Goal: Task Accomplishment & Management: Complete application form

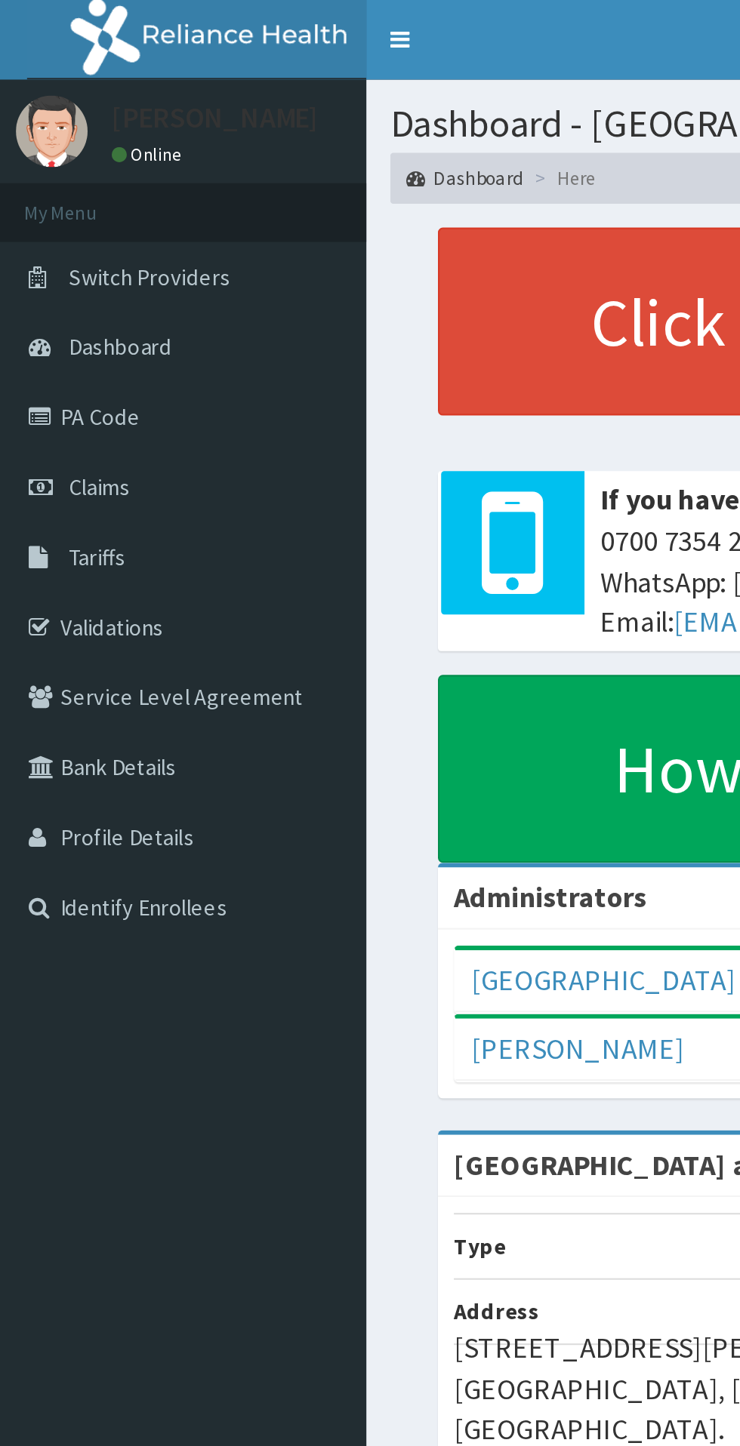
click at [51, 299] on link "Validations" at bounding box center [87, 297] width 174 height 33
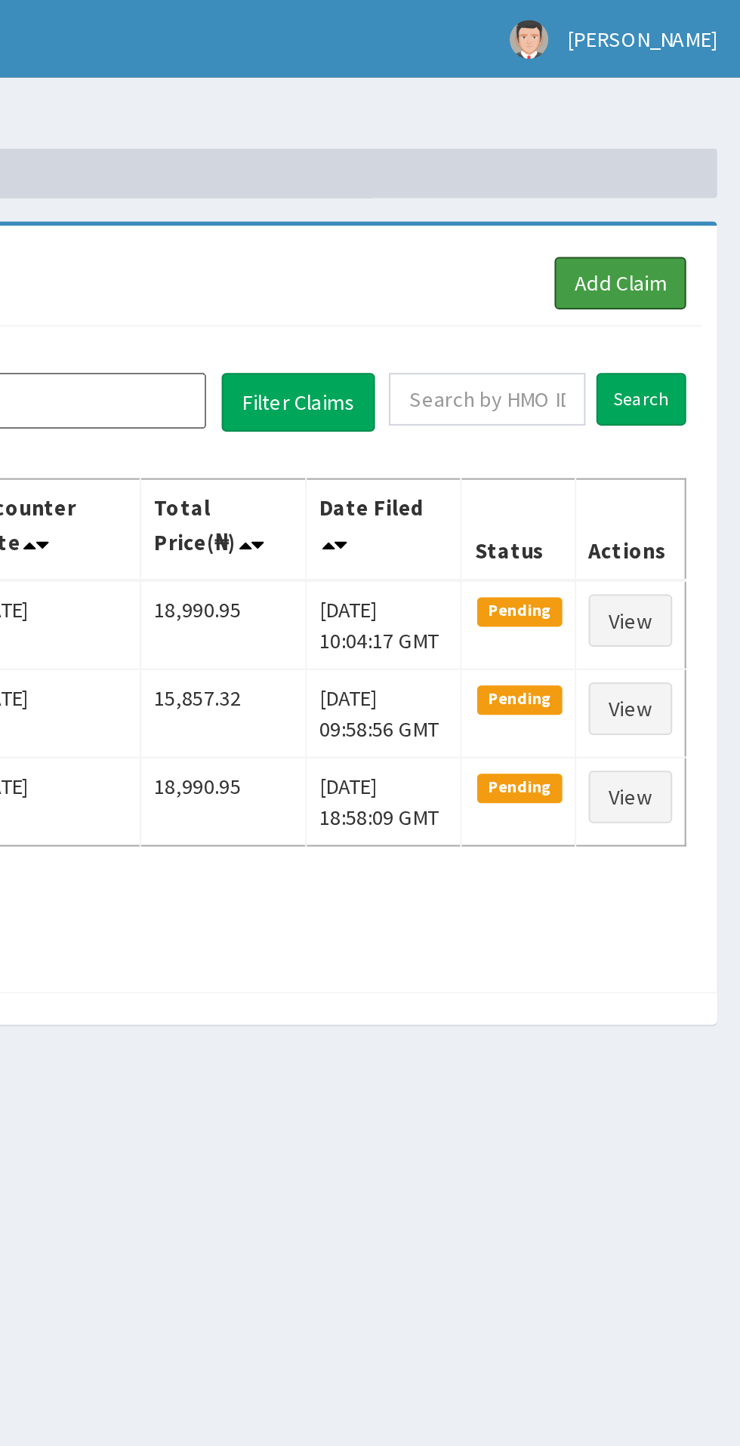
click at [691, 138] on link "Add Claim" at bounding box center [681, 138] width 64 height 26
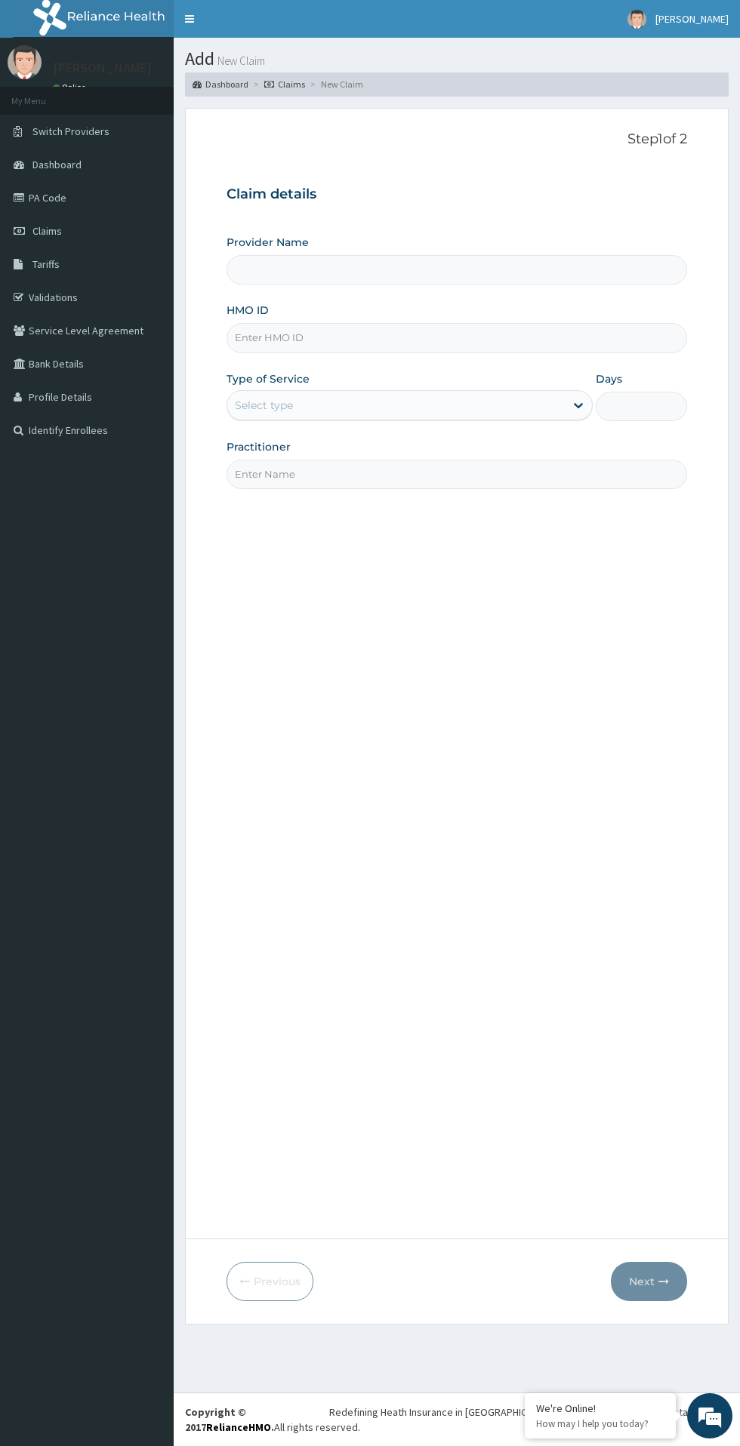
type input "[GEOGRAPHIC_DATA] and [GEOGRAPHIC_DATA]"
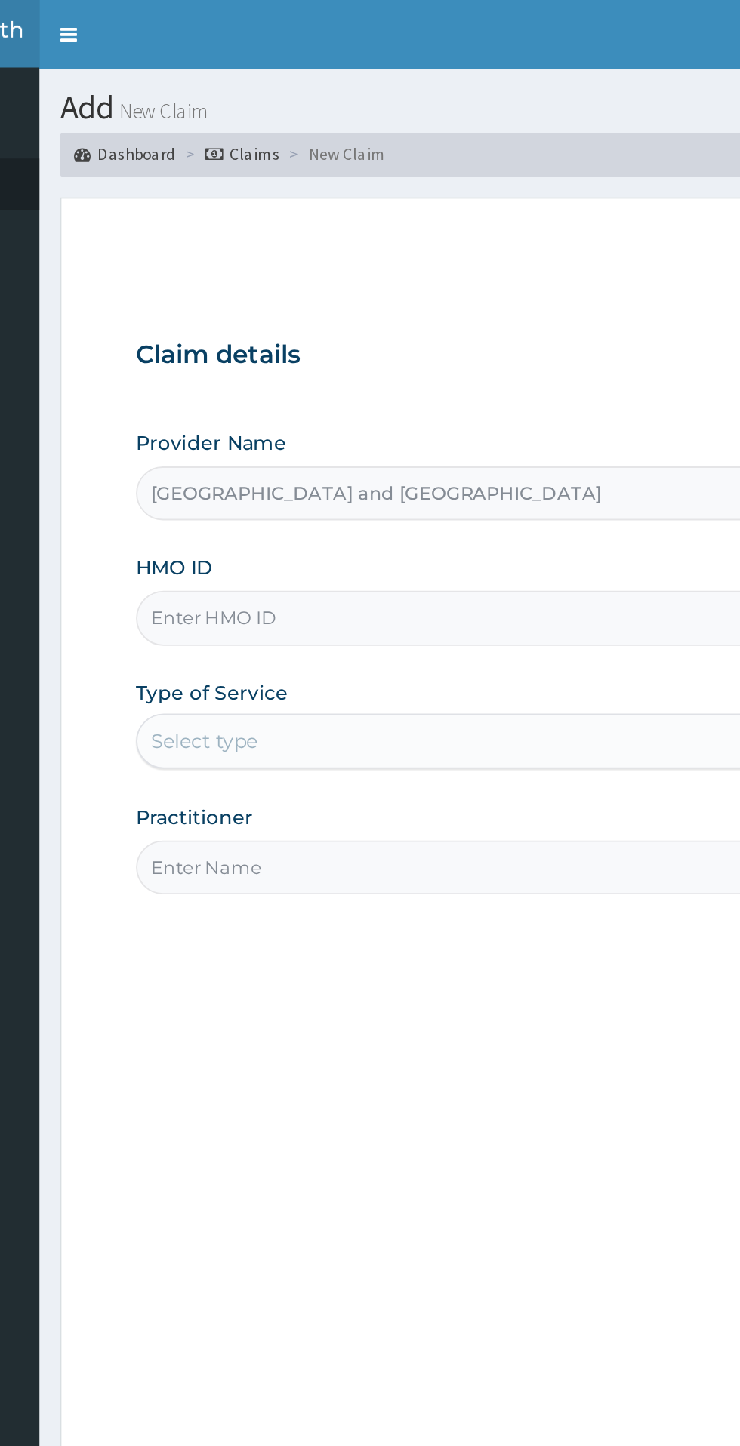
click at [429, 334] on input "HMO ID" at bounding box center [456, 337] width 460 height 29
paste input "ATX/10004/A"
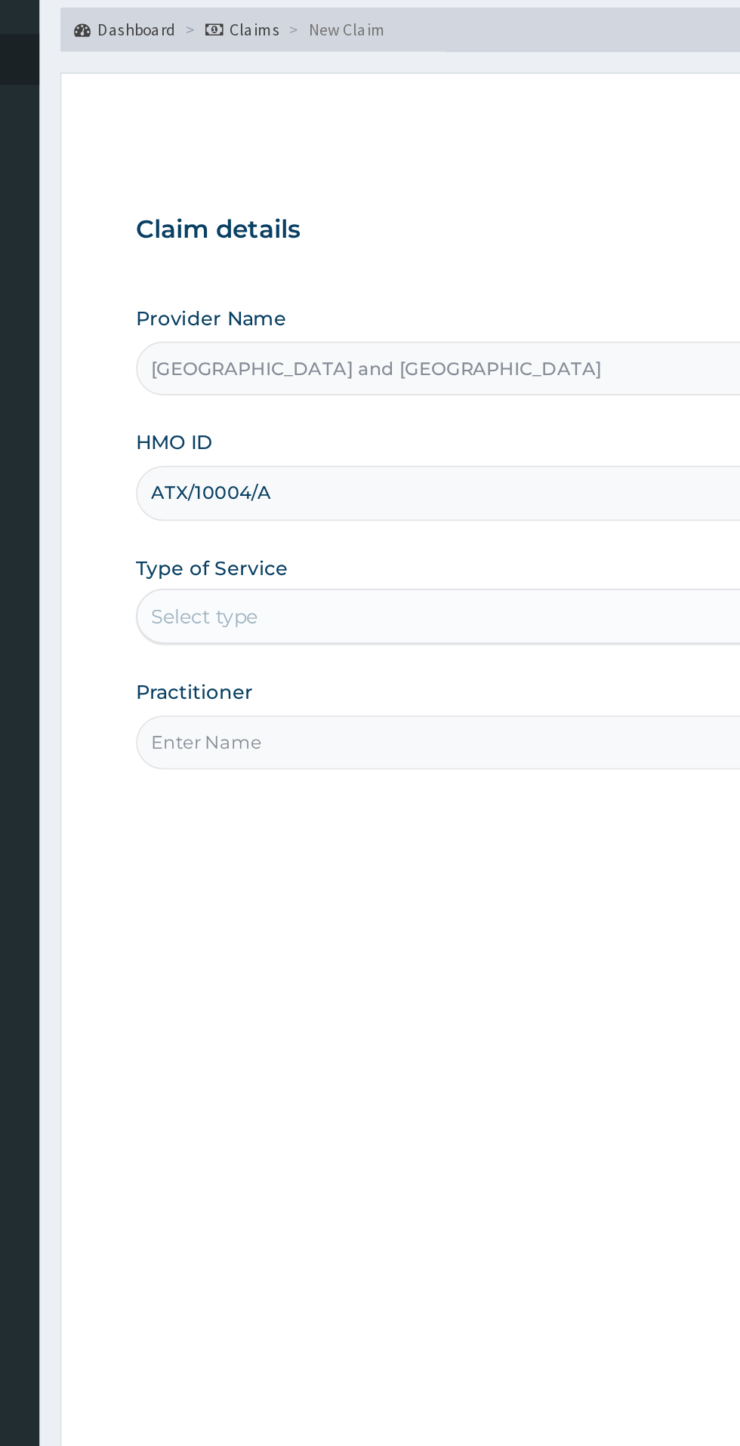
type input "ATX/10004/A"
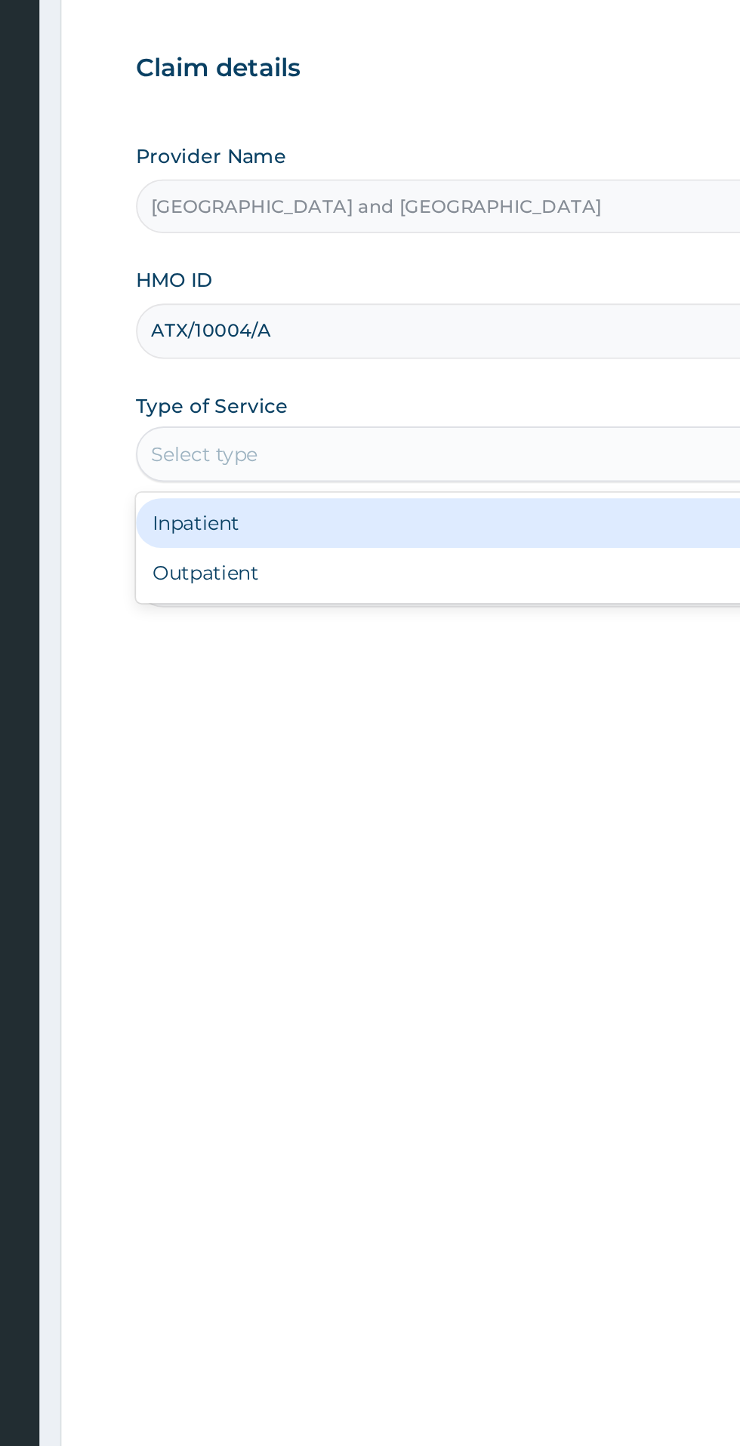
click at [363, 470] on div "Outpatient" at bounding box center [409, 470] width 366 height 27
type input "1"
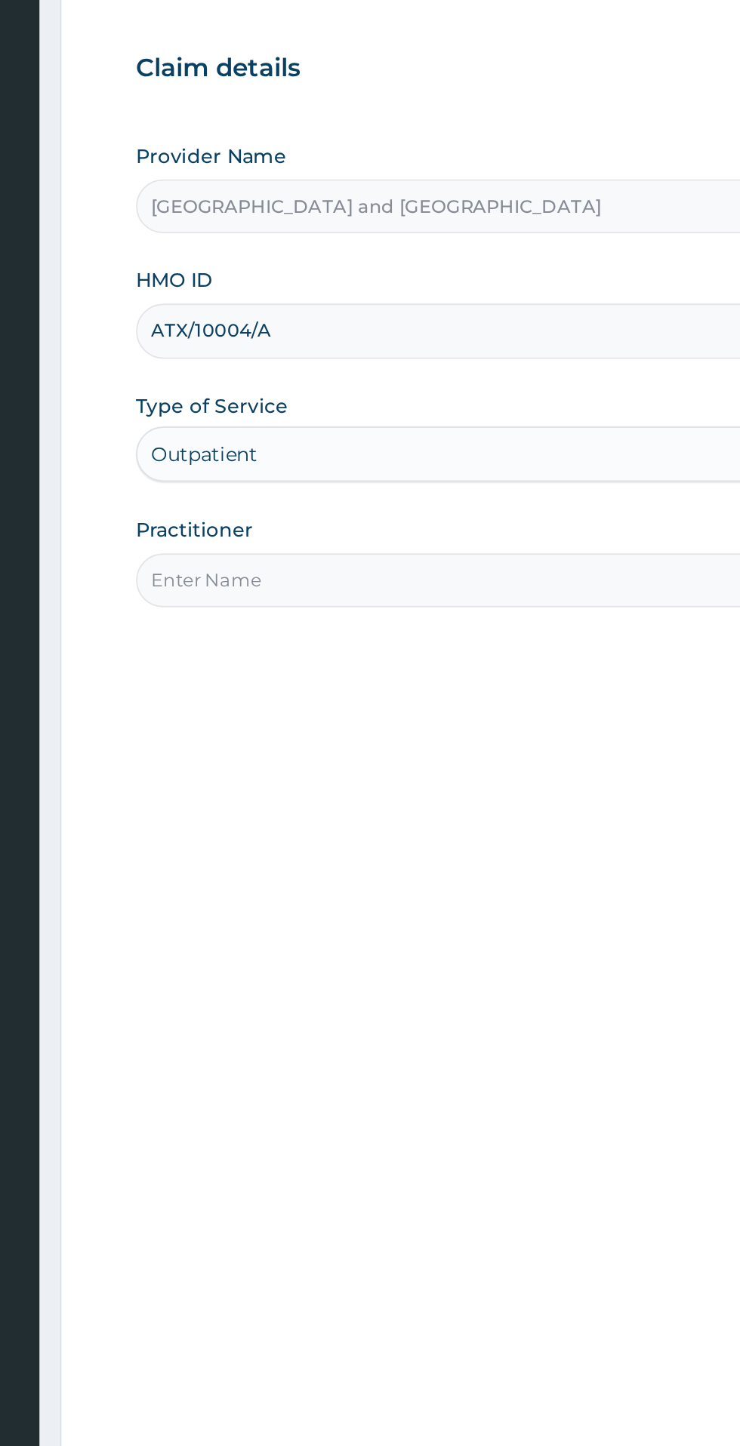
click at [405, 474] on input "Practitioner" at bounding box center [456, 474] width 460 height 29
type input "Dr Opeyemi"
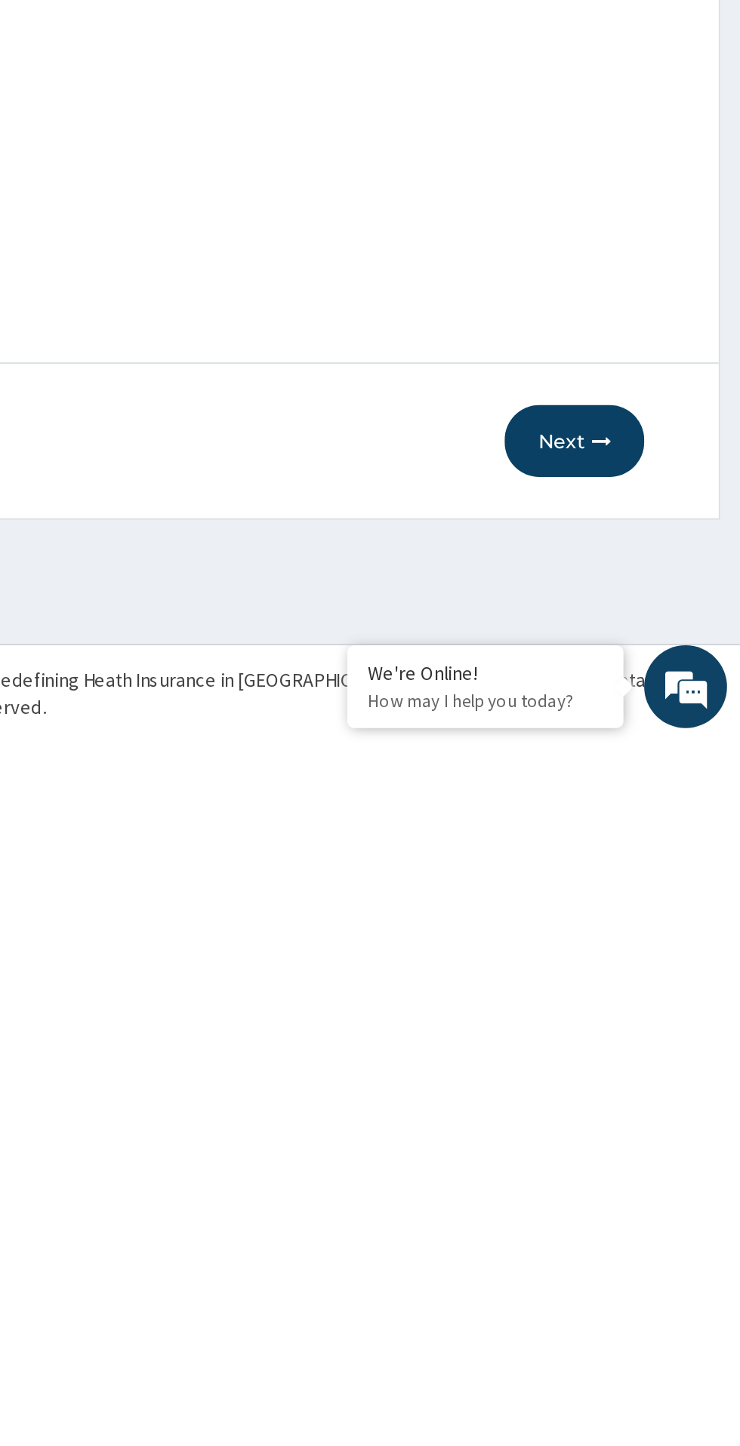
click at [661, 1285] on icon "button" at bounding box center [663, 1281] width 11 height 11
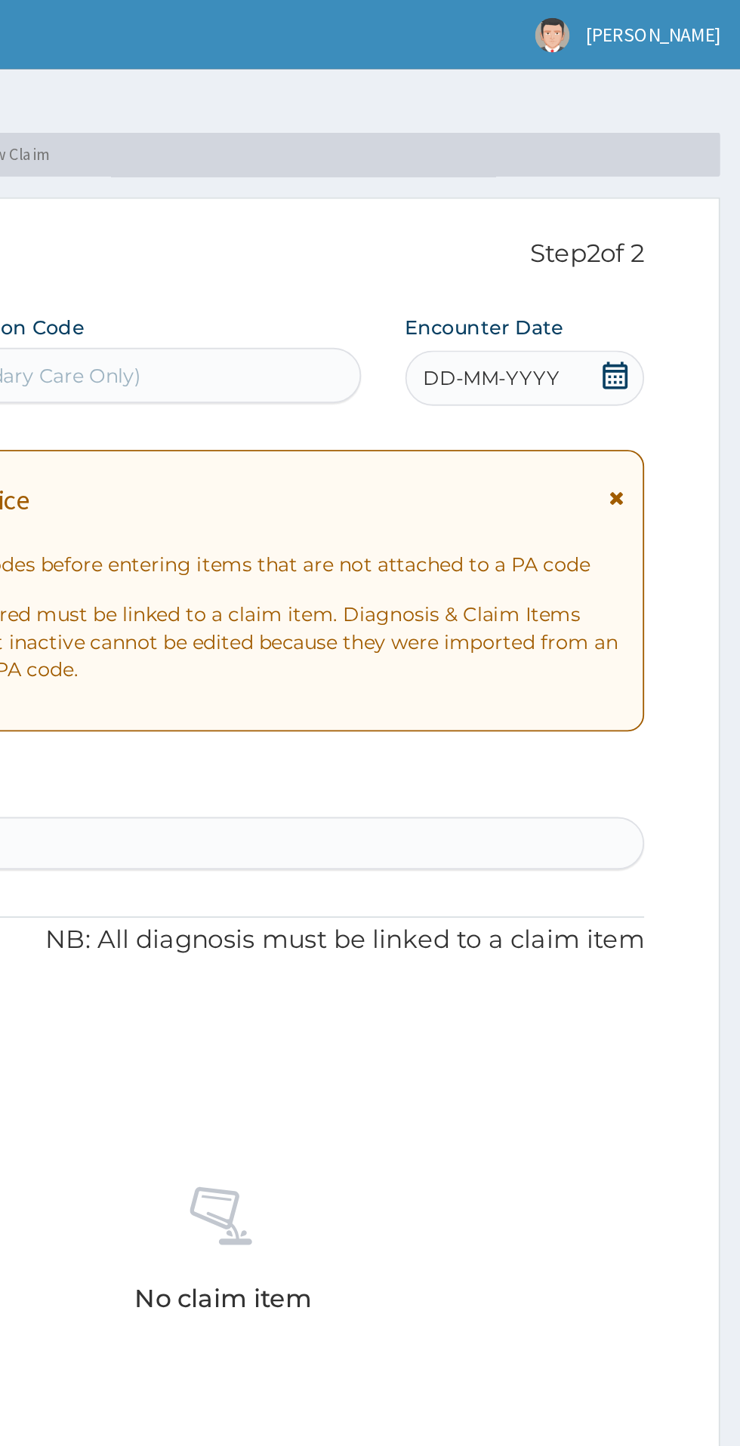
click at [664, 204] on icon at bounding box center [670, 205] width 15 height 15
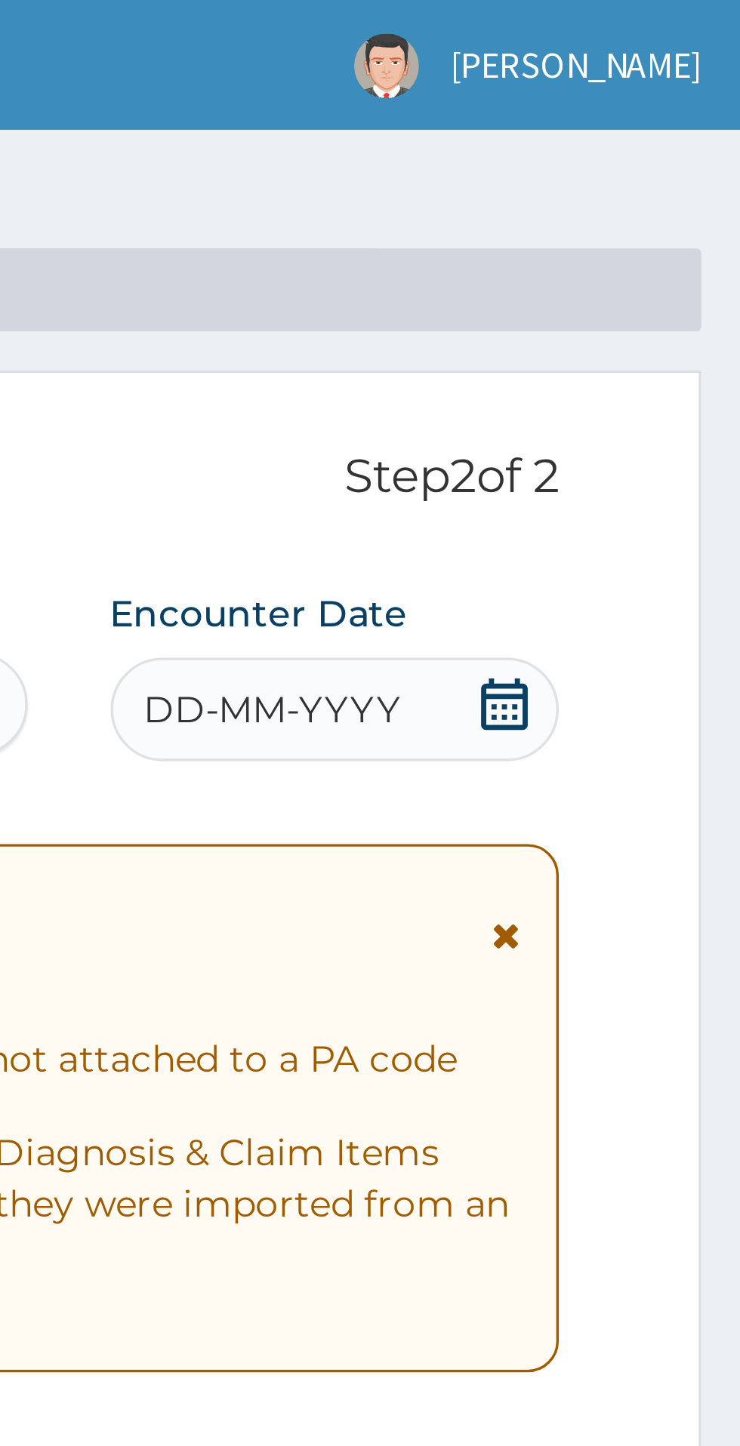
click at [676, 205] on icon at bounding box center [671, 205] width 14 height 15
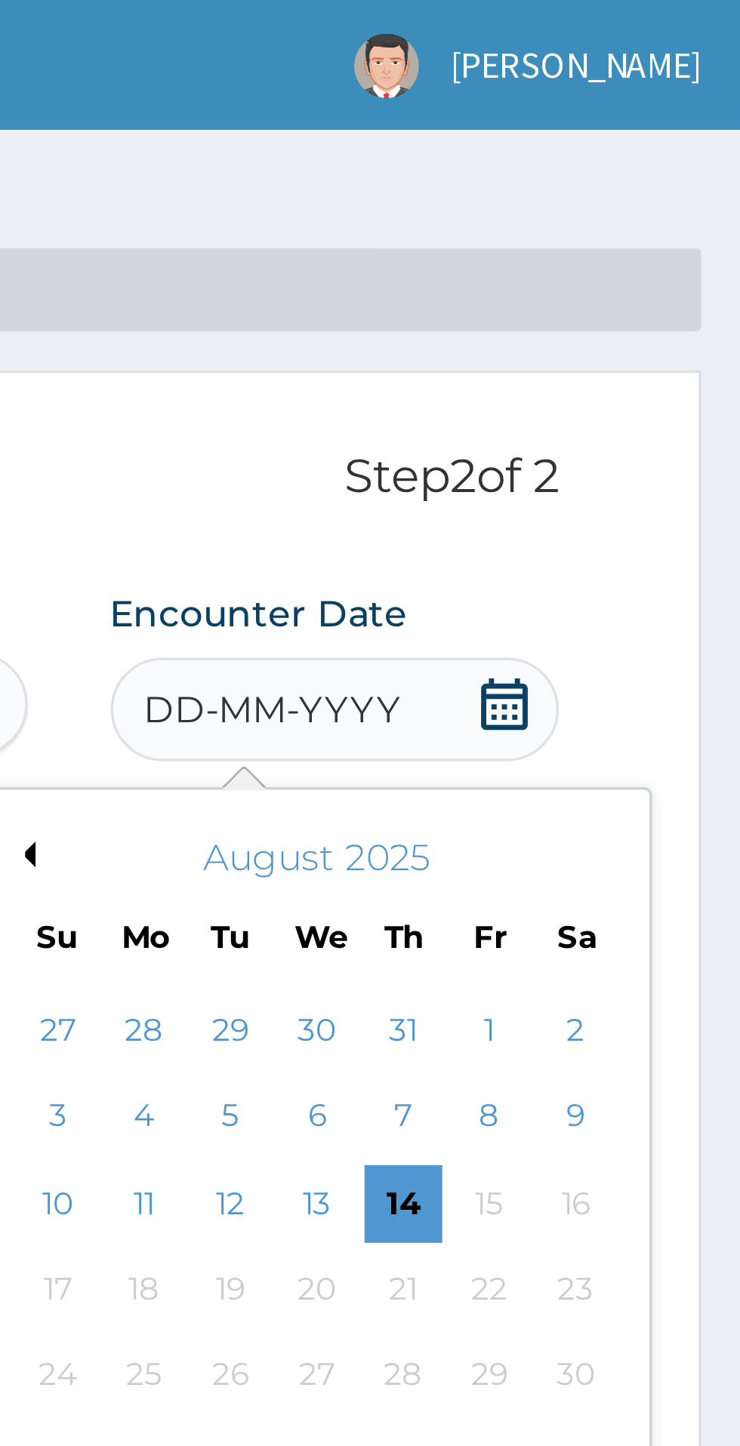
click at [642, 352] on div "14" at bounding box center [641, 351] width 23 height 23
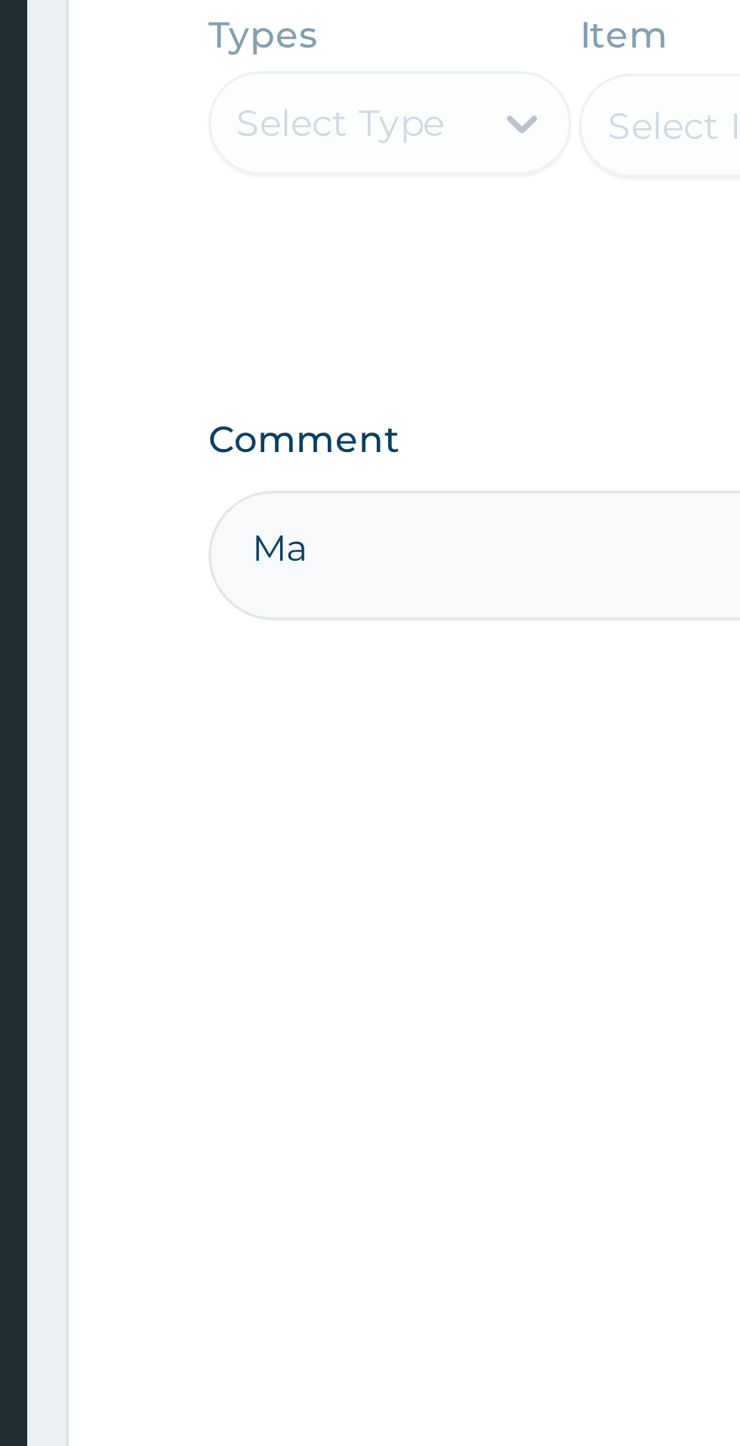
type textarea "M"
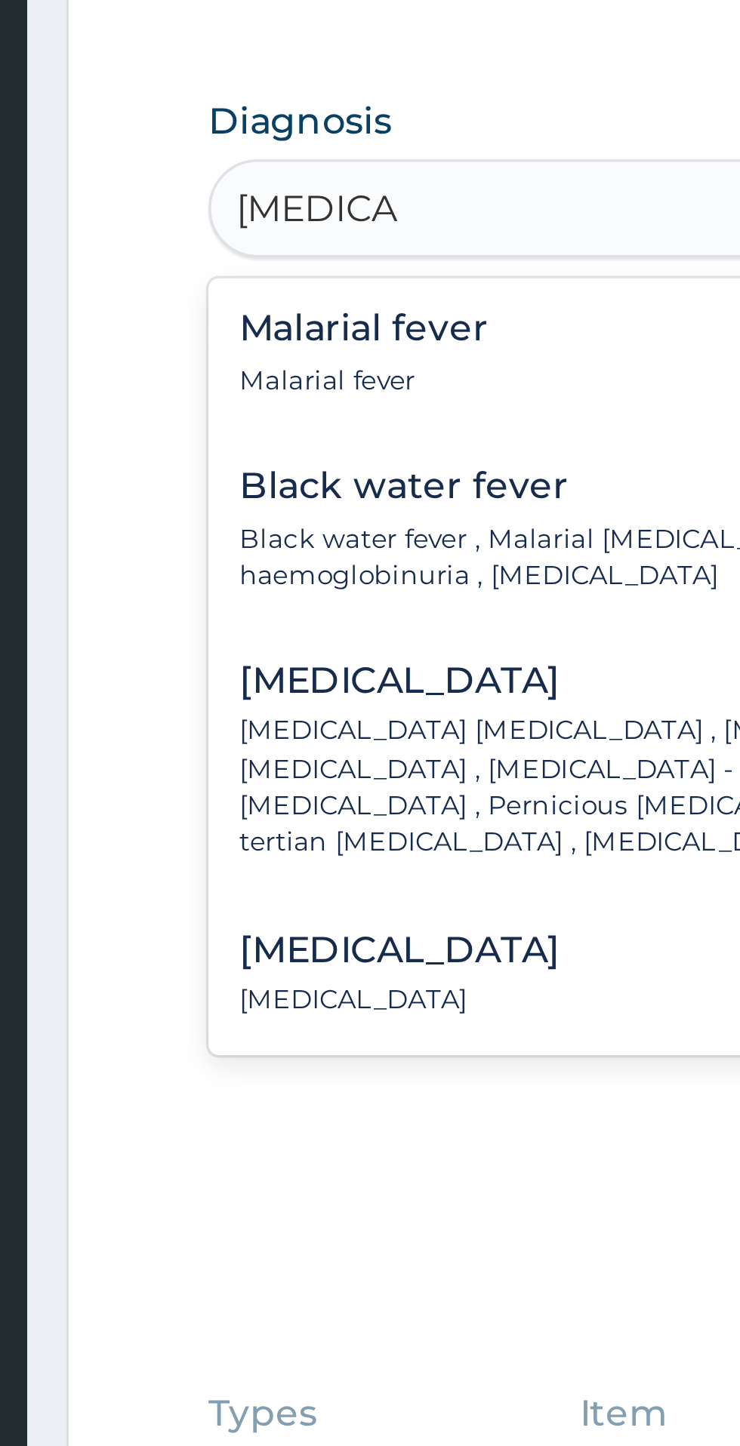
click at [270, 500] on h4 "Malarial fever" at bounding box center [271, 496] width 72 height 11
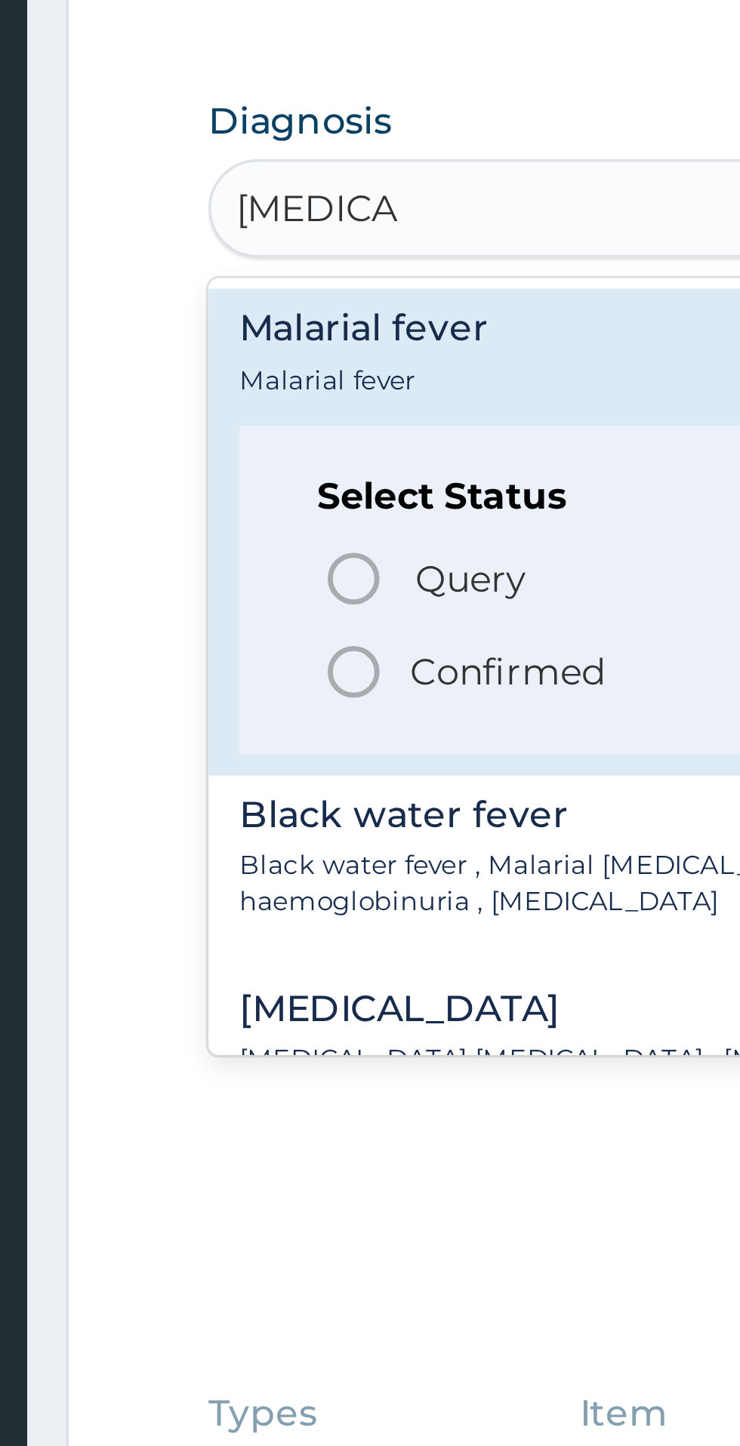
click at [272, 597] on icon "status option filled" at bounding box center [269, 596] width 18 height 18
type input "malaria f"
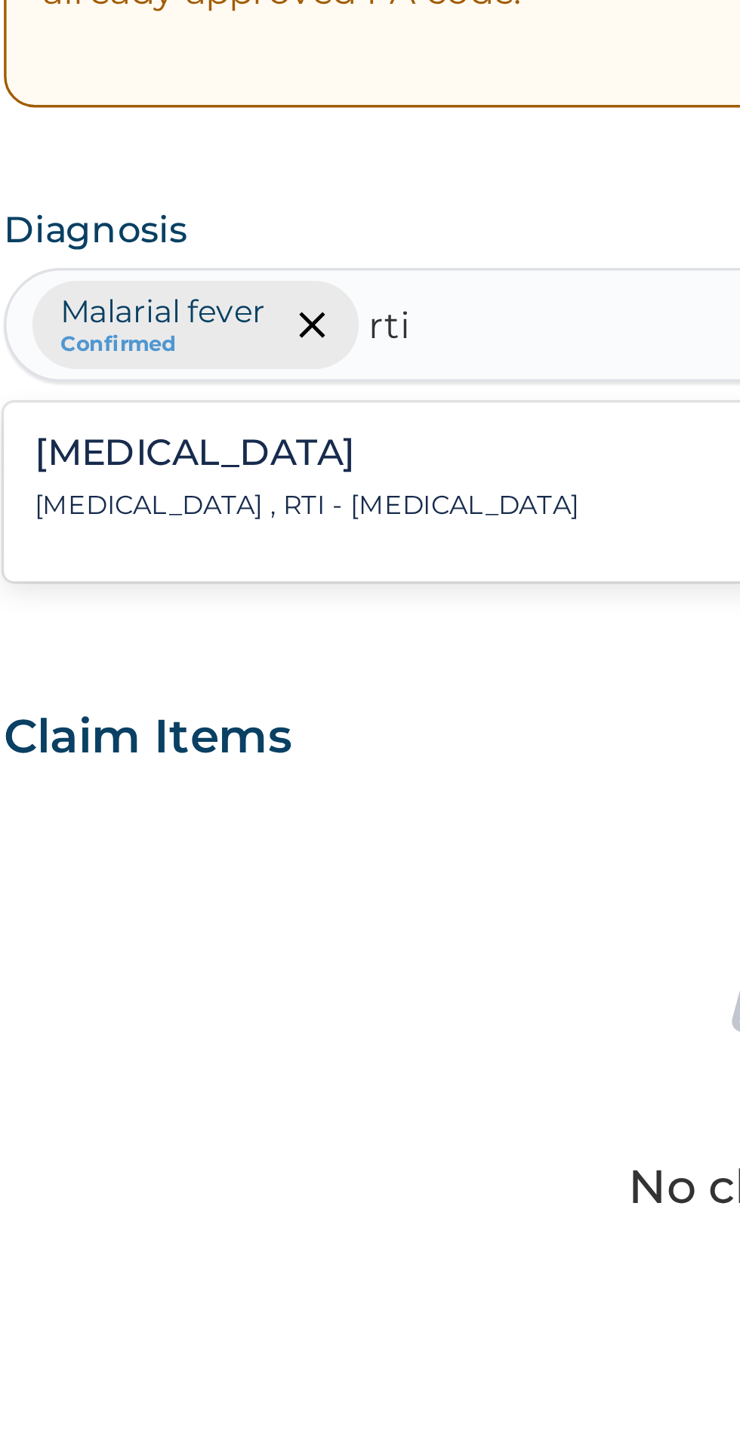
click at [269, 510] on div "Respiratory tract infection Respiratory tract infection , RTI - Respiratory tra…" at bounding box center [314, 508] width 158 height 26
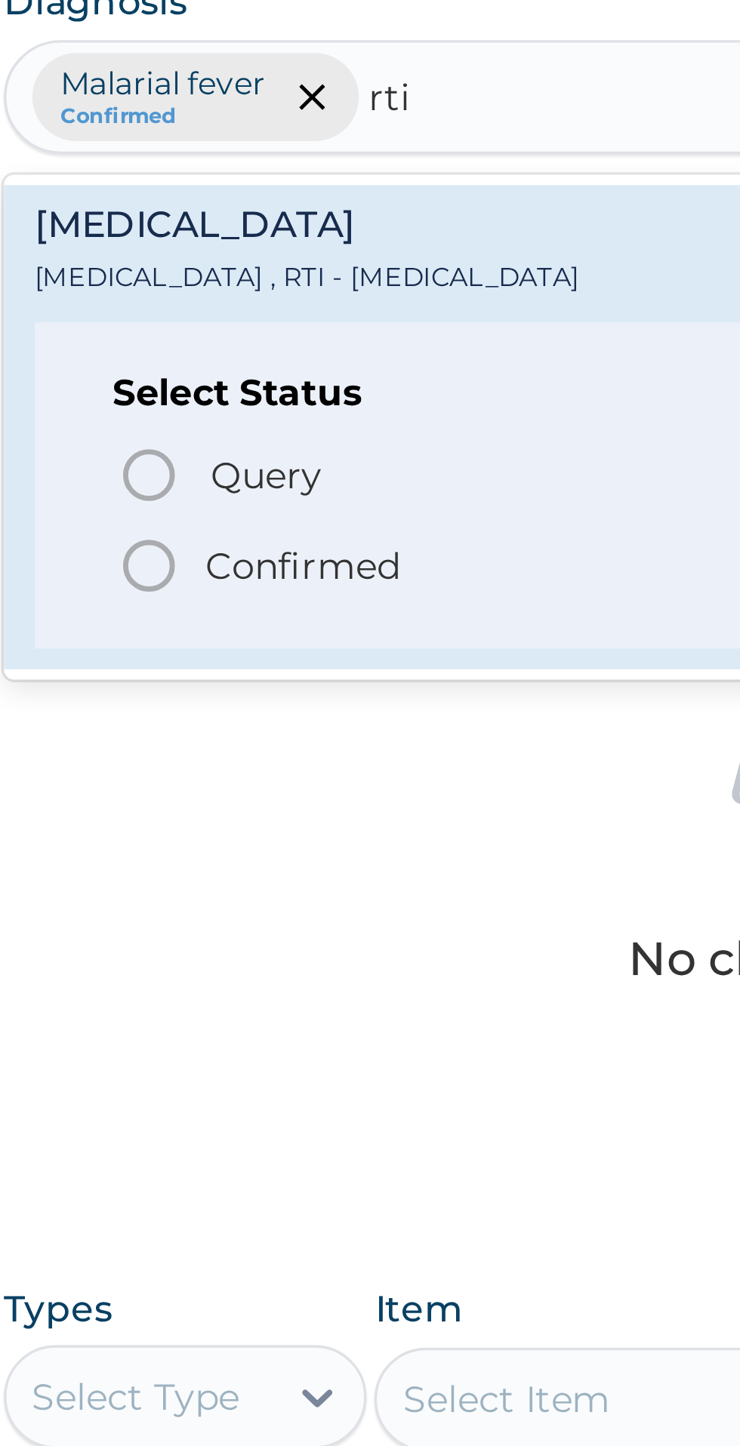
click at [272, 604] on icon "status option filled" at bounding box center [269, 600] width 18 height 18
type input "rti"
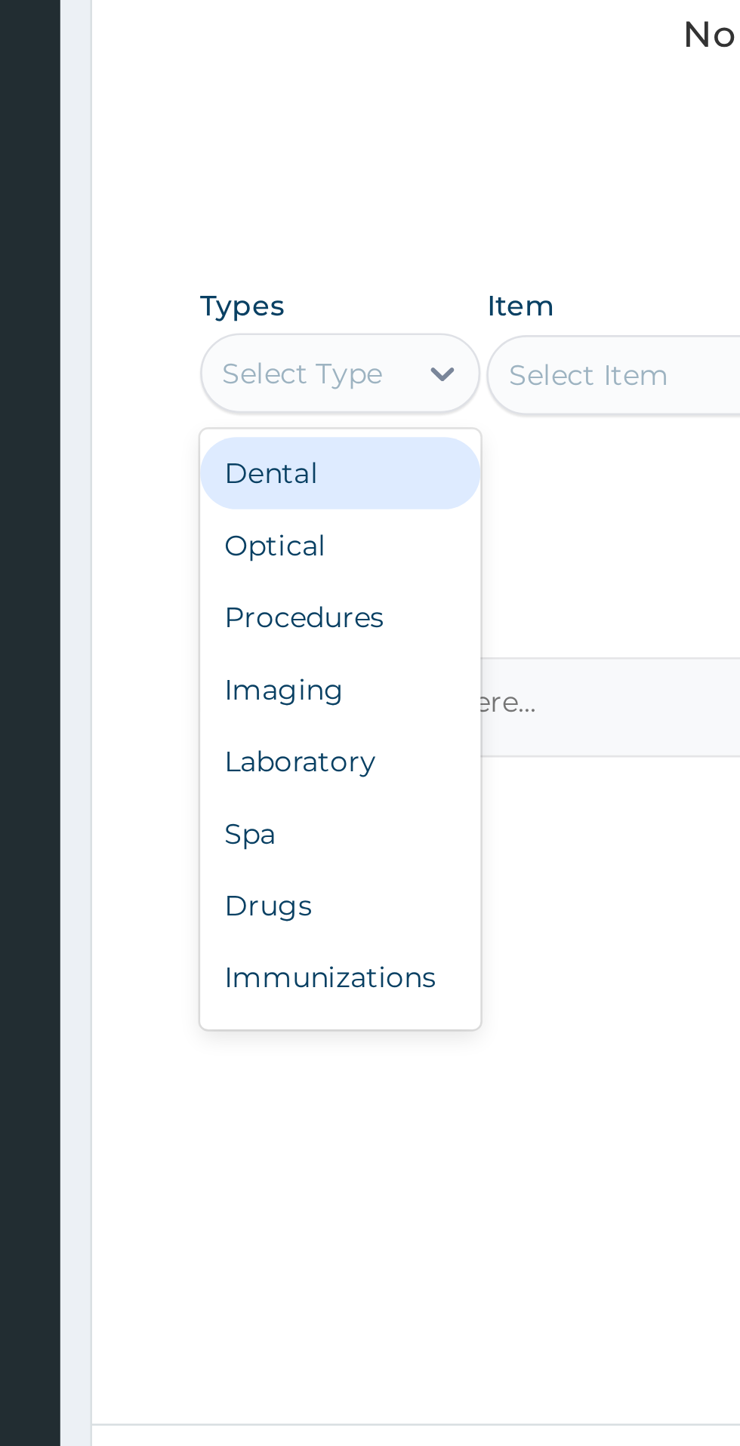
click at [258, 937] on div "Procedures" at bounding box center [279, 934] width 106 height 27
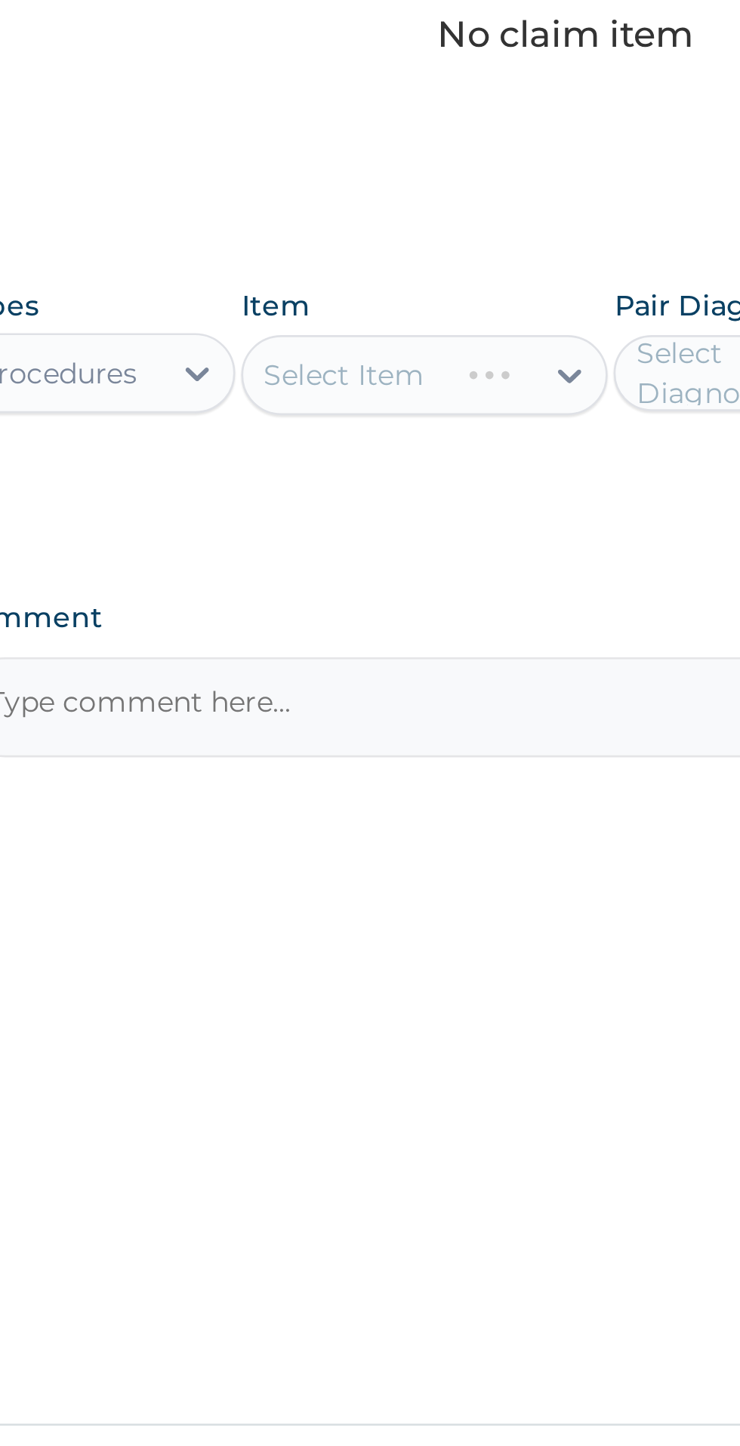
click at [385, 845] on div "Select Item" at bounding box center [403, 843] width 138 height 30
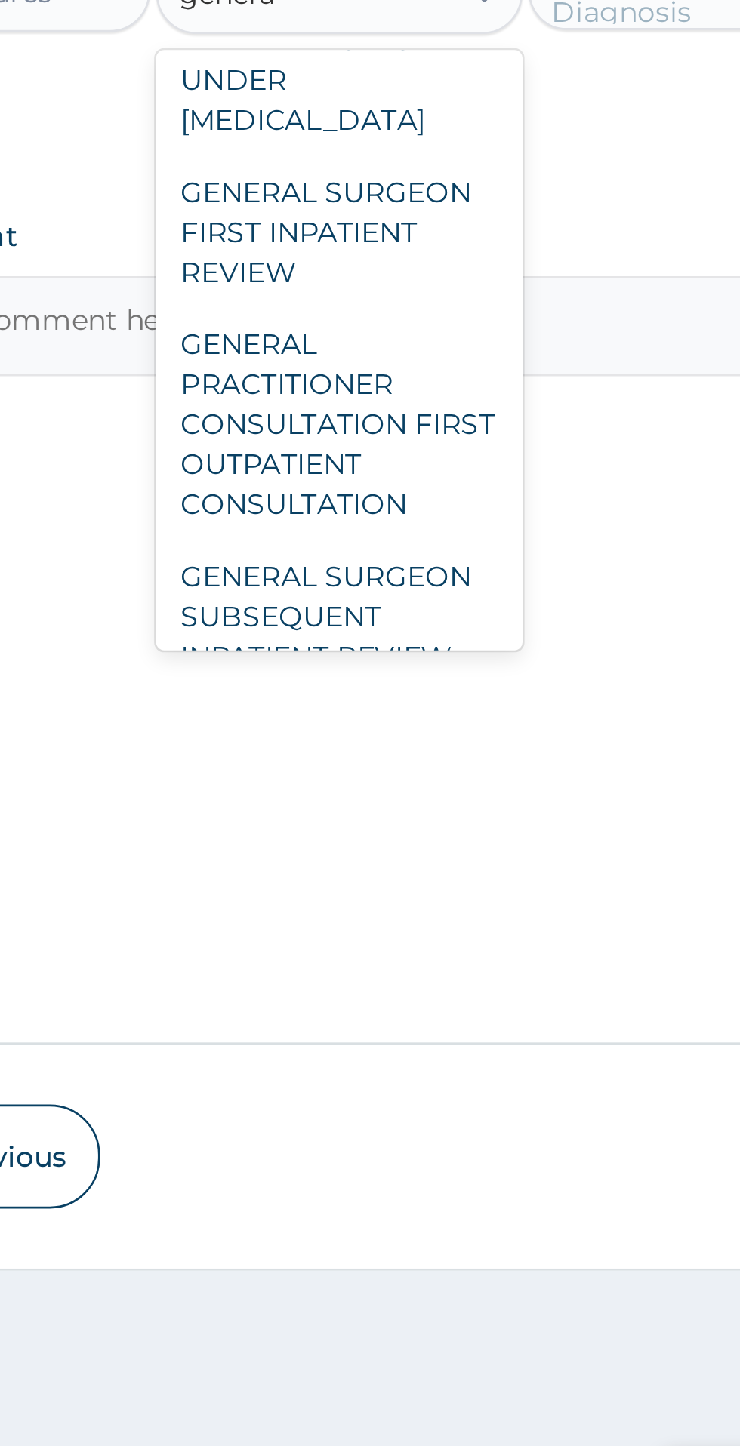
scroll to position [267, 0]
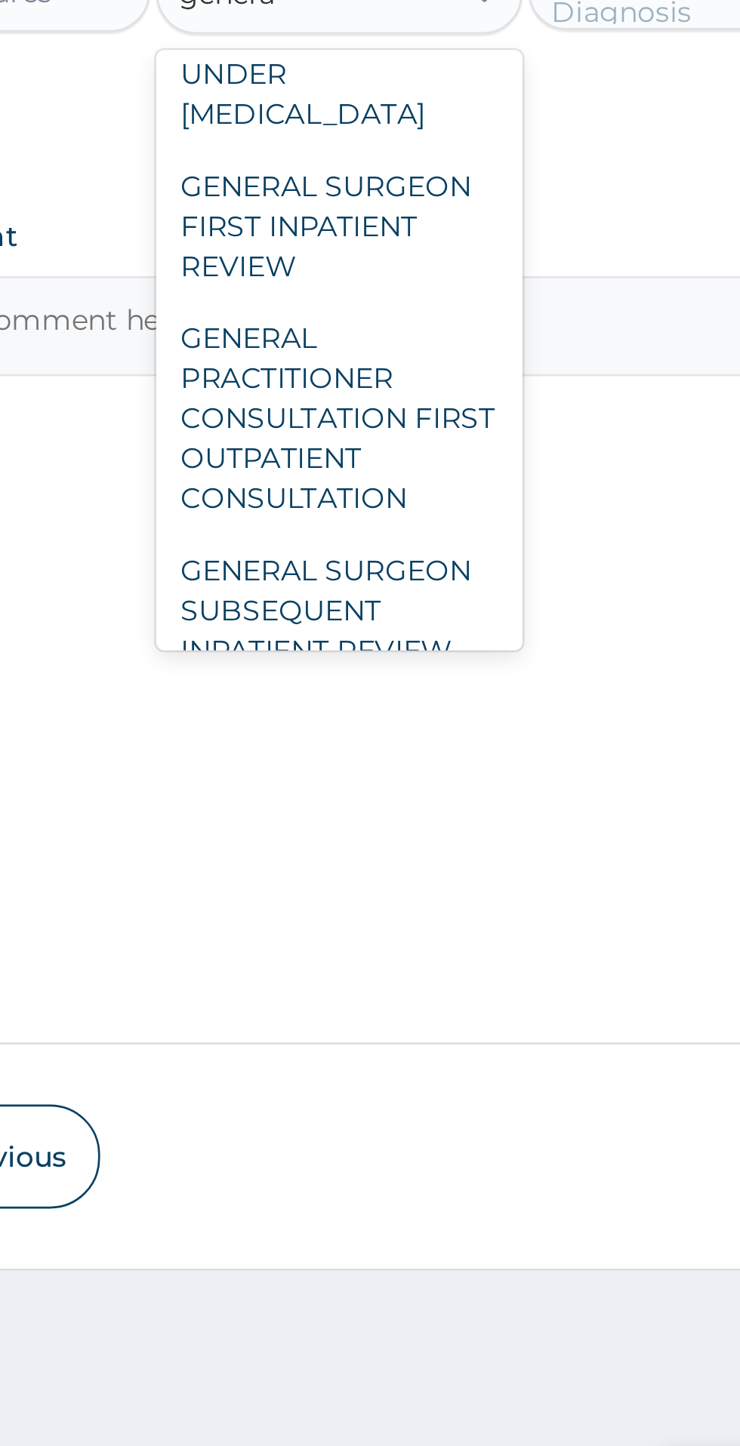
click at [370, 998] on div "GENERAL PRACTITIONER CONSULTATION FIRST OUTPATIENT CONSULTATION" at bounding box center [403, 1003] width 138 height 88
type input "genera"
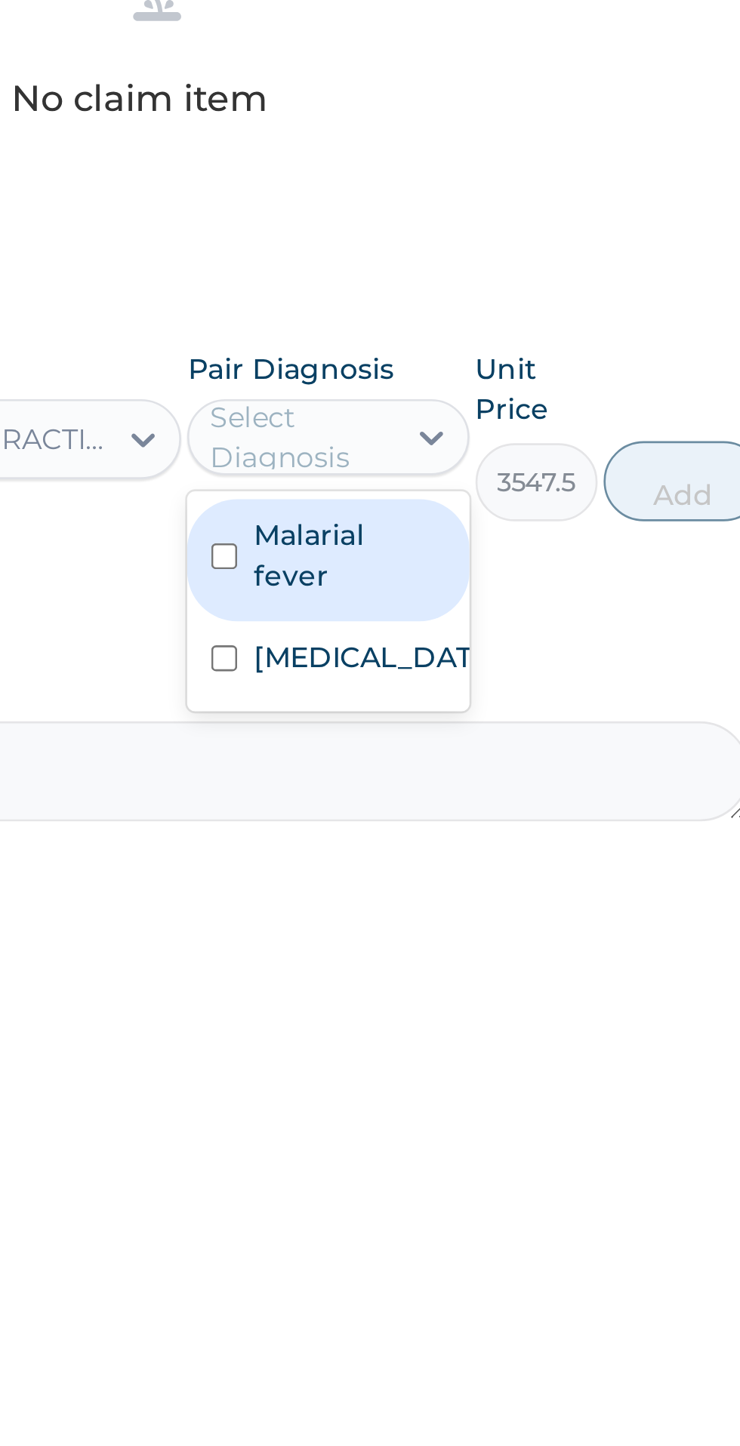
click at [494, 885] on input "checkbox" at bounding box center [489, 887] width 10 height 10
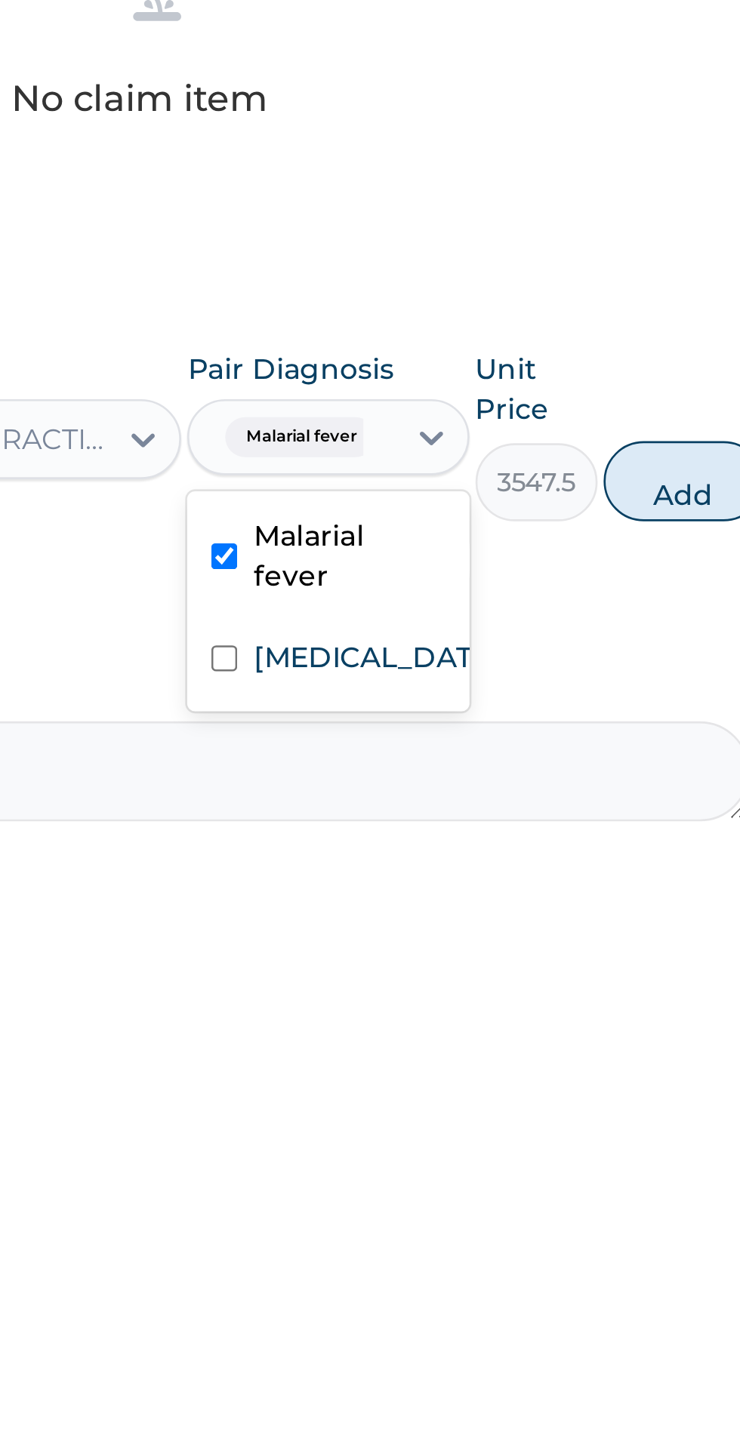
click at [494, 931] on input "checkbox" at bounding box center [489, 926] width 10 height 10
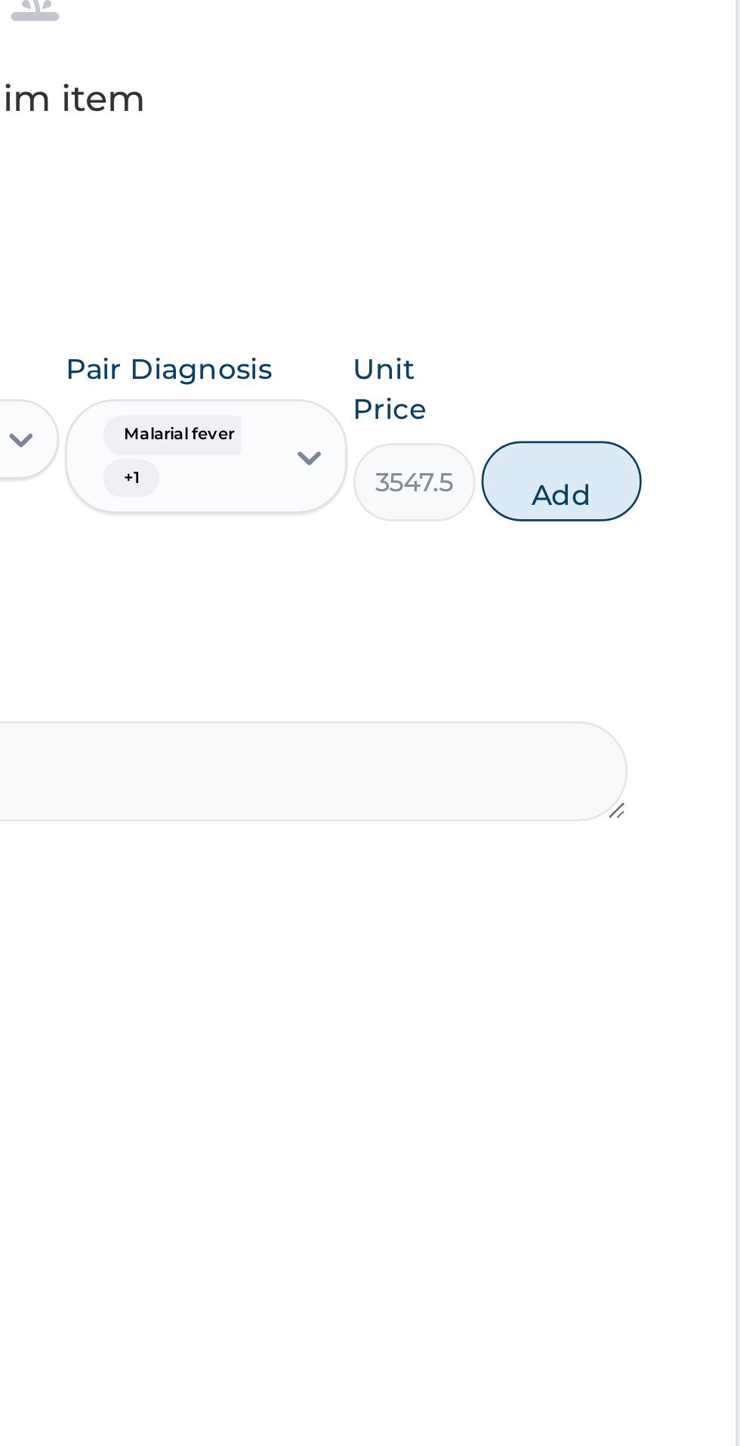
click at [672, 860] on button "Add" at bounding box center [662, 859] width 60 height 30
type input "0"
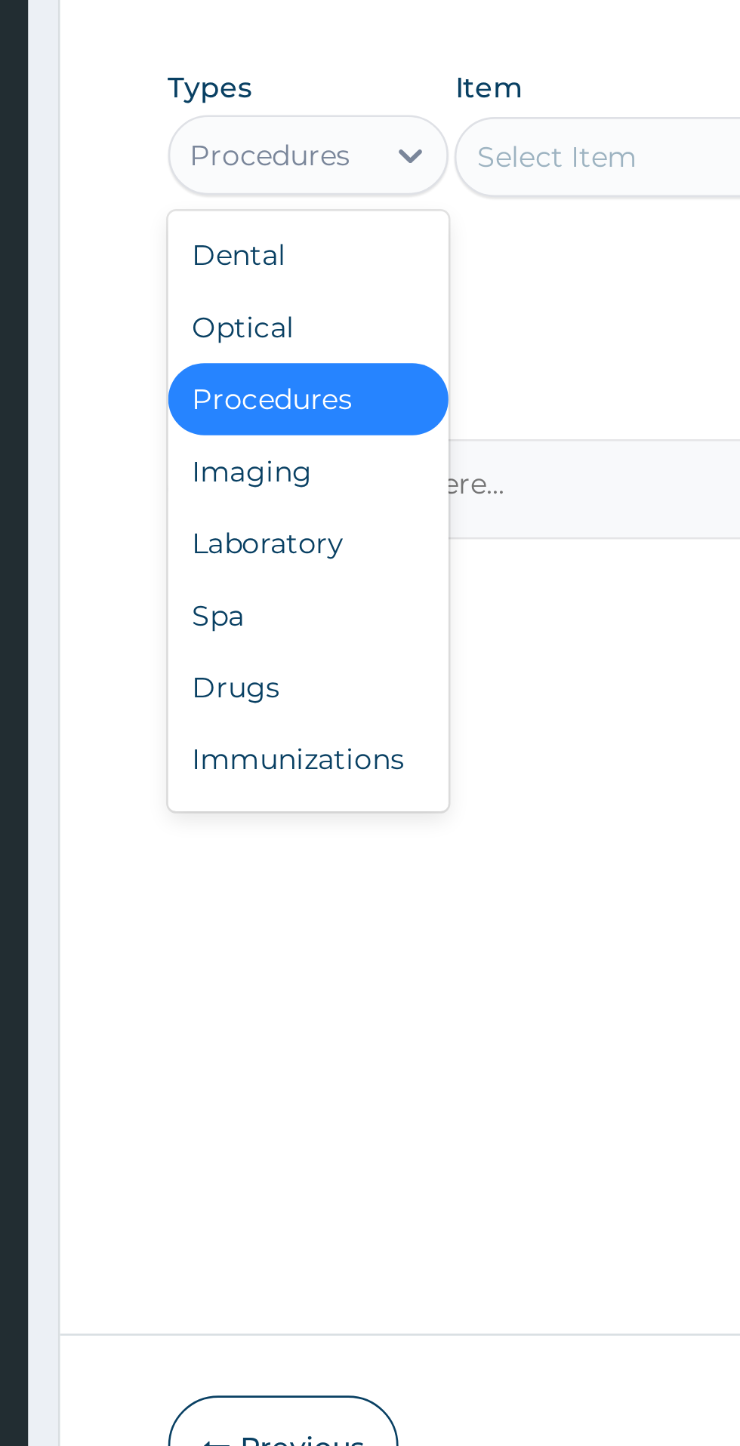
click at [249, 941] on div "Laboratory" at bounding box center [279, 940] width 106 height 27
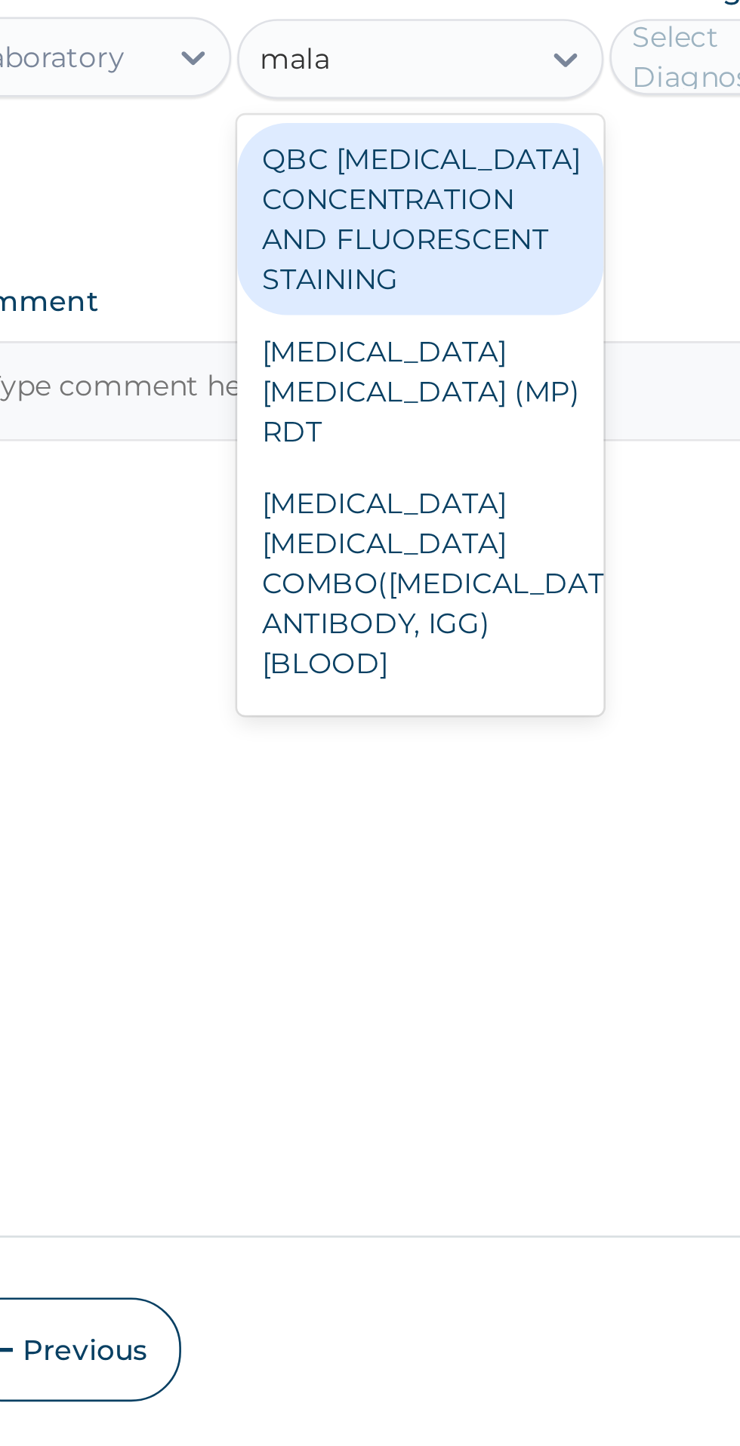
scroll to position [24, 0]
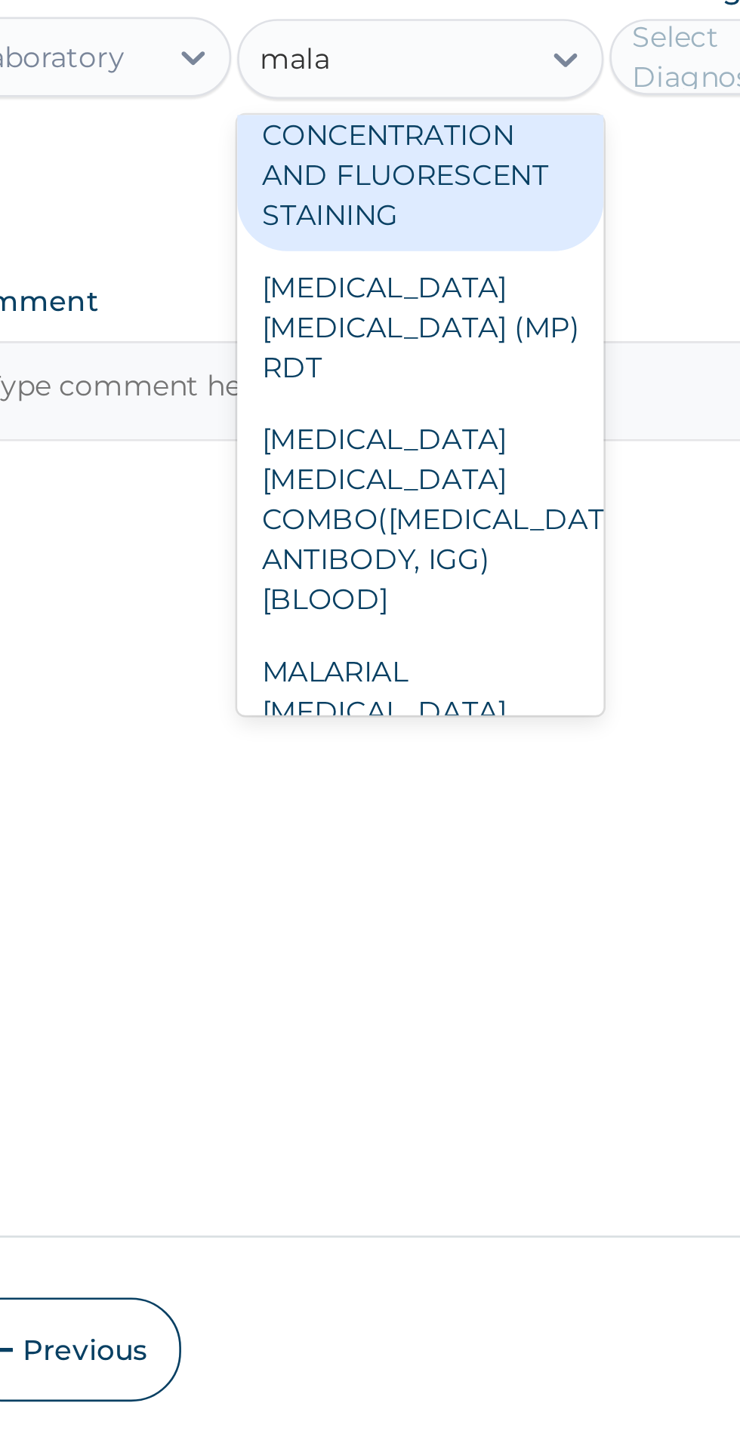
click at [421, 1012] on div "MALARIAL PARASITE THICK AND THIN FILMS - [BLOOD]" at bounding box center [403, 1048] width 138 height 72
type input "mala"
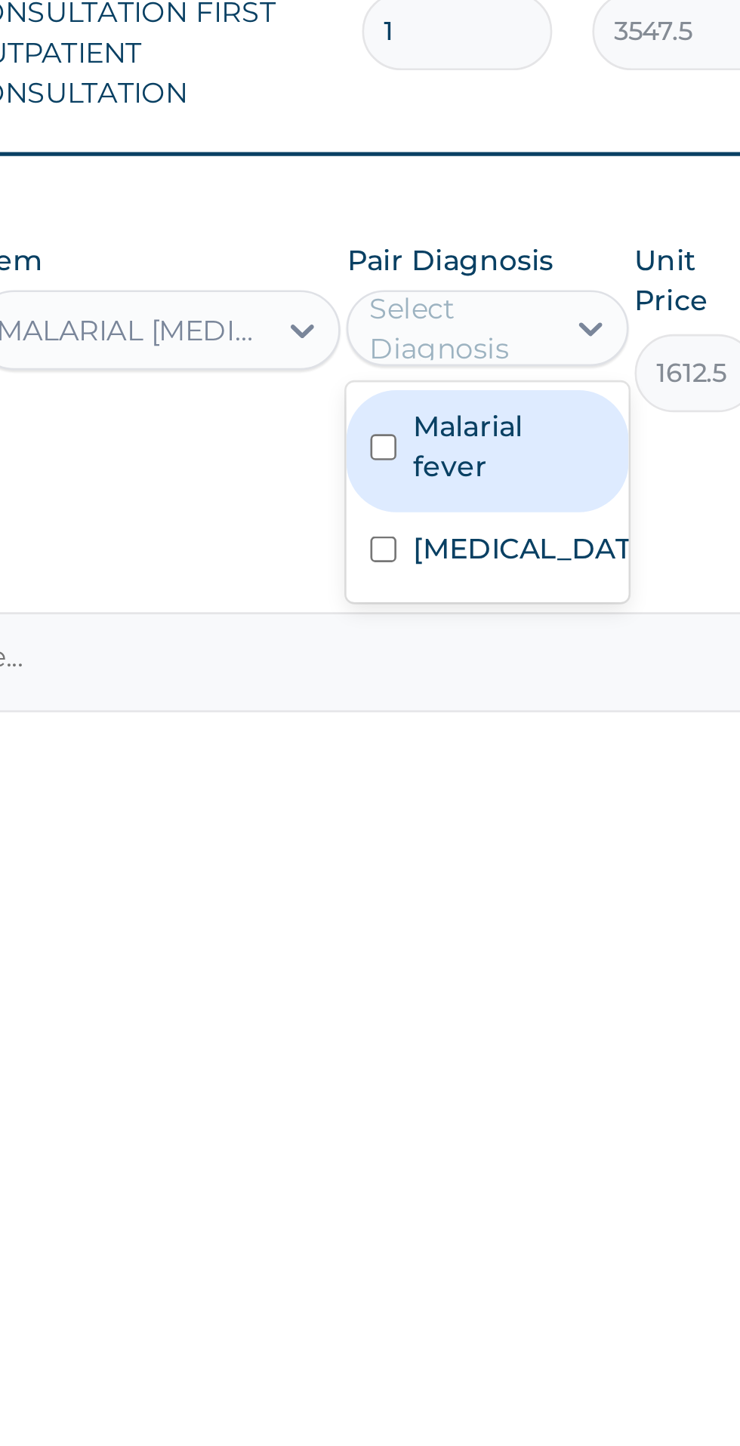
click at [533, 852] on label "Malarial fever" at bounding box center [536, 838] width 72 height 30
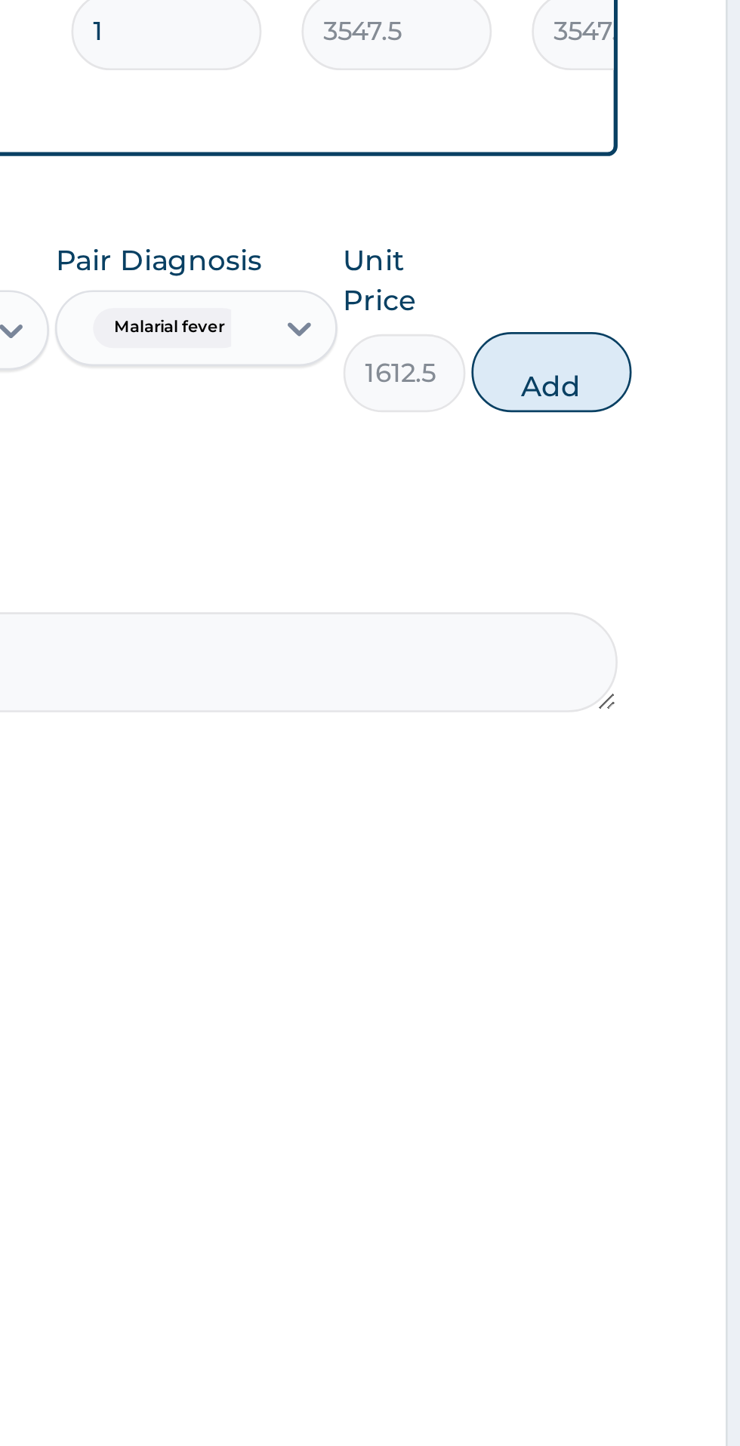
scroll to position [0, 0]
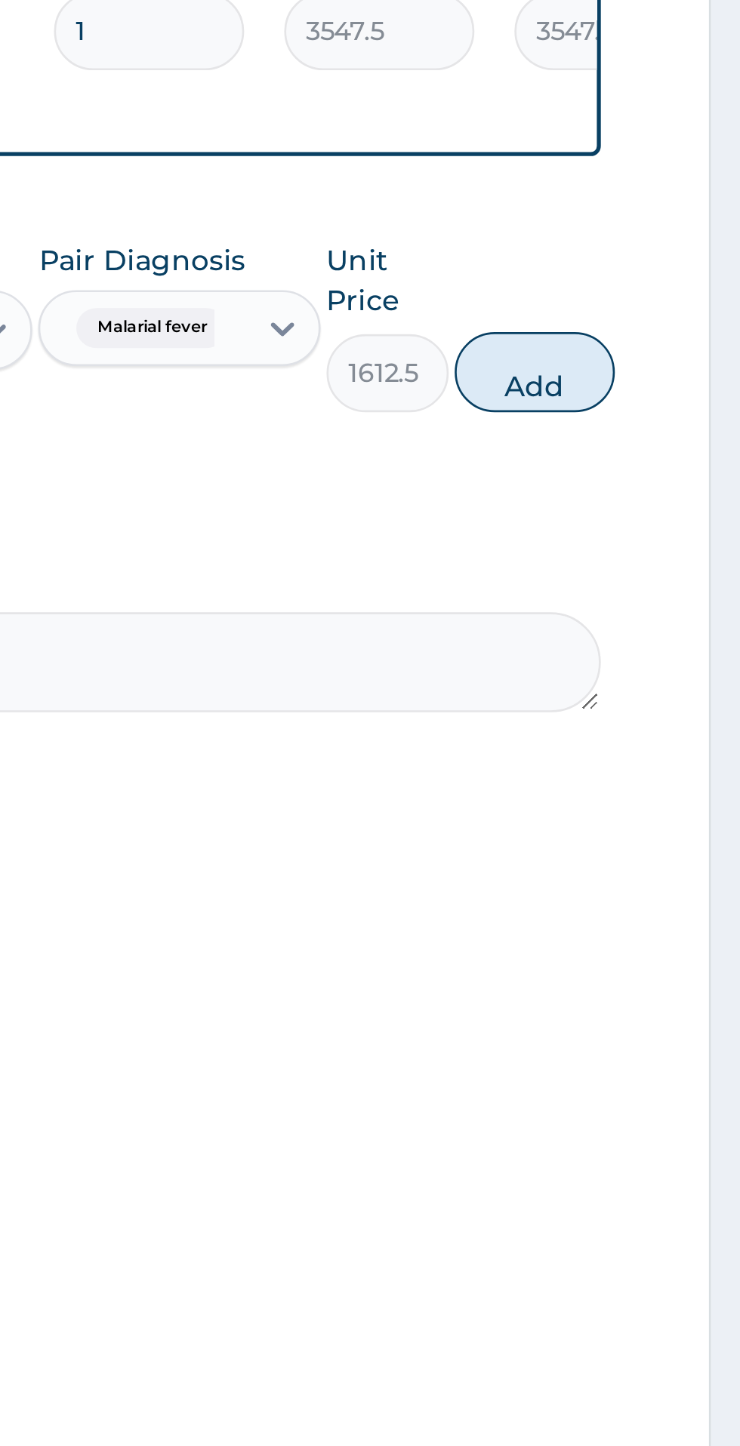
click at [669, 814] on button "Add" at bounding box center [662, 810] width 60 height 30
type input "0"
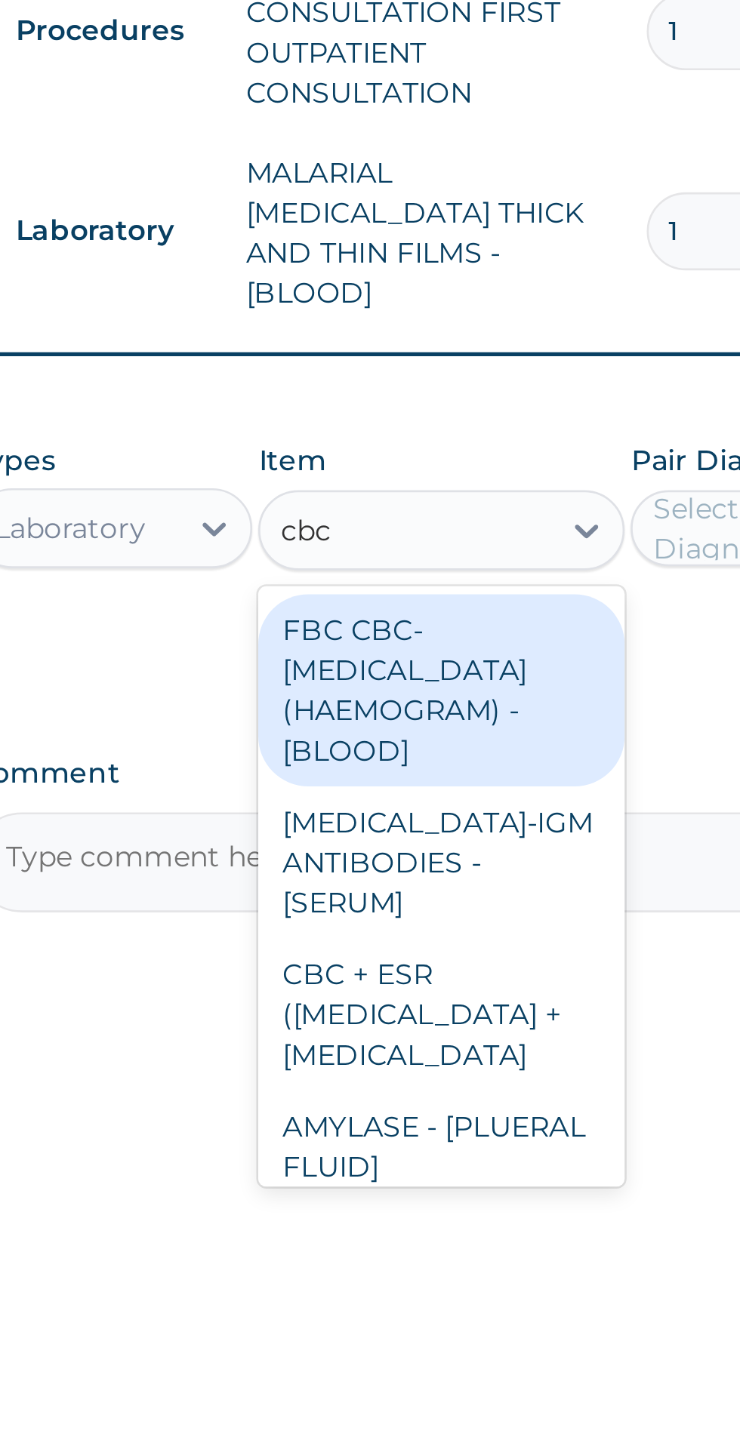
click at [380, 897] on div "FBC CBC-COMPLETE BLOOD COUNT (HAEMOGRAM) - [BLOOD]" at bounding box center [403, 930] width 138 height 72
type input "cbc"
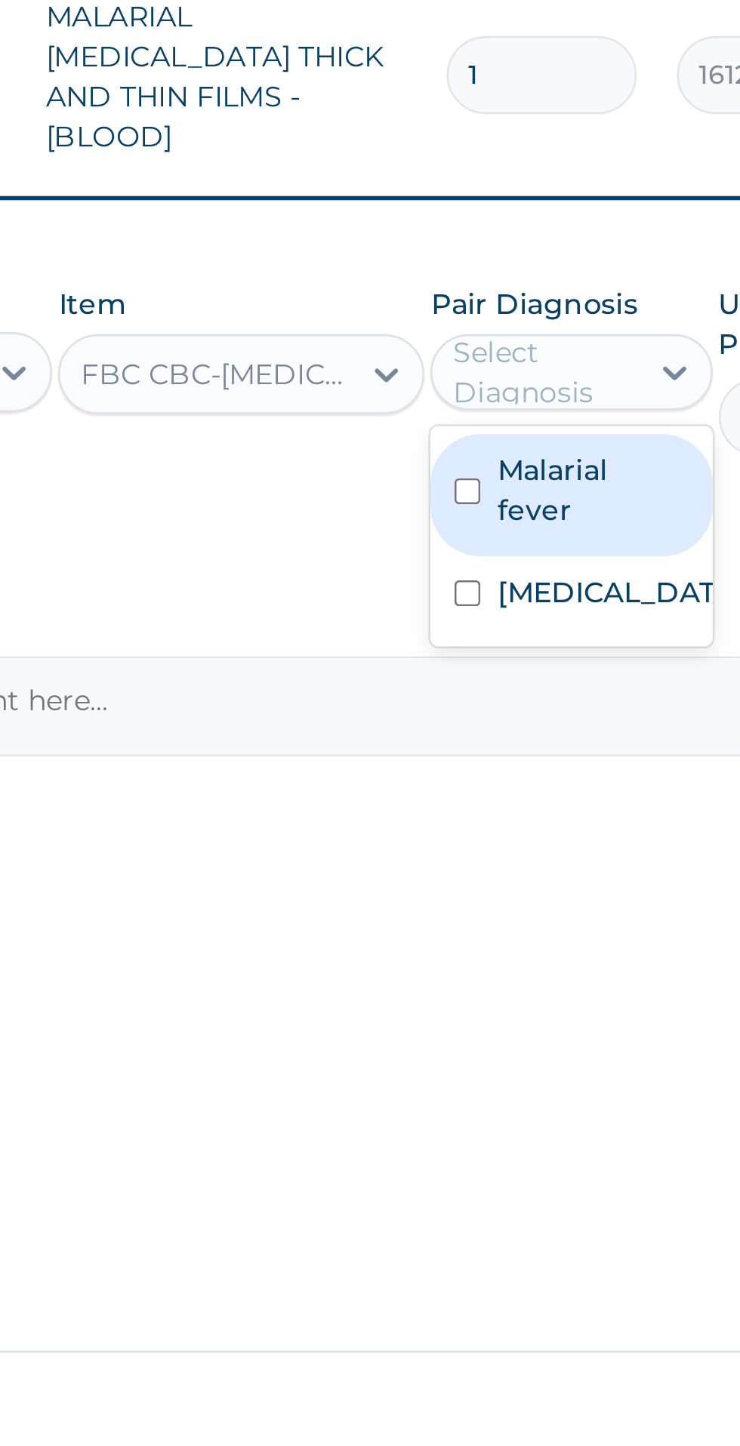
click at [542, 952] on label "Respiratory tract infection" at bounding box center [544, 952] width 88 height 15
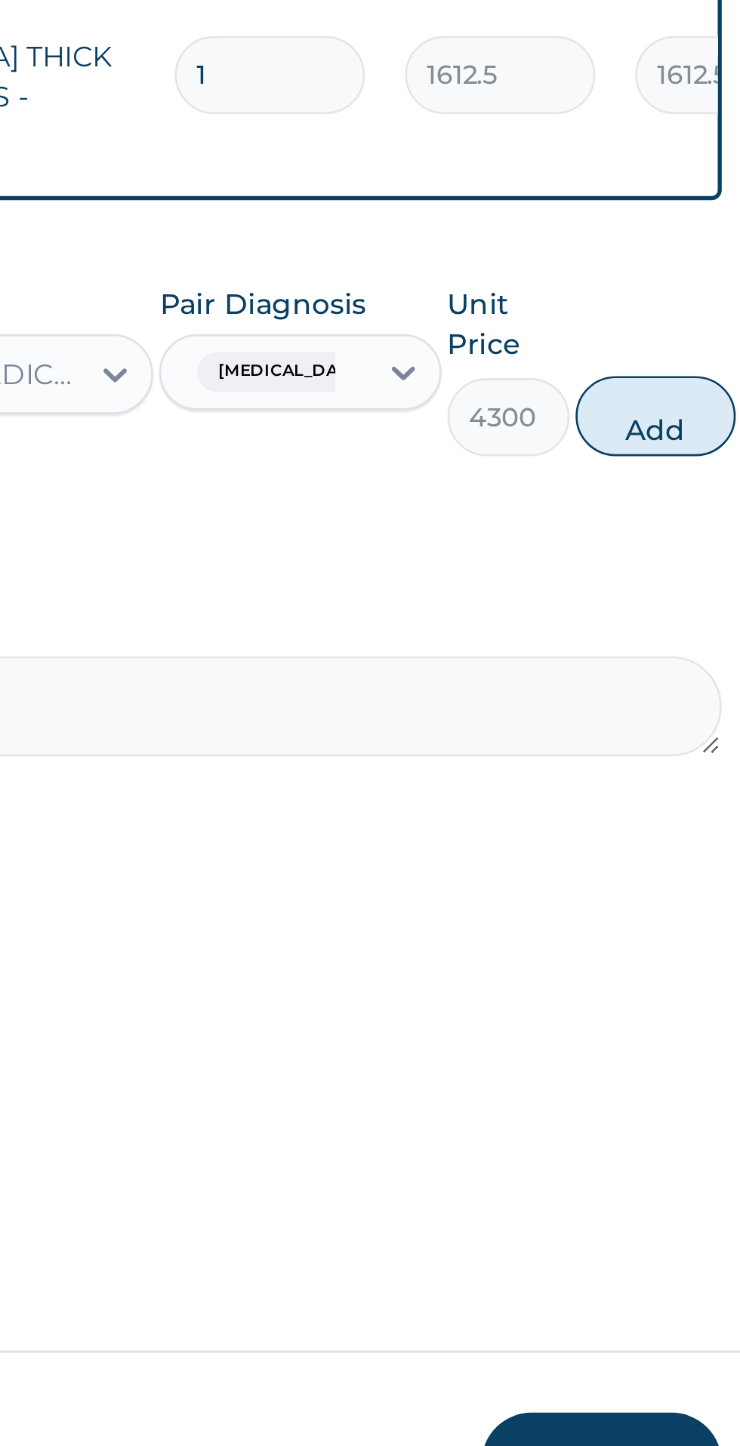
click at [681, 875] on button "Add" at bounding box center [662, 886] width 60 height 30
type input "0"
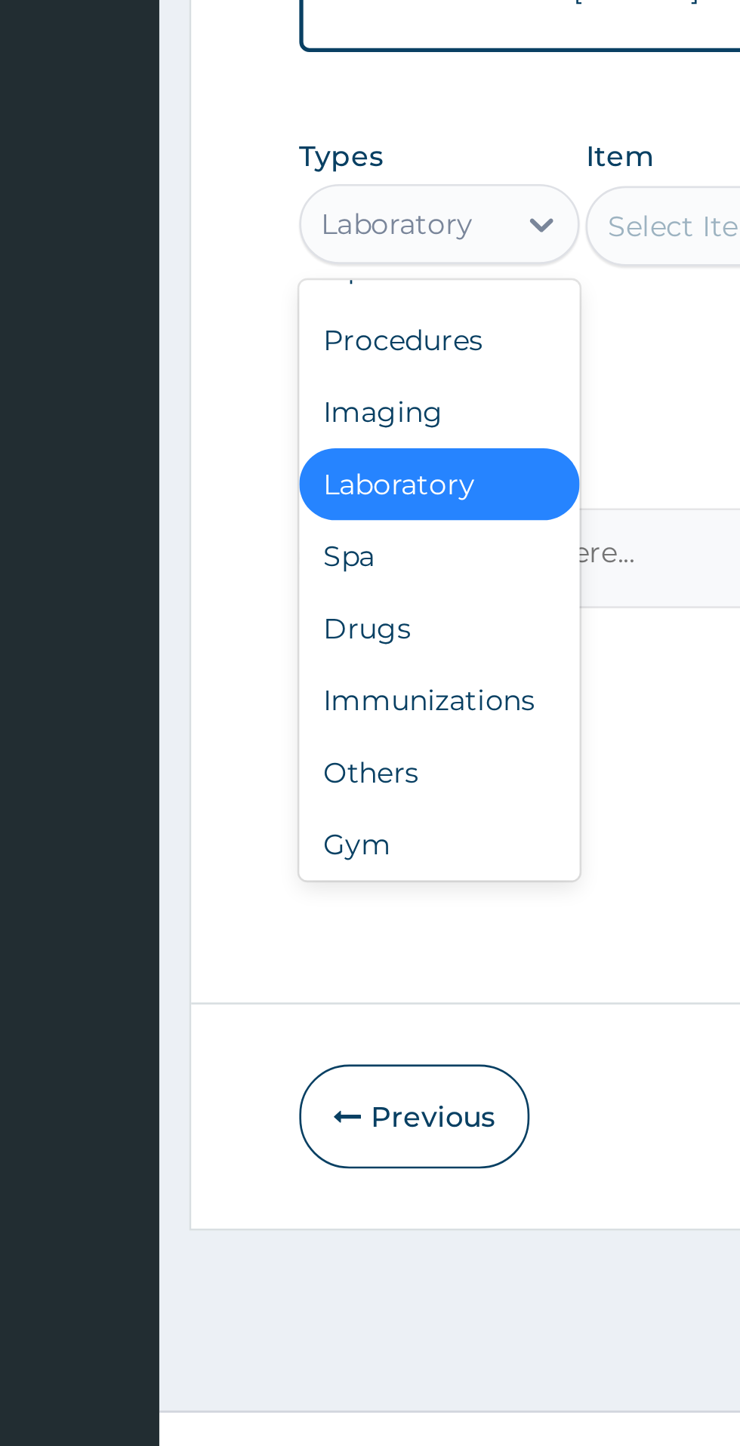
scroll to position [51, 0]
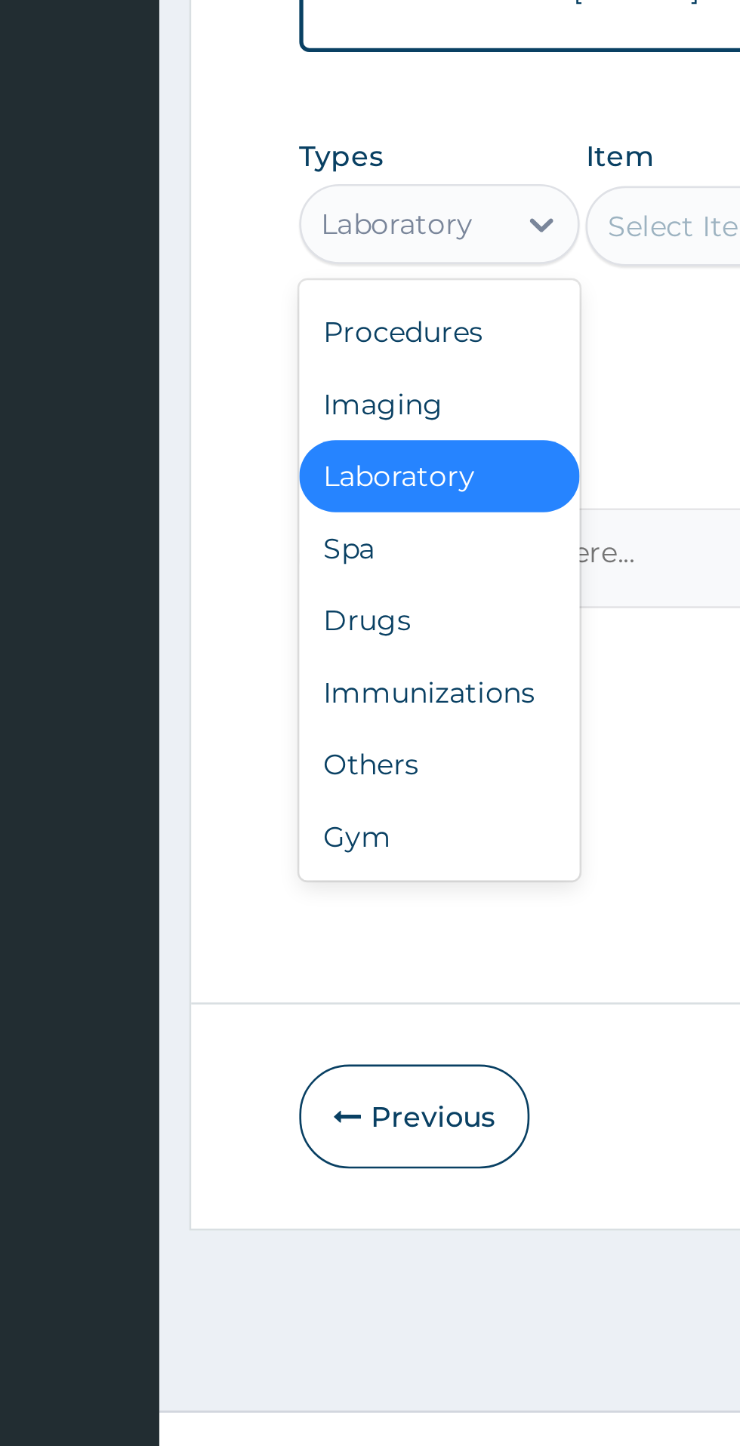
click at [266, 1084] on div "Drugs" at bounding box center [279, 1094] width 106 height 27
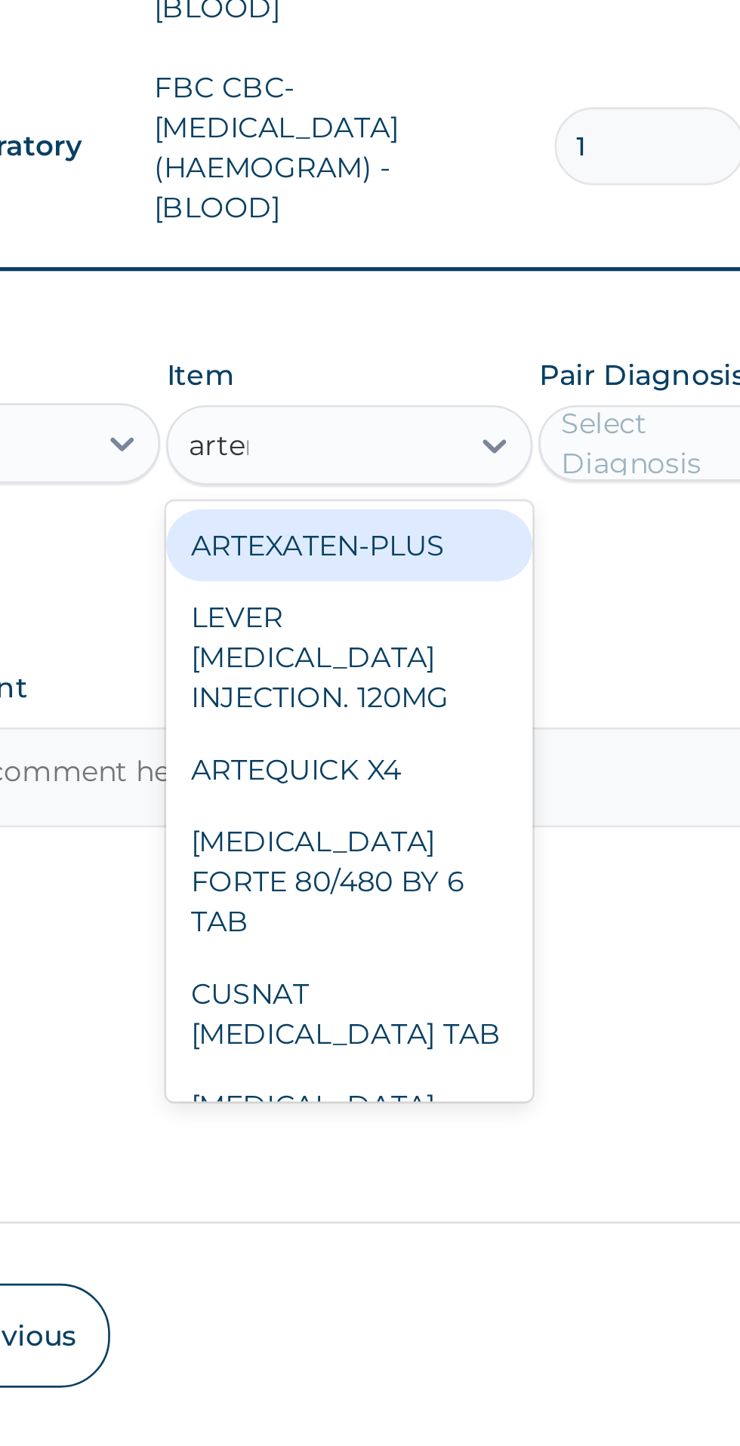
scroll to position [0, 0]
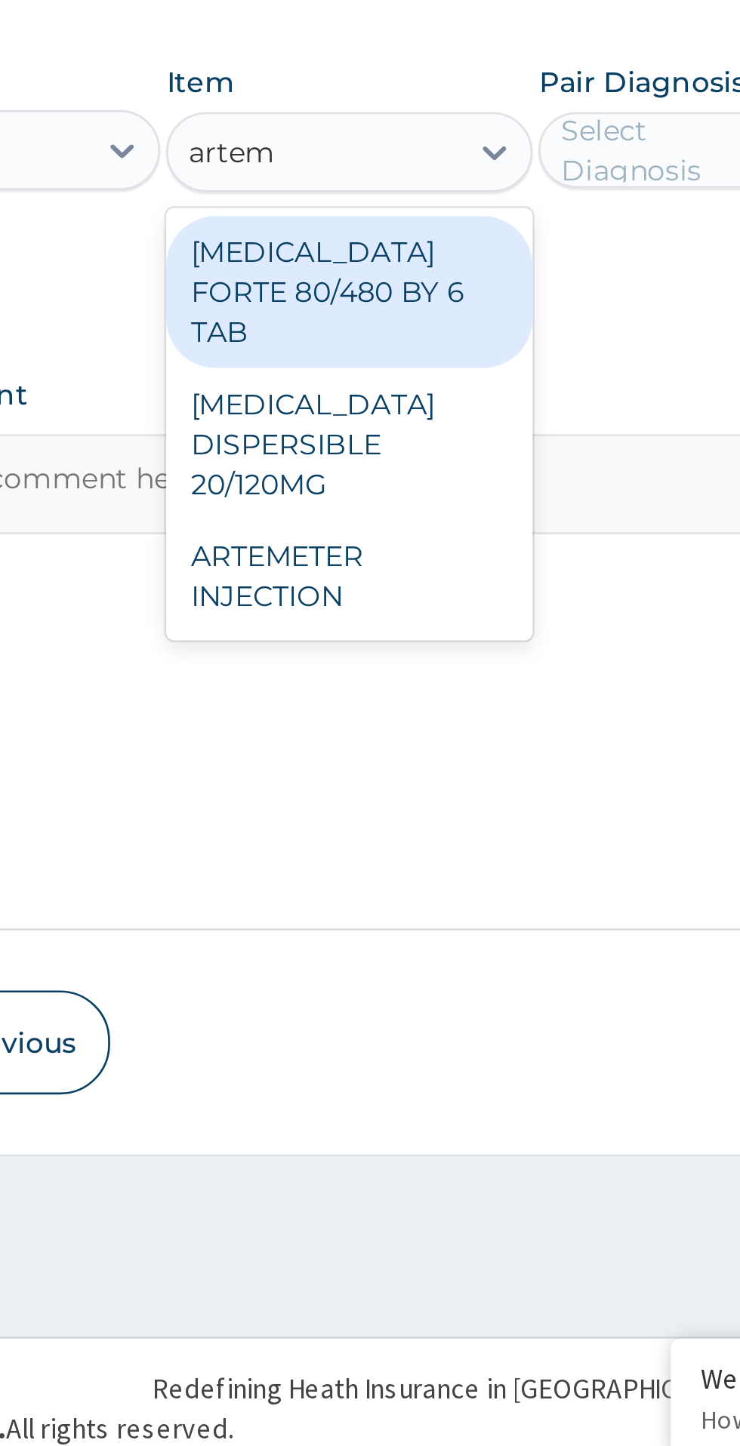
click at [426, 1085] on div "ARTEMETER INJECTION" at bounding box center [403, 1106] width 138 height 42
type input "artem"
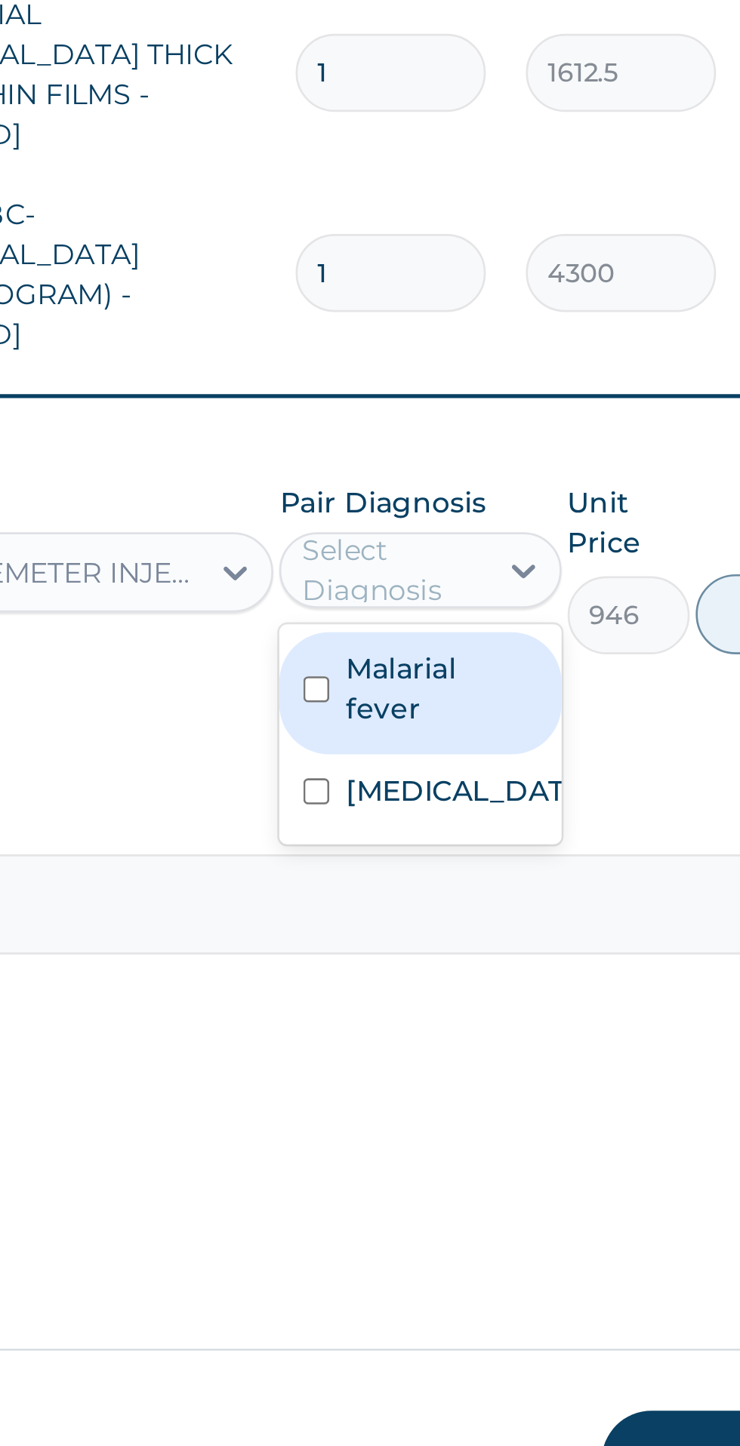
click at [544, 974] on label "Malarial fever" at bounding box center [536, 989] width 72 height 30
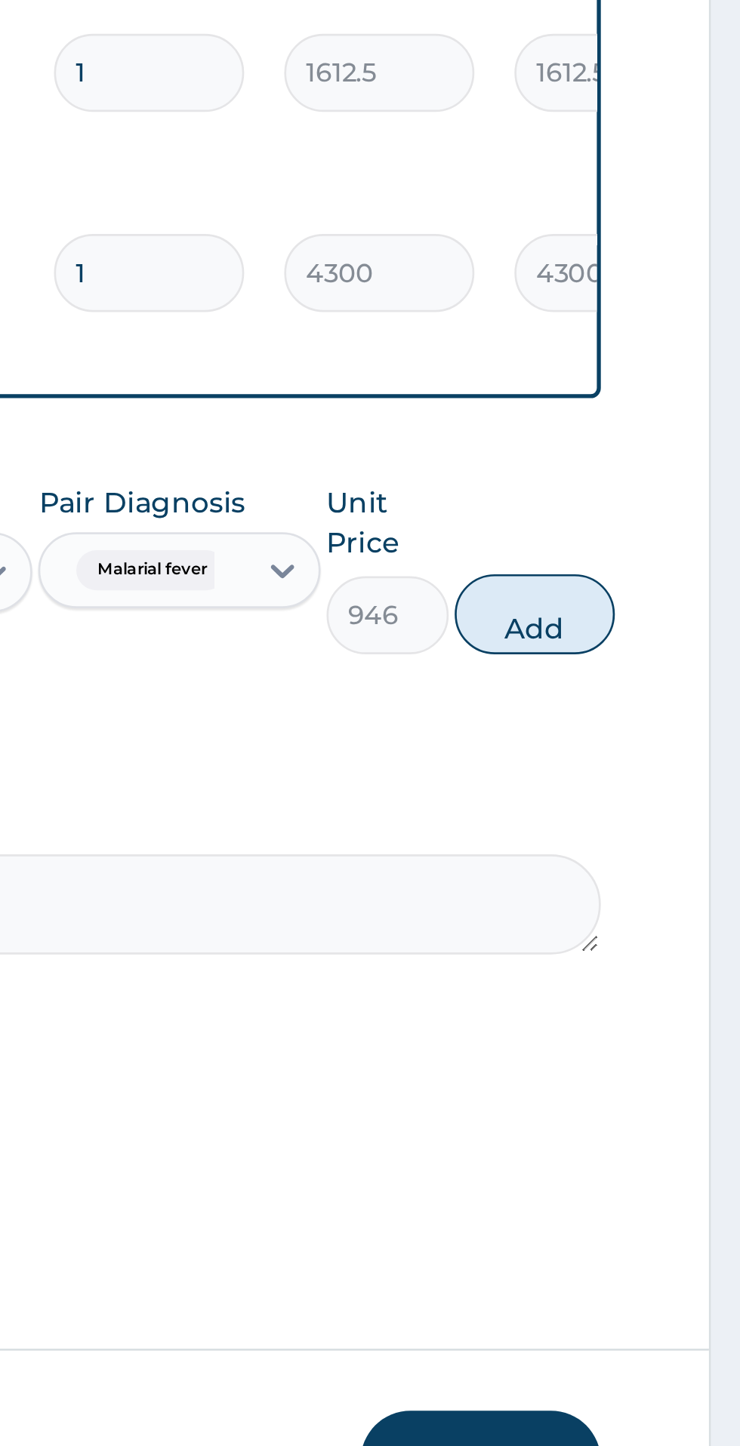
click at [682, 946] on button "Add" at bounding box center [662, 961] width 60 height 30
type input "0"
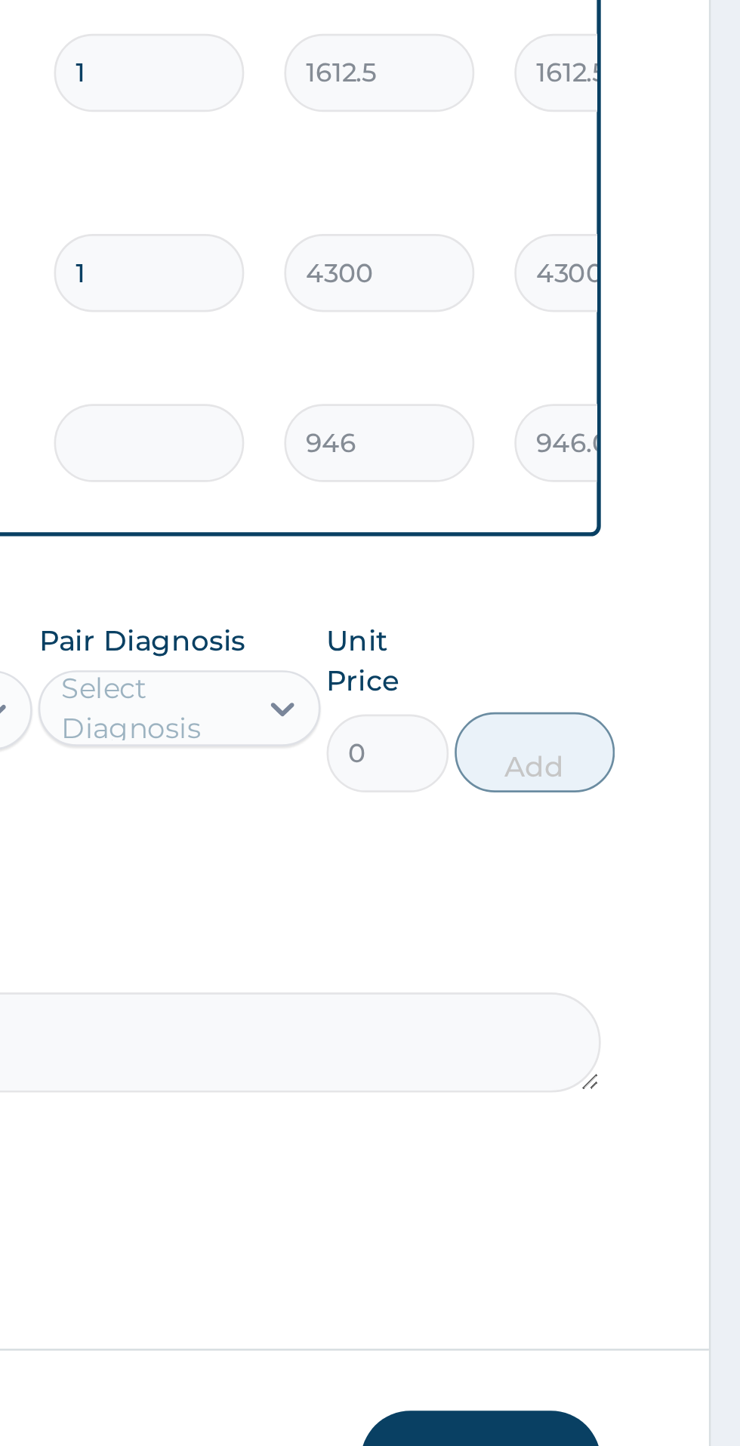
type input "0.00"
type input "6"
type input "5676.00"
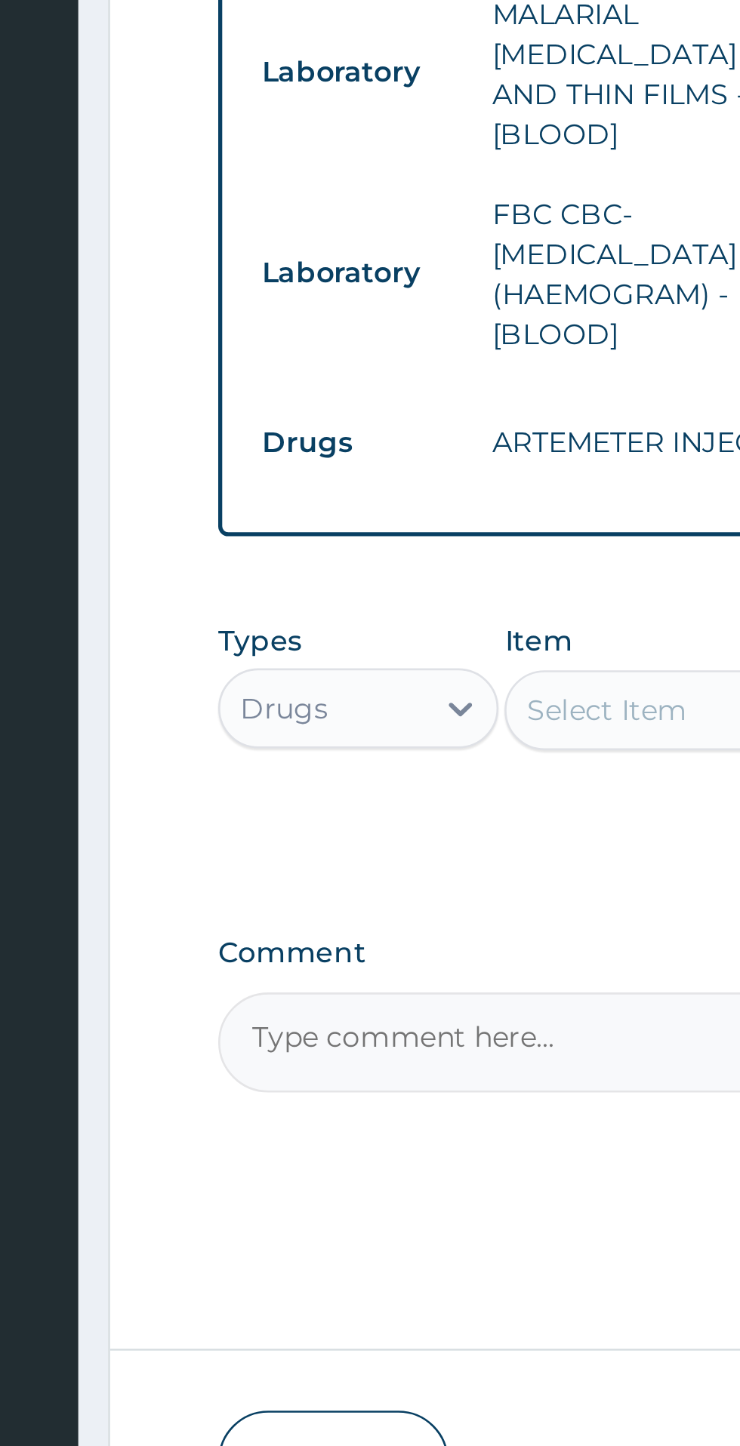
type input "6"
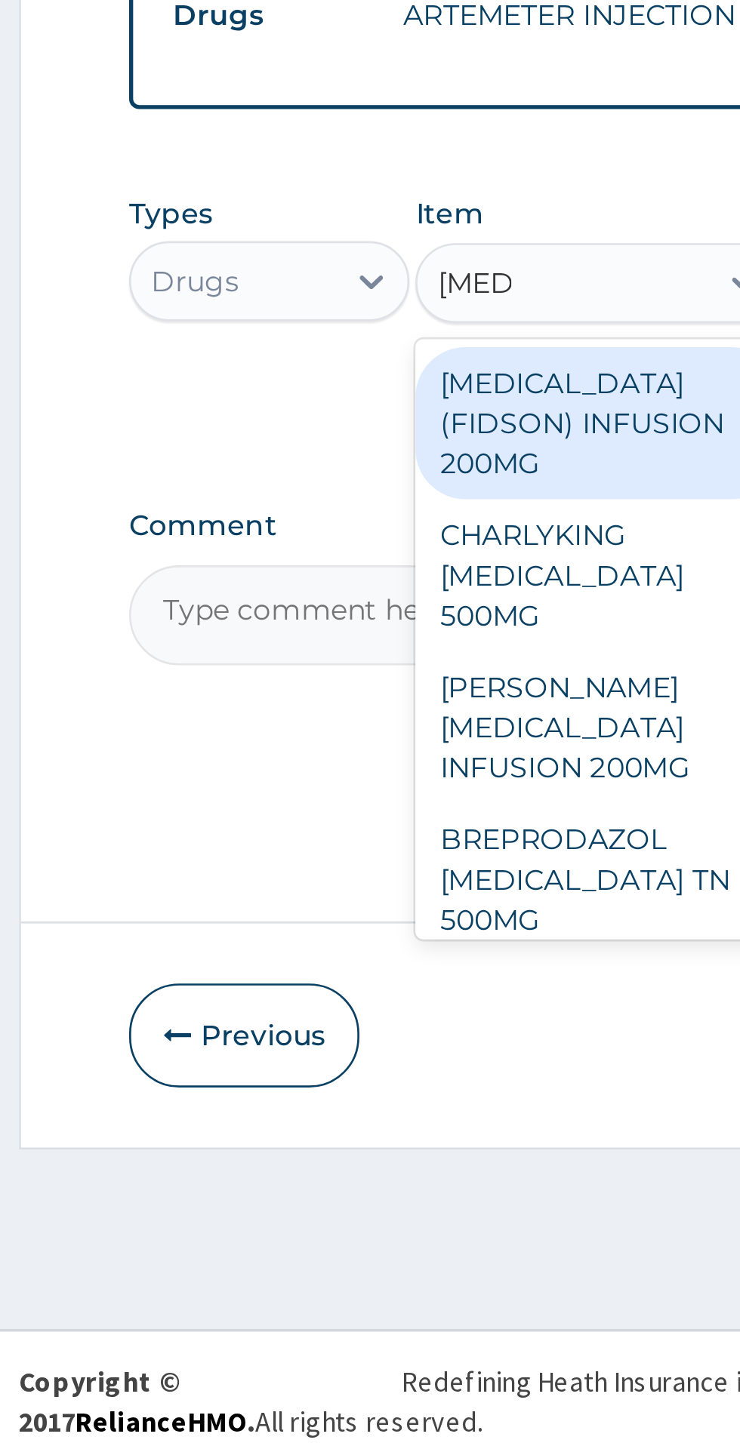
click at [405, 1079] on div "CHARLYKING CIPROFLOXACIN 500MG" at bounding box center [403, 1107] width 138 height 57
type input "cipro"
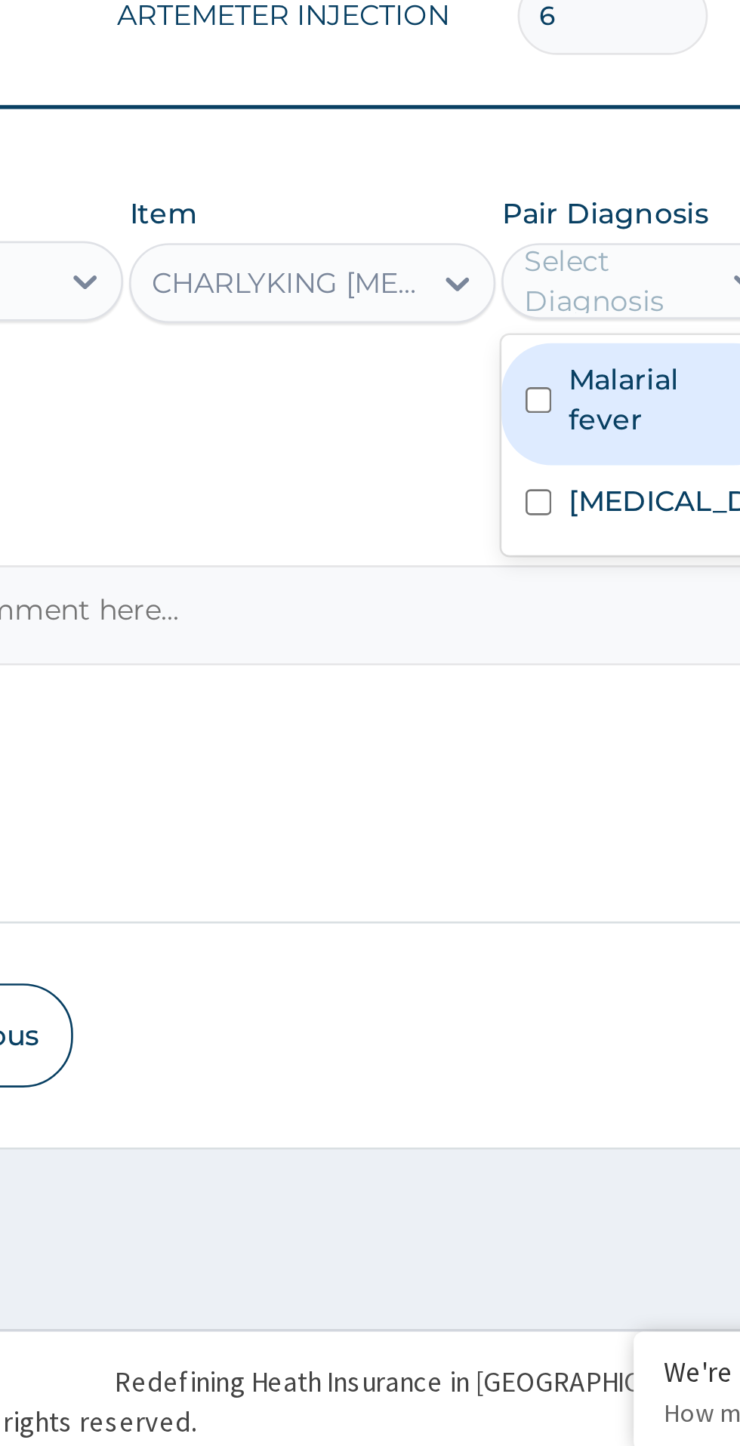
click at [531, 1088] on label "Respiratory tract infection" at bounding box center [544, 1079] width 88 height 15
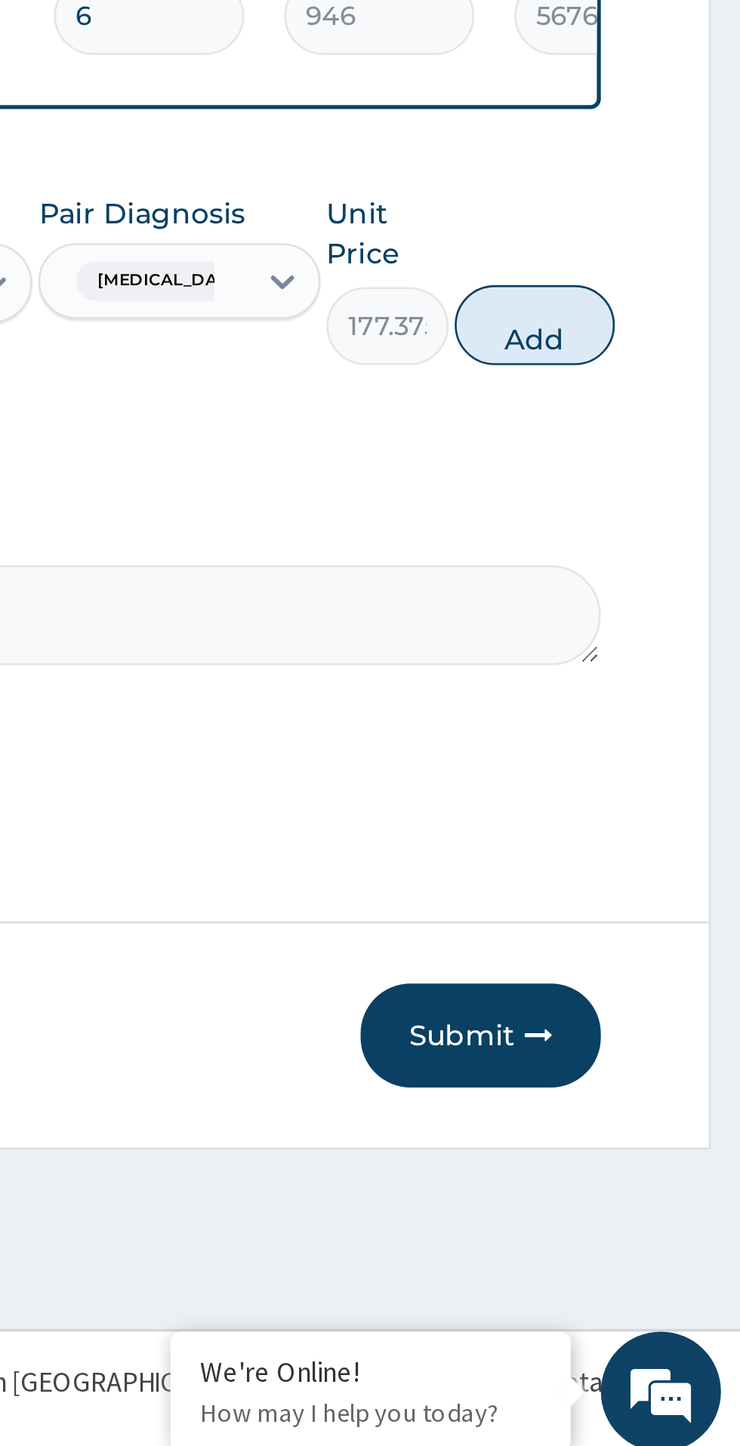
click at [692, 1005] on button "Add" at bounding box center [662, 1013] width 60 height 30
type input "0"
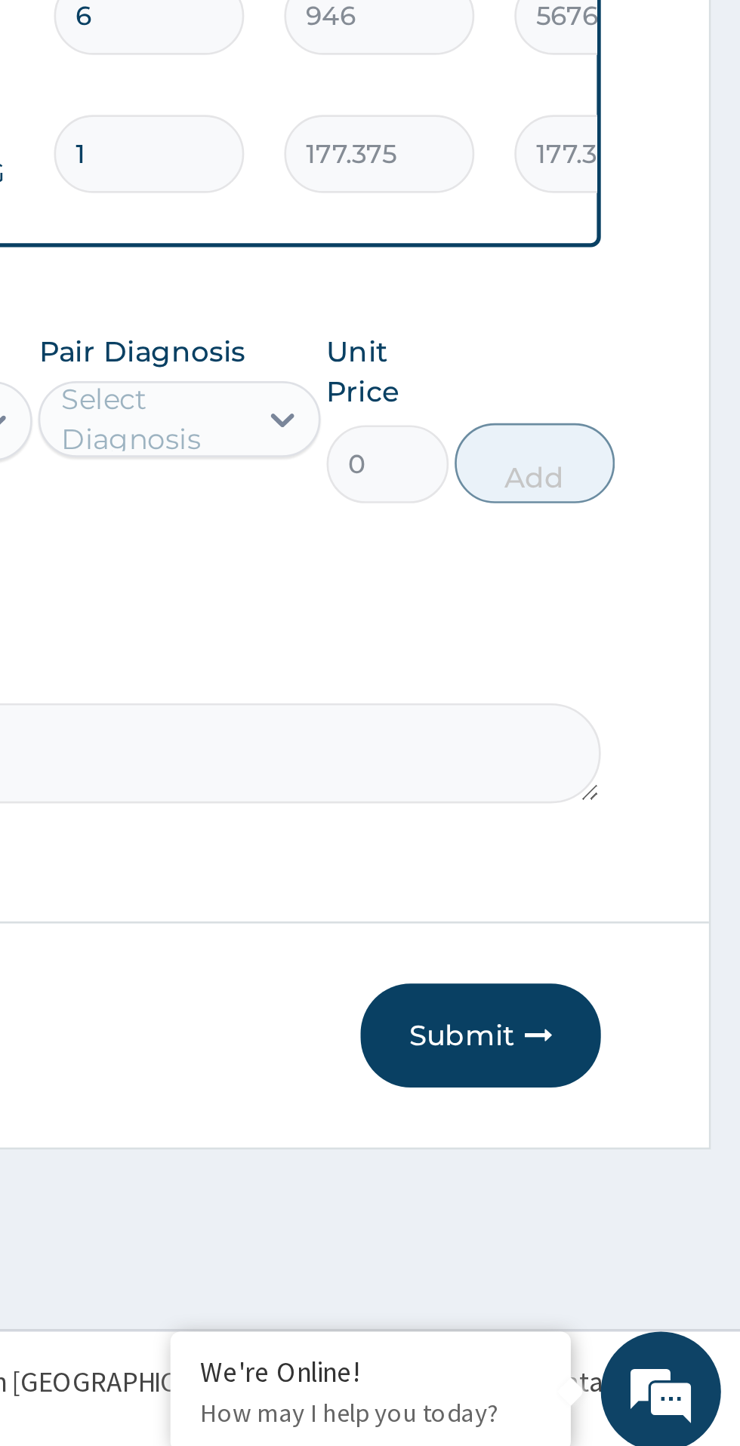
type input "10"
type input "1773.75"
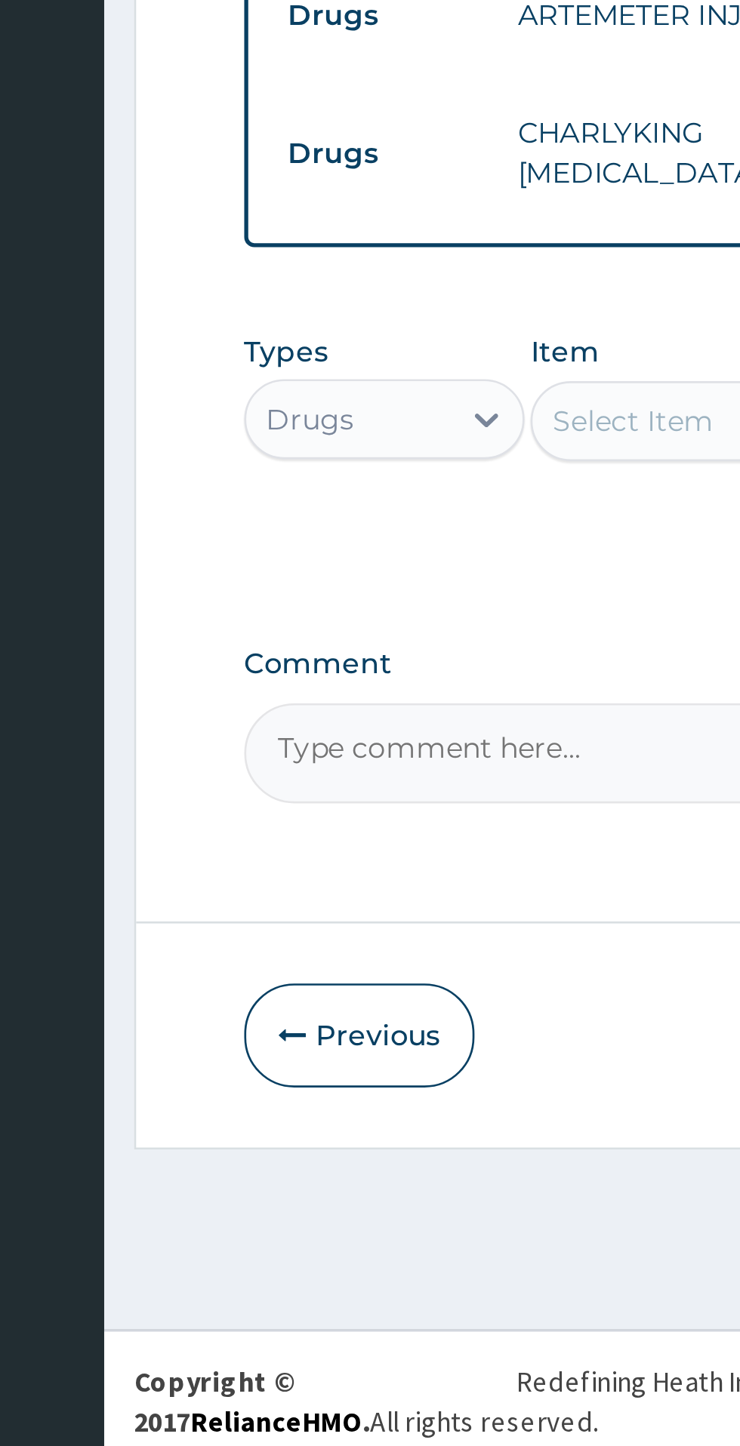
type input "10"
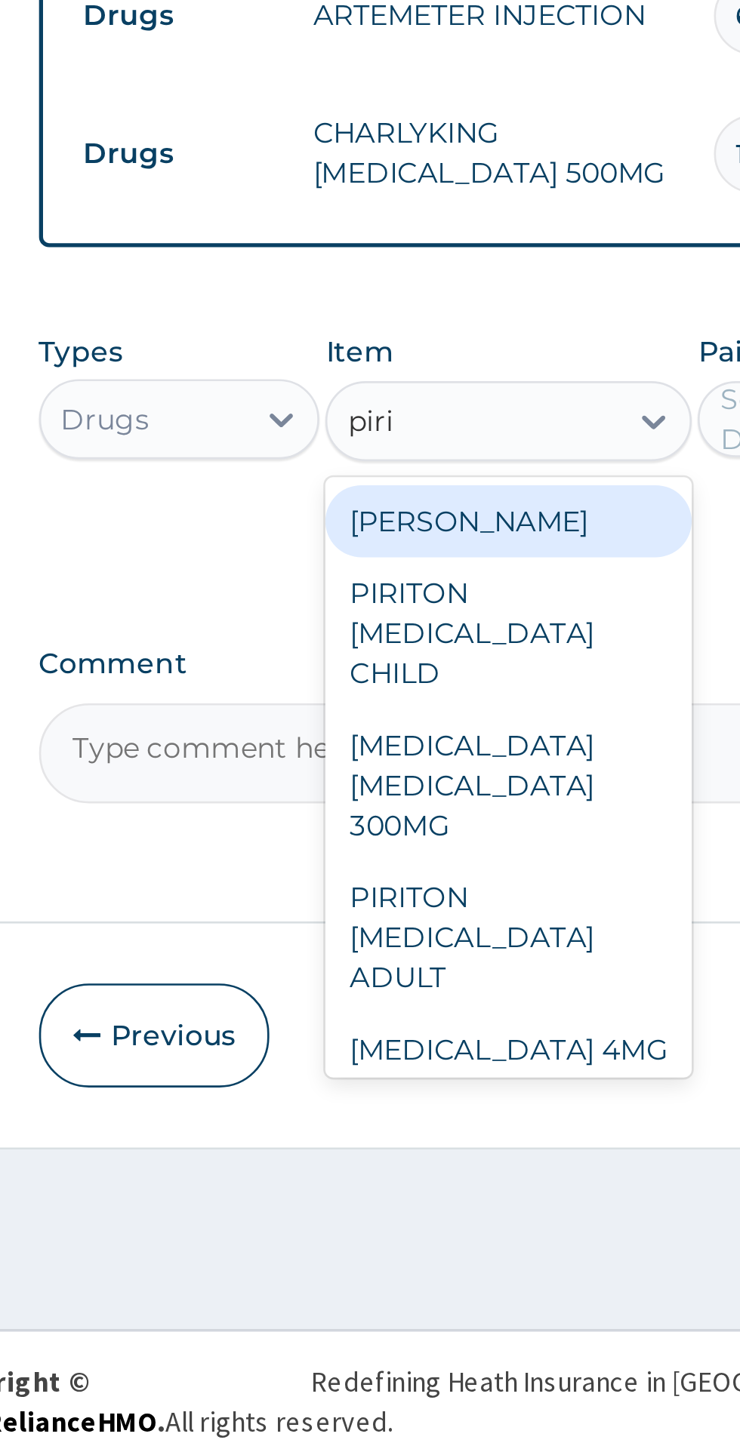
click at [426, 1078] on div "PIRITON TAB EVANS" at bounding box center [403, 1087] width 138 height 27
type input "piri"
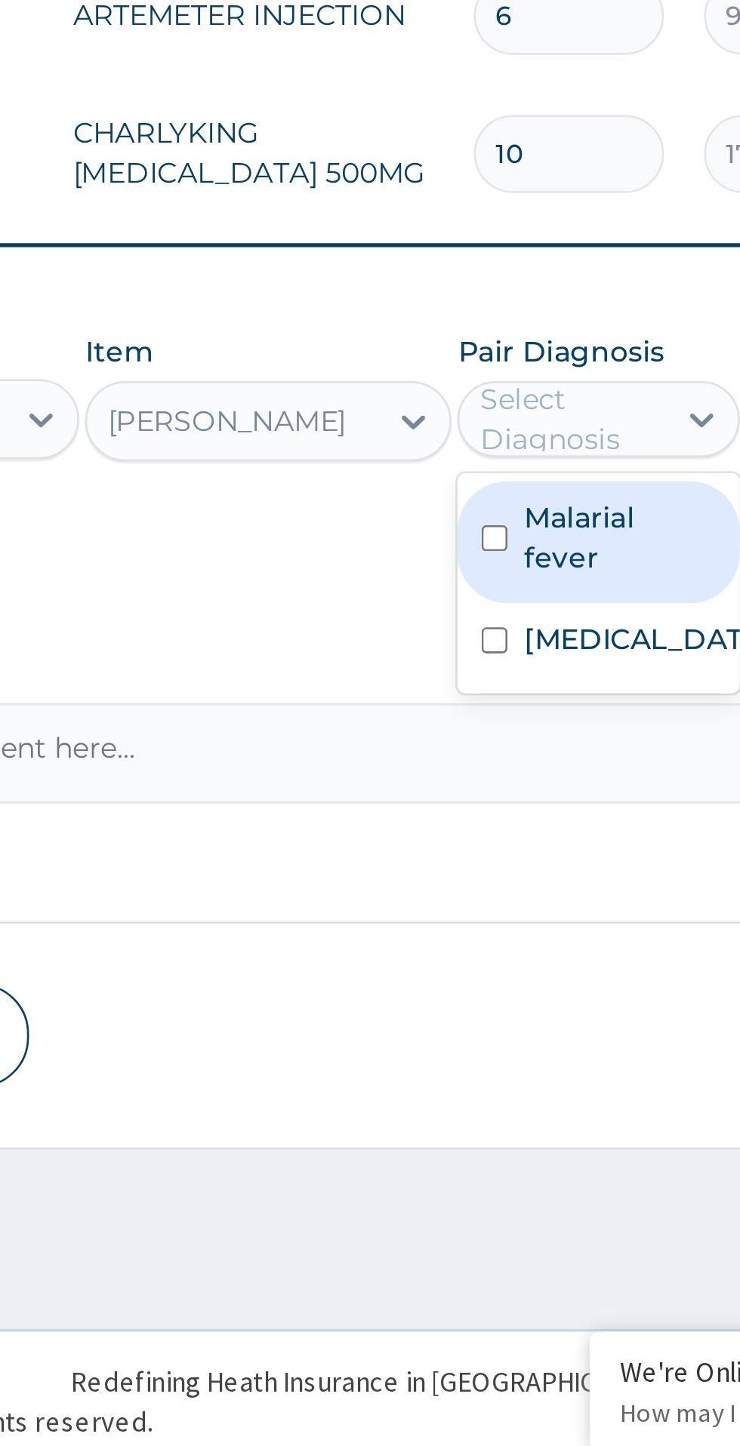
click at [532, 1134] on label "Respiratory tract infection" at bounding box center [544, 1132] width 88 height 15
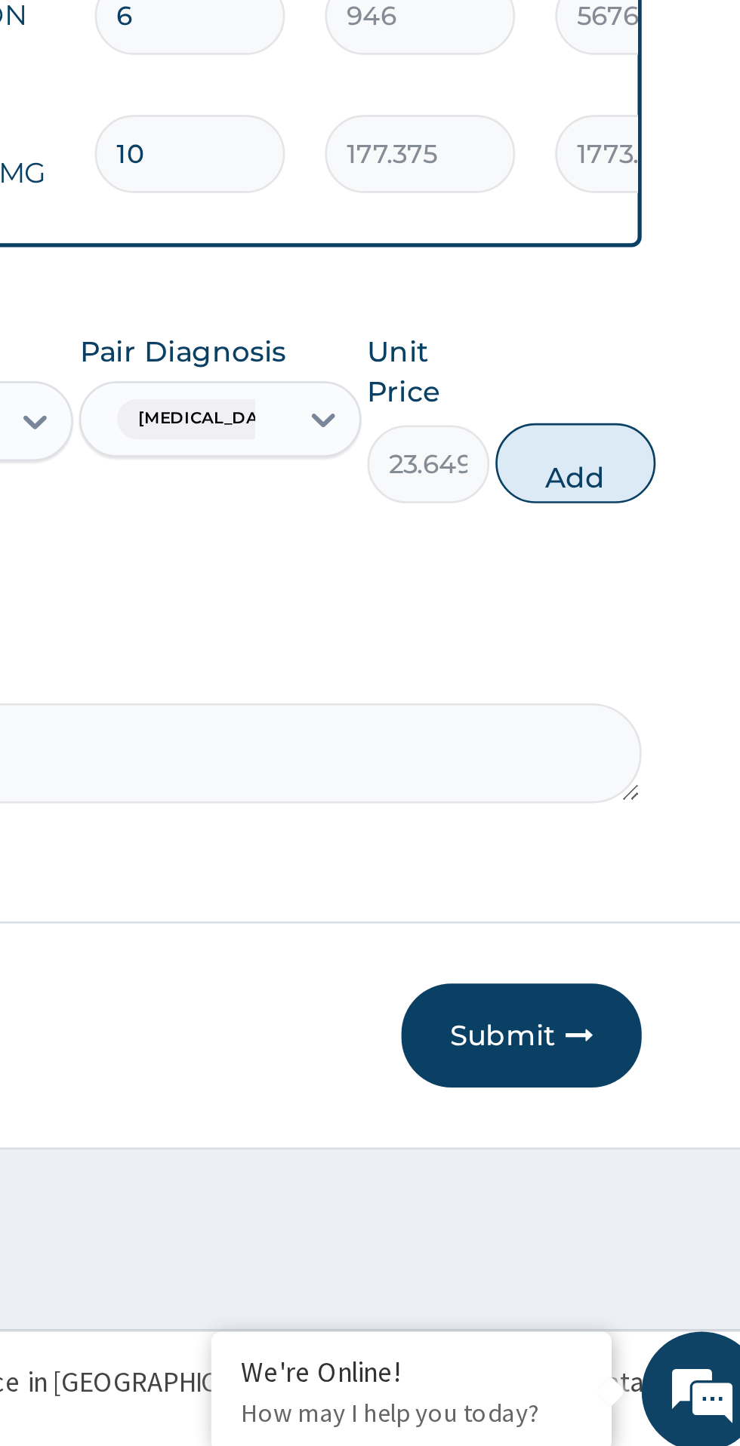
click at [692, 1051] on button "Add" at bounding box center [662, 1066] width 60 height 30
type input "0"
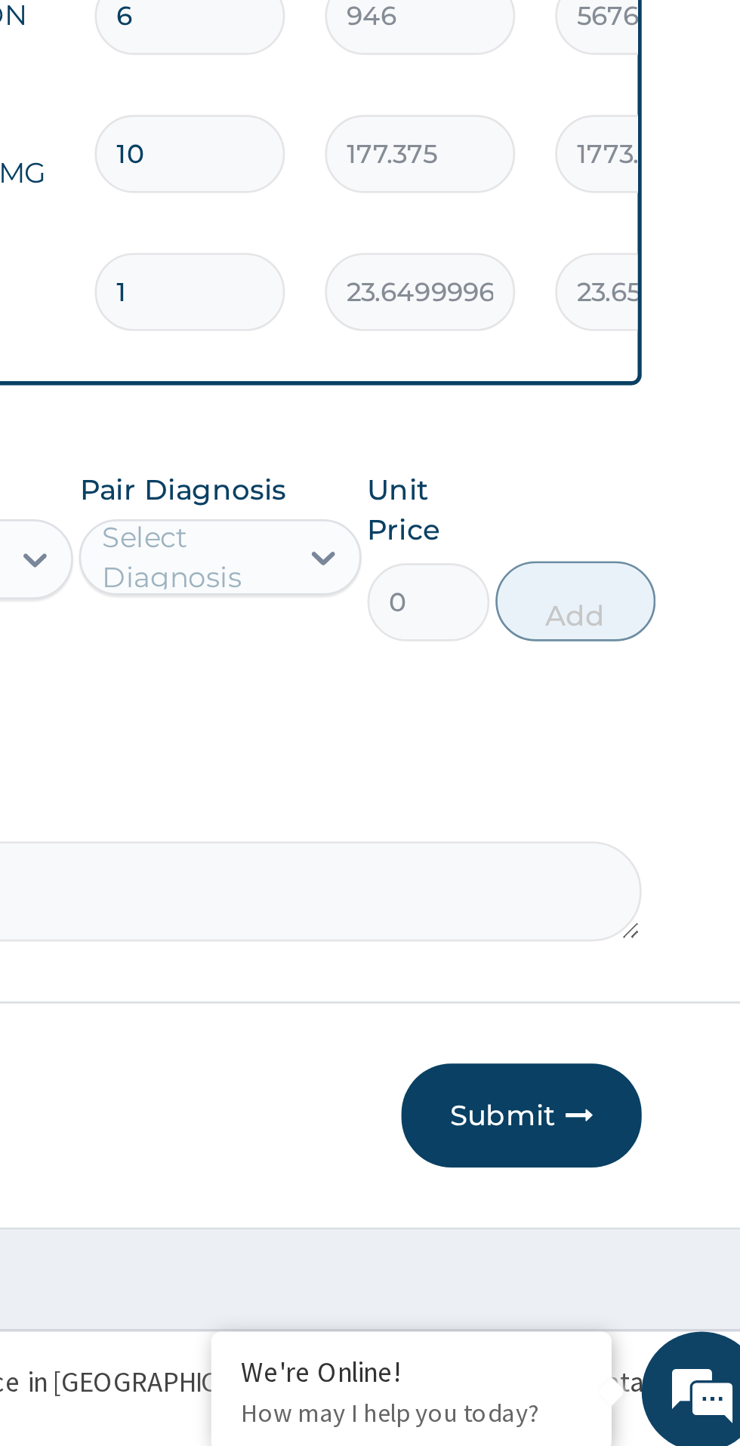
type input "10"
type input "236.50"
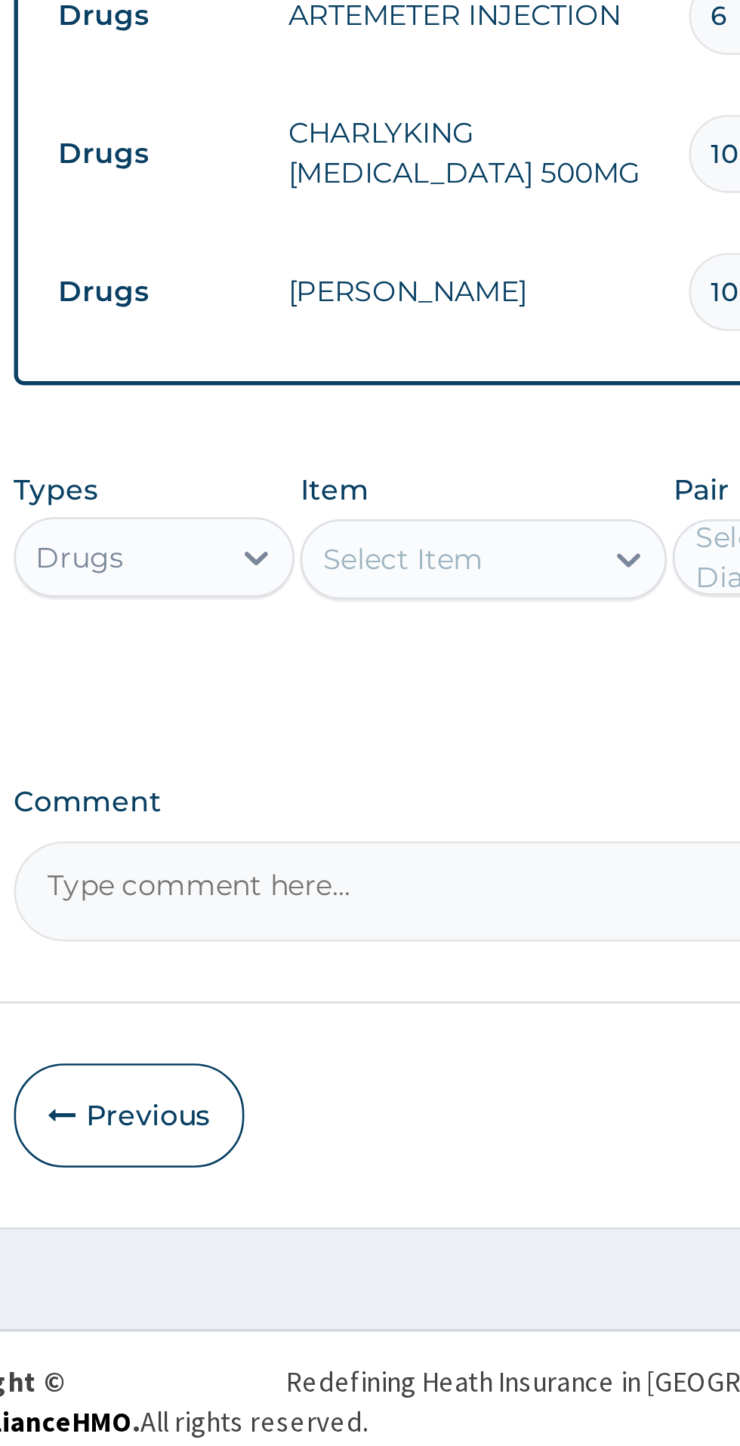
type input "10"
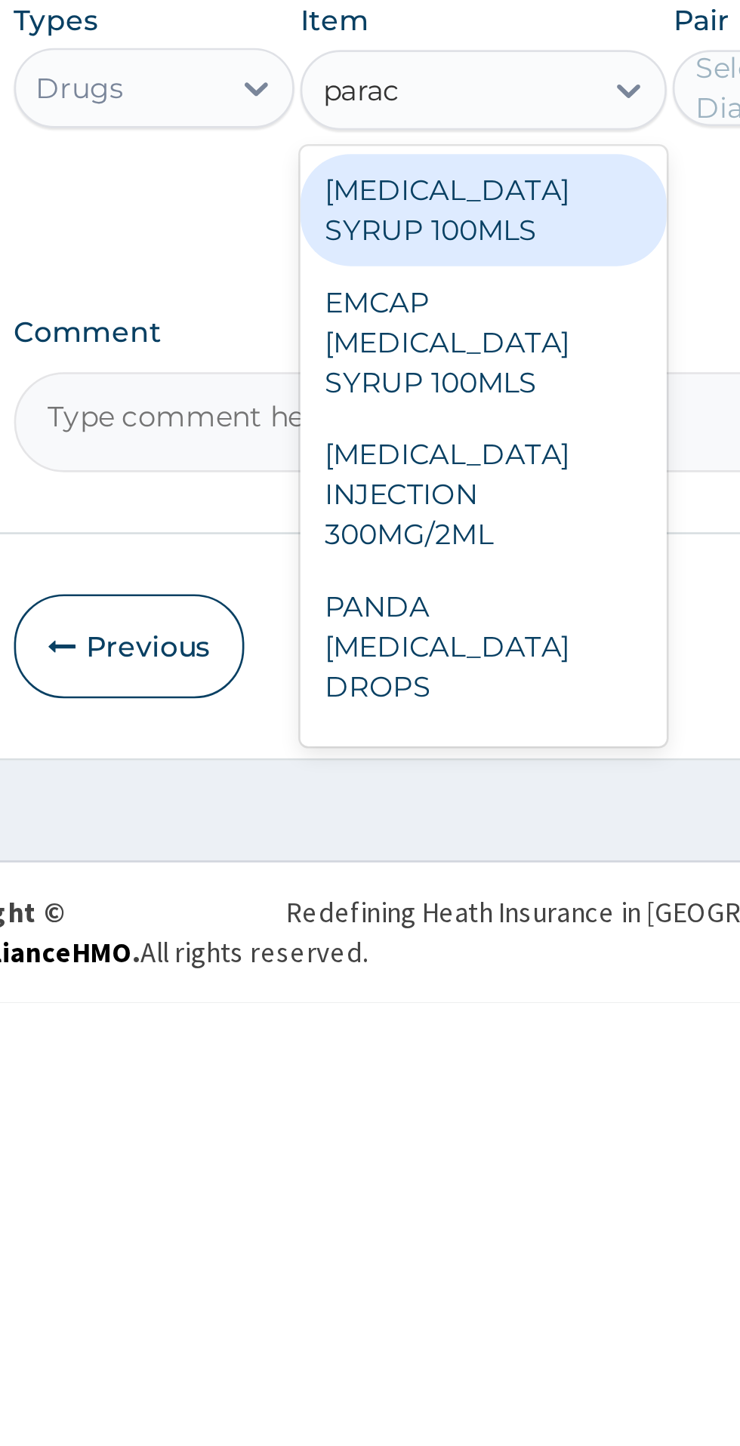
scroll to position [51, 0]
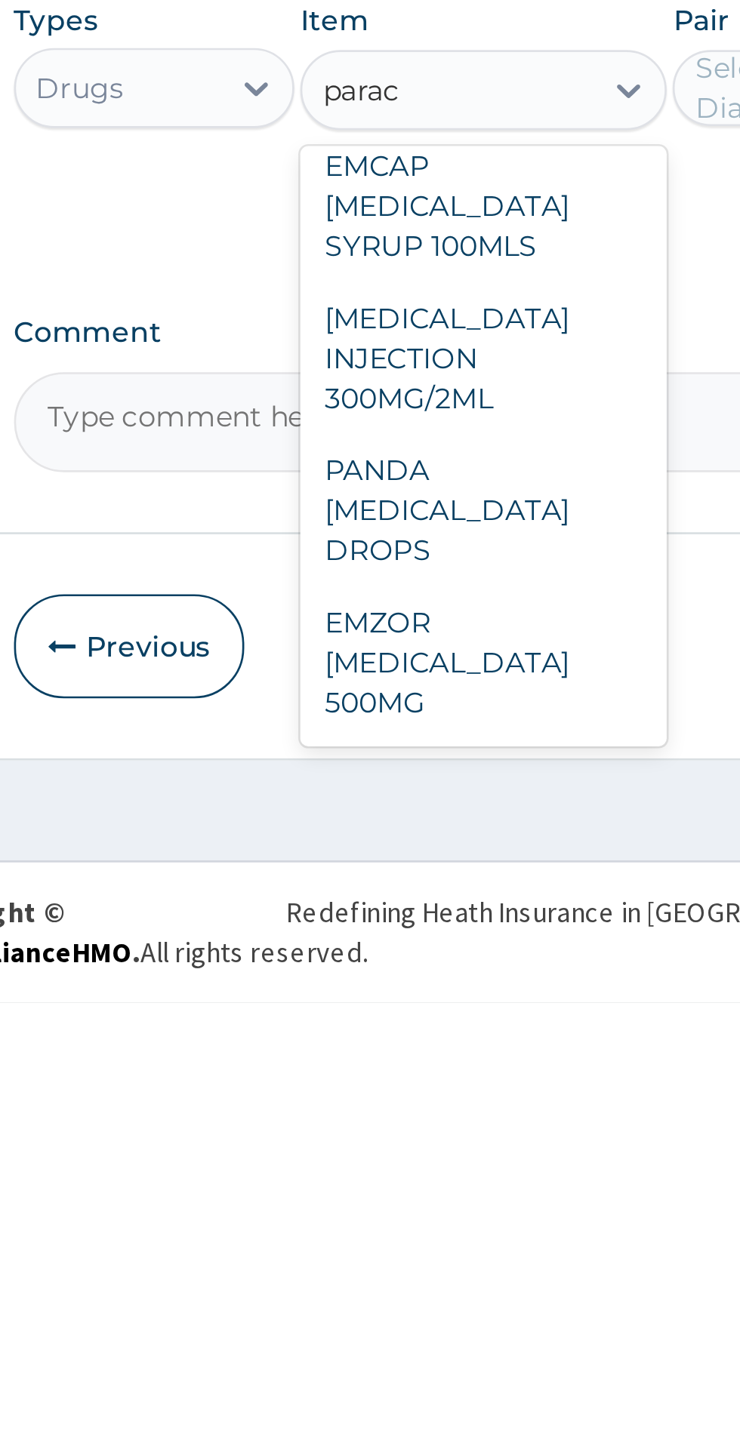
click at [402, 1309] on div "EMZOR PARACETAMOL 500MG" at bounding box center [403, 1317] width 138 height 57
type input "parac"
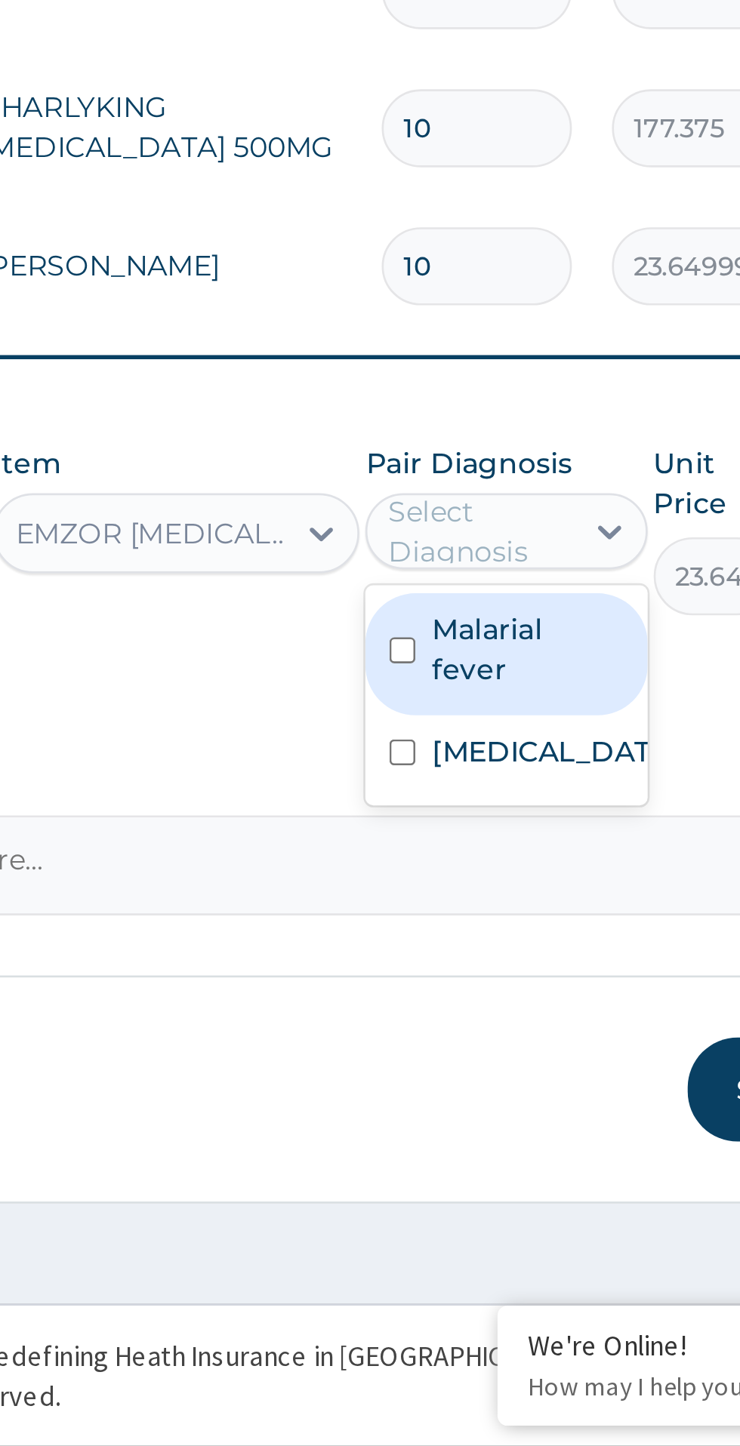
click at [533, 1131] on label "Malarial fever" at bounding box center [536, 1146] width 72 height 30
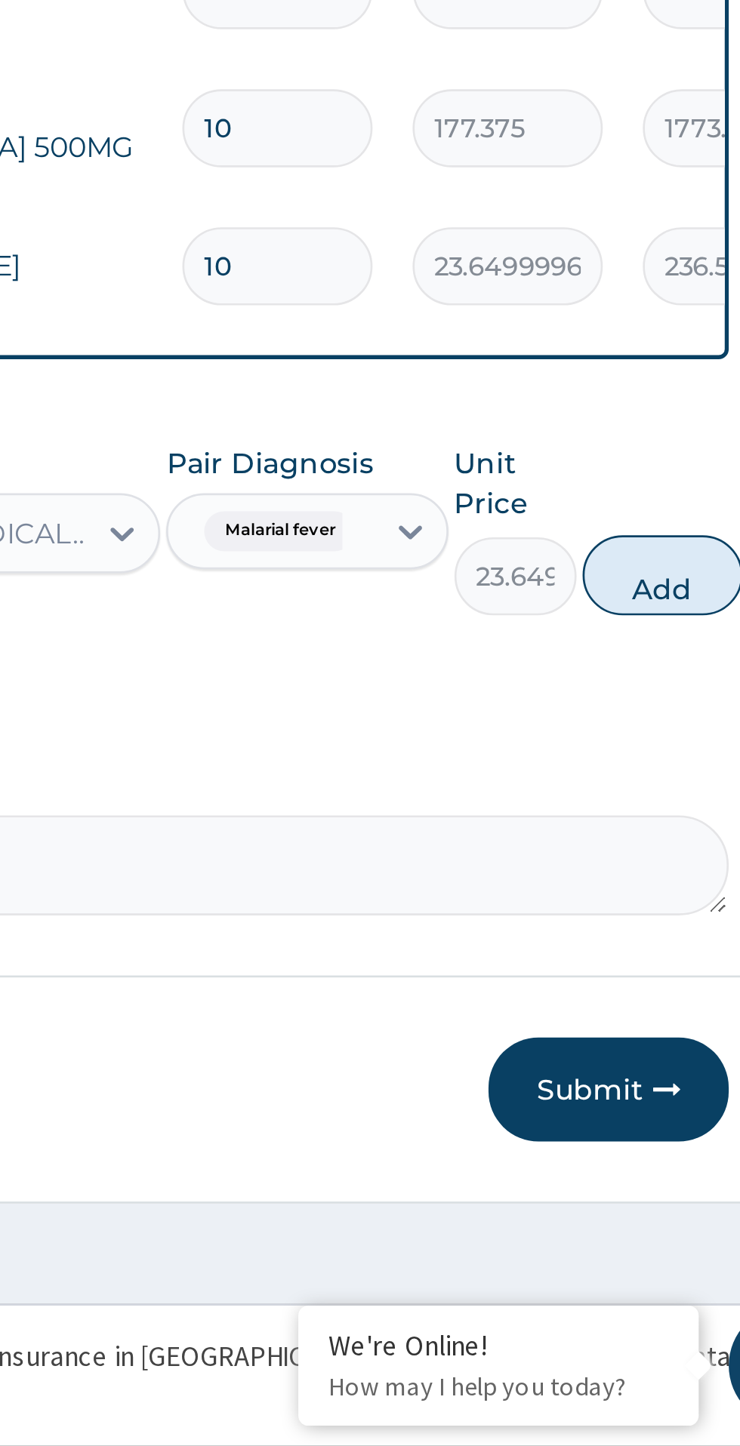
scroll to position [0, 0]
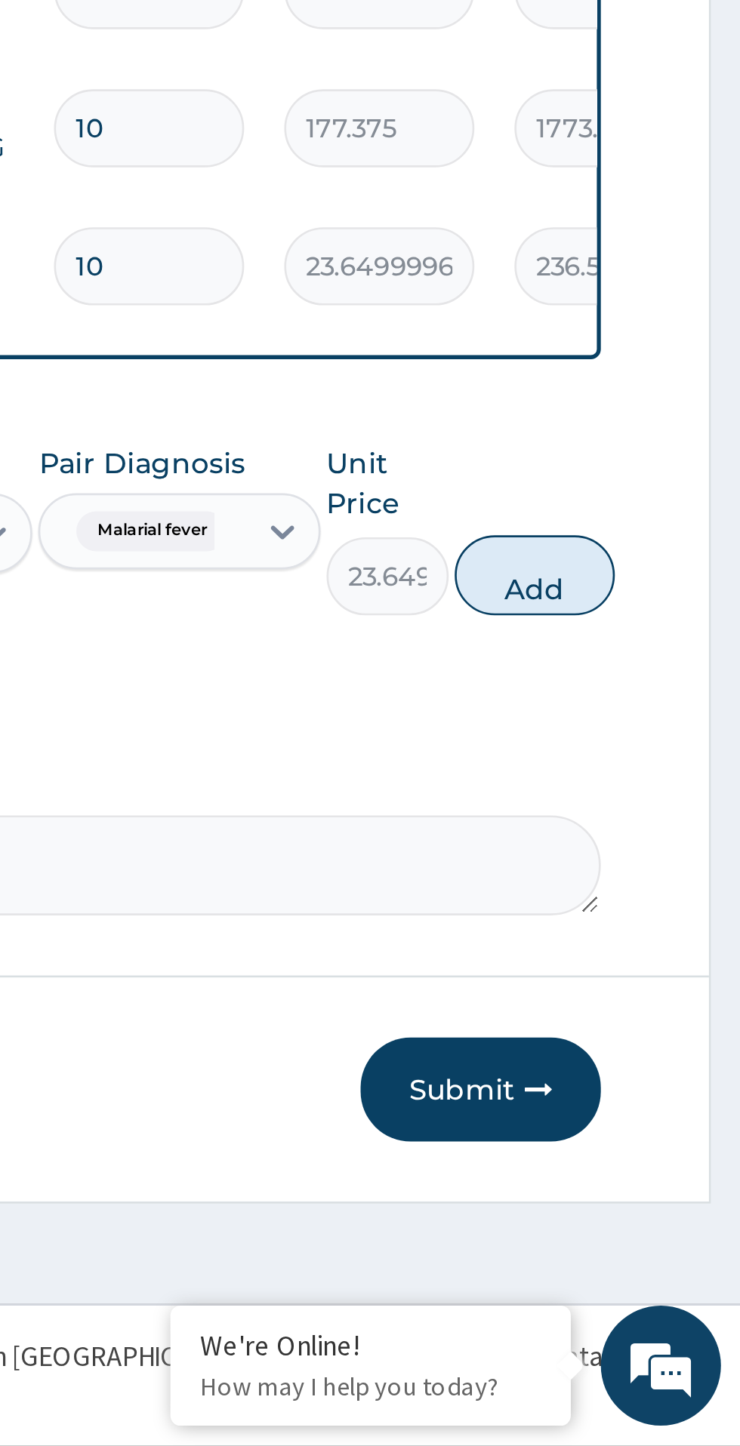
click at [669, 1110] on button "Add" at bounding box center [662, 1118] width 60 height 30
type input "0"
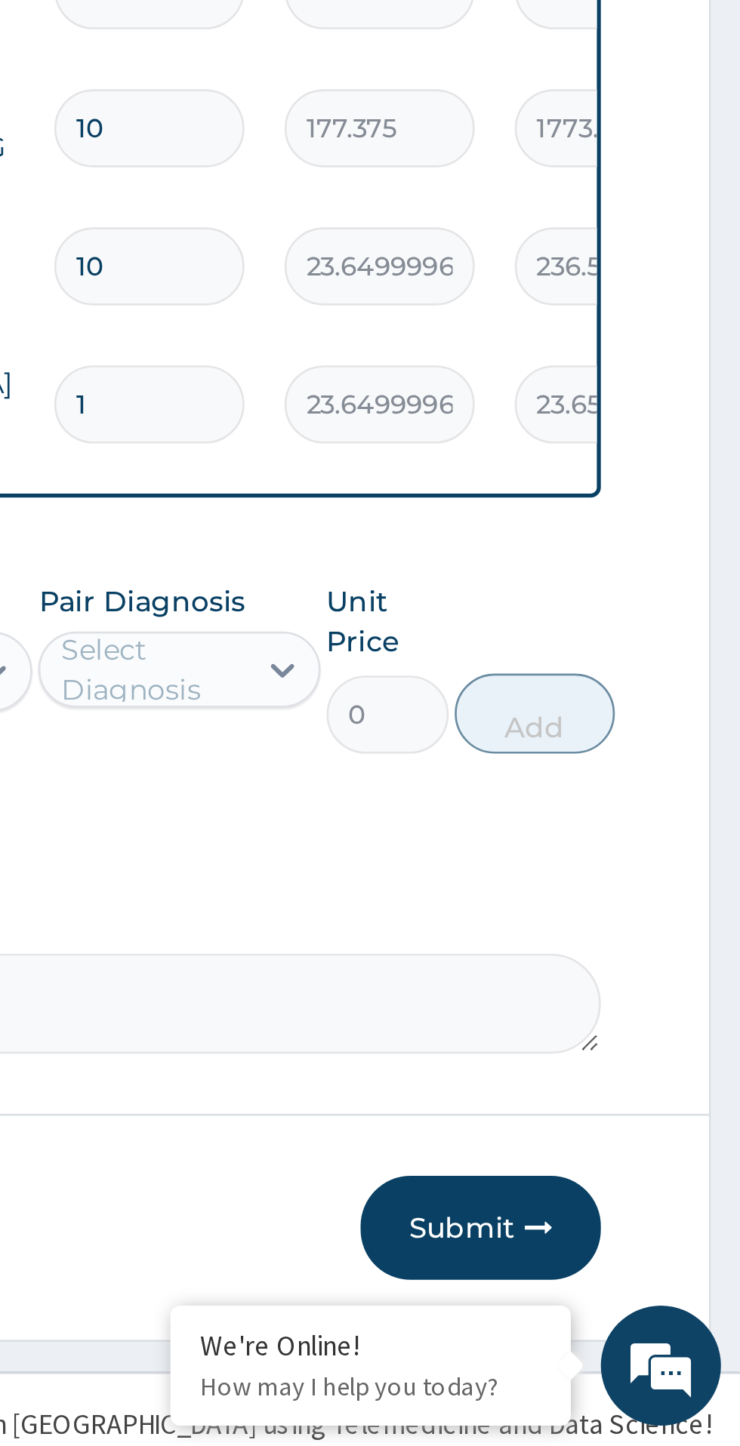
type input "18"
type input "425.70"
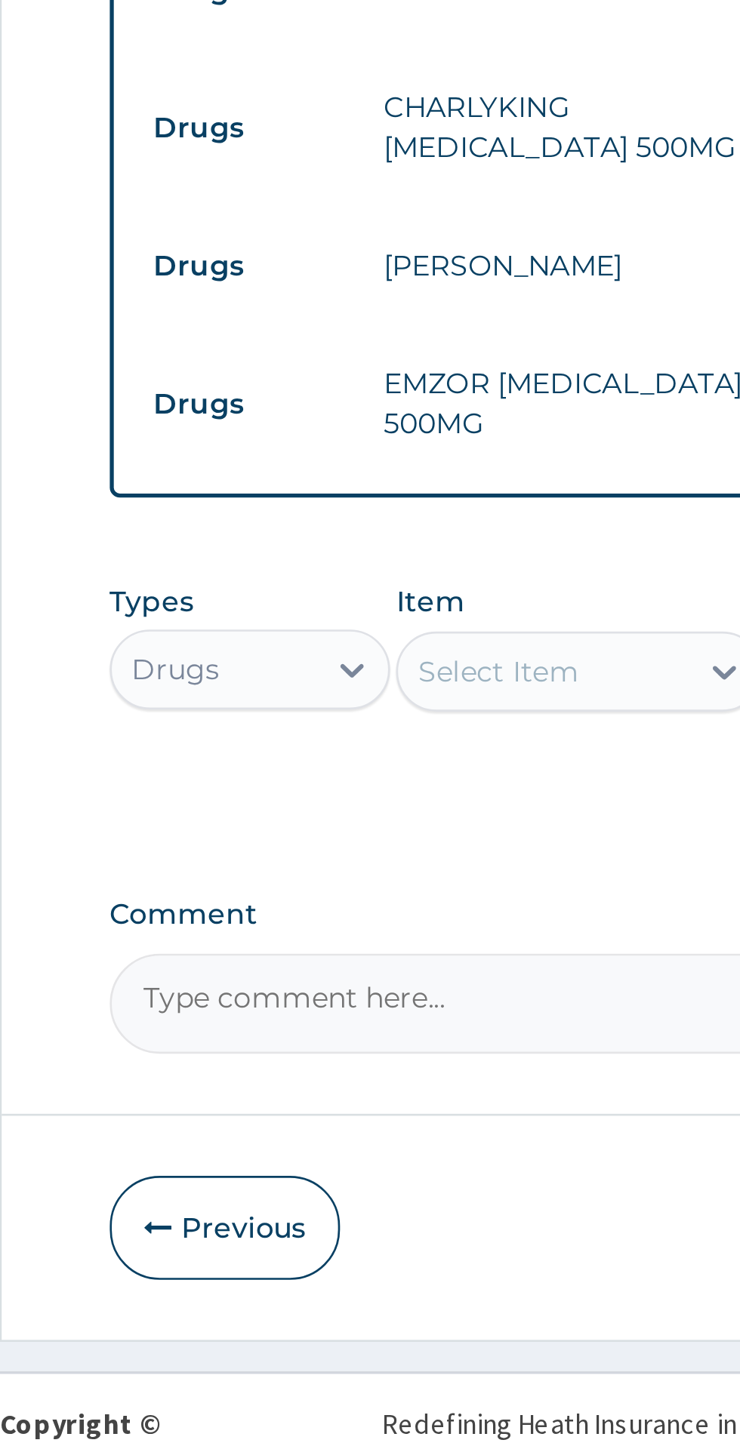
type input "18"
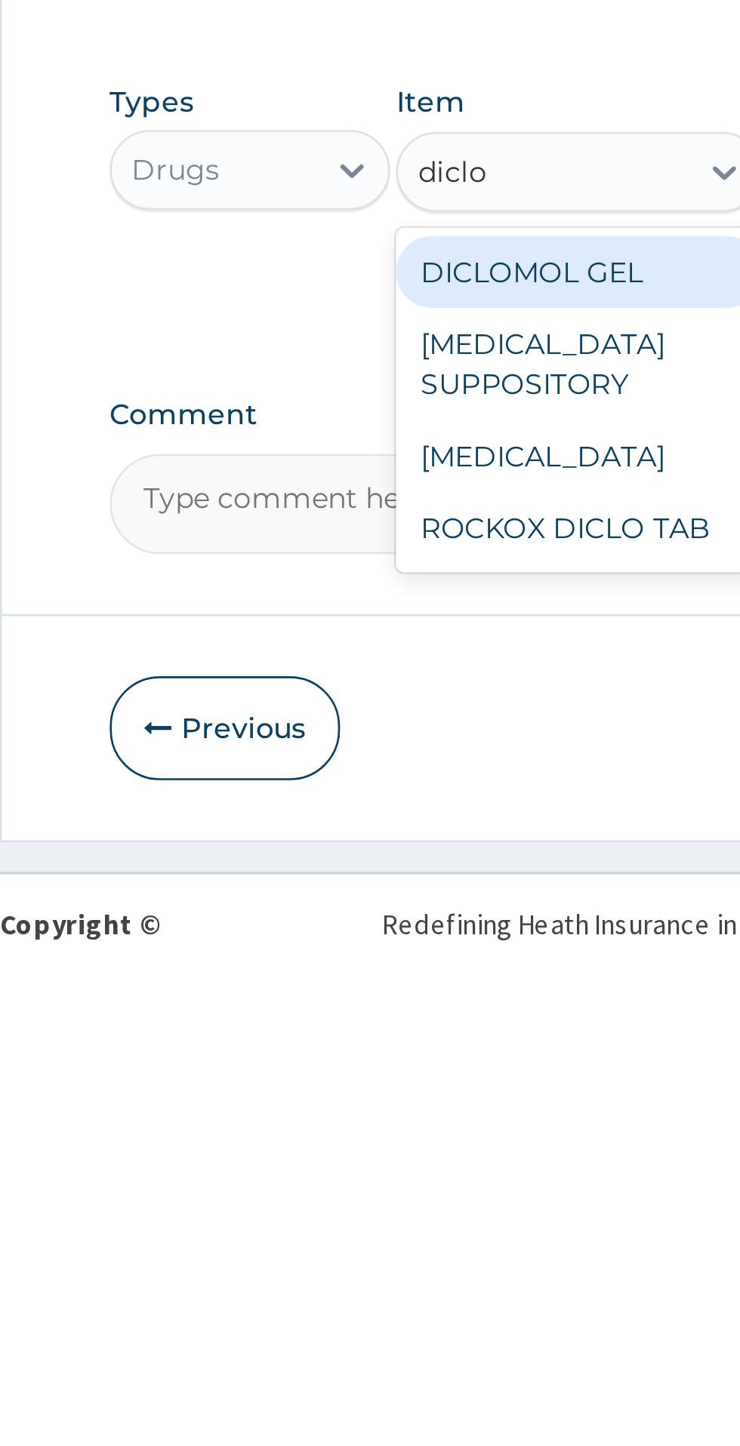
click at [414, 1275] on div "ROCKOX DICLO TAB" at bounding box center [403, 1288] width 138 height 27
type input "diclo"
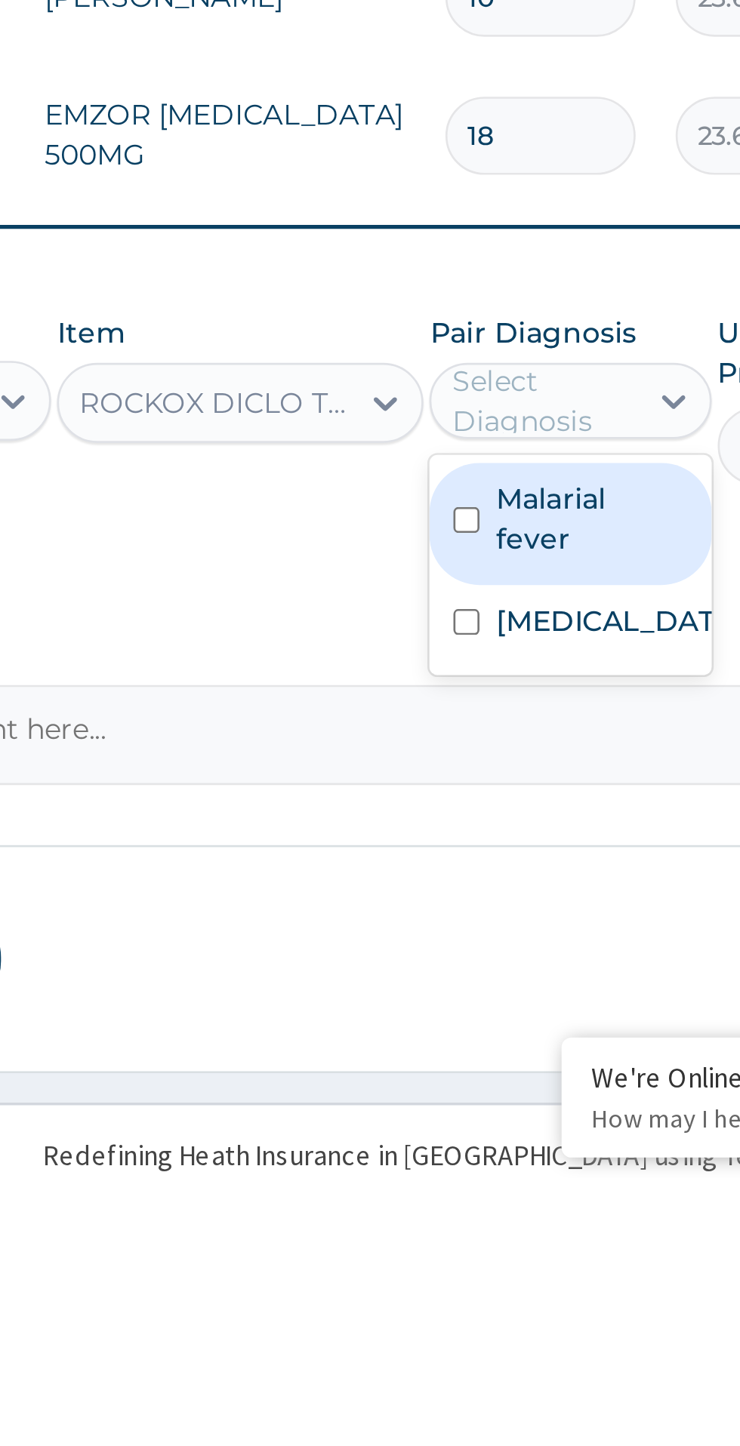
click at [532, 1183] on label "Malarial fever" at bounding box center [536, 1198] width 72 height 30
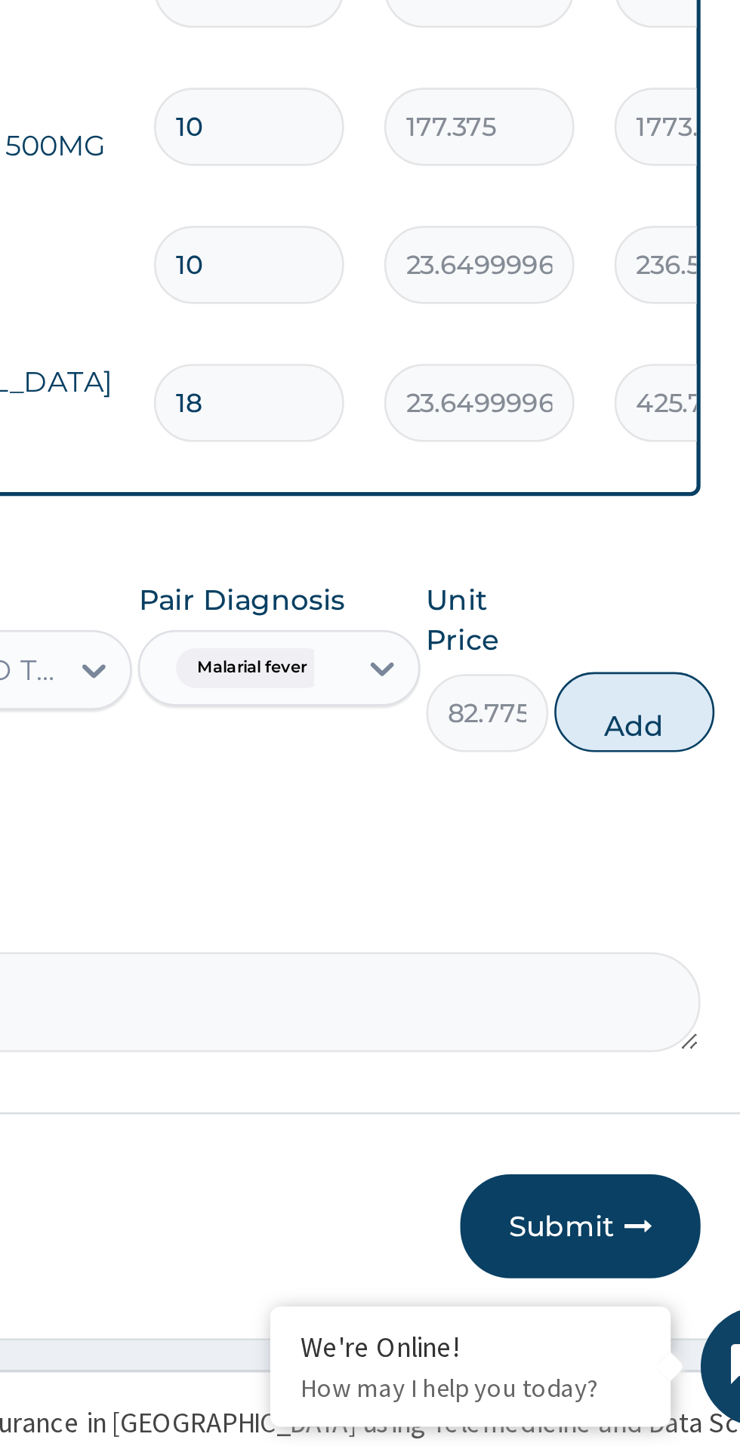
click at [674, 1154] on button "Add" at bounding box center [662, 1169] width 60 height 30
type input "0"
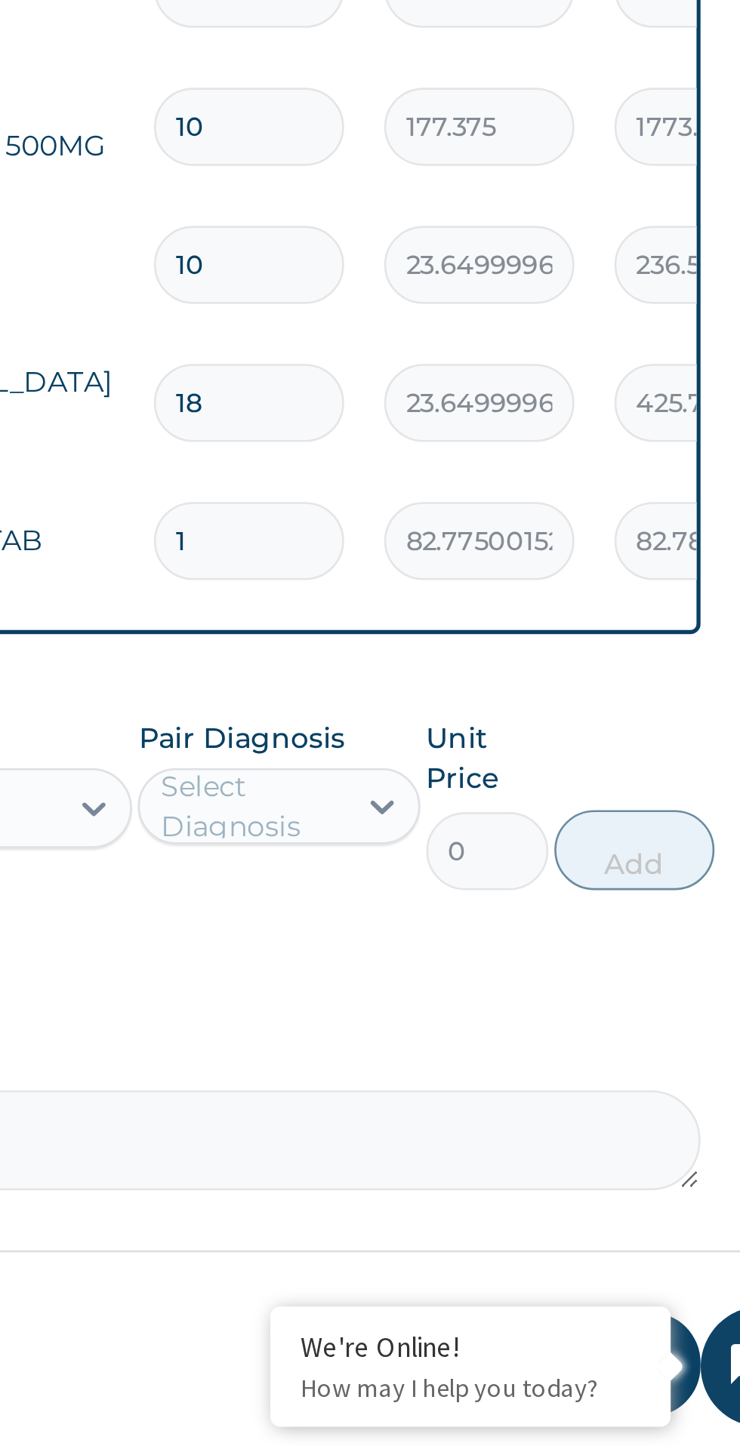
type input "10"
type input "827.75"
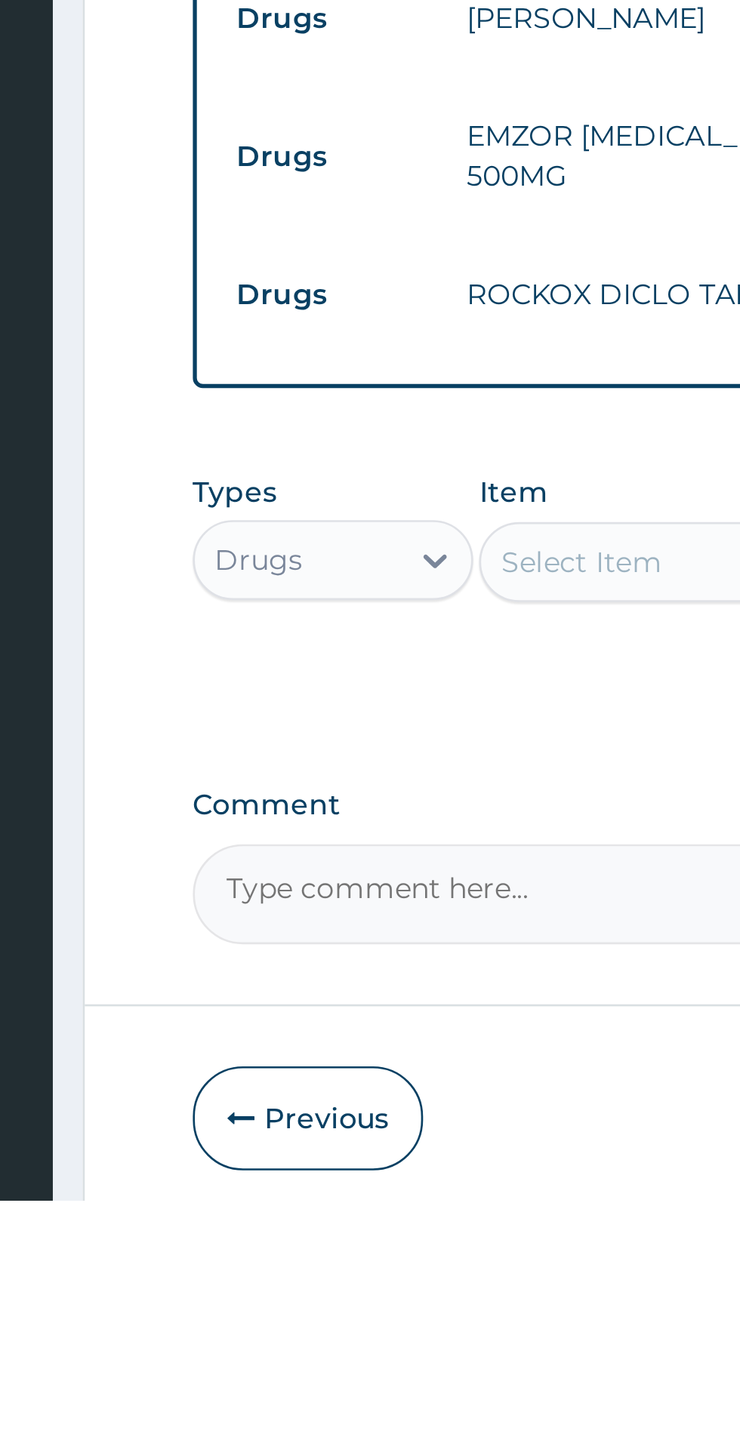
type input "10"
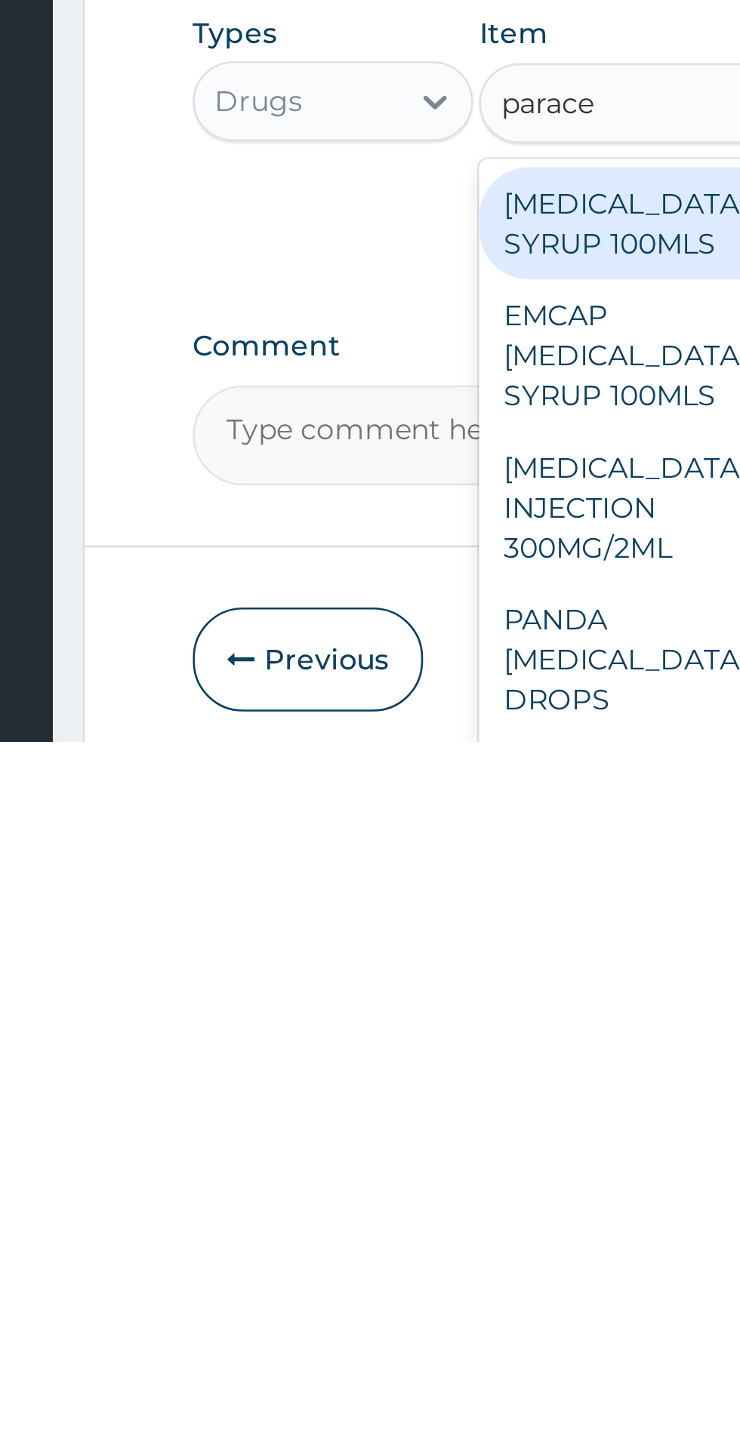
scroll to position [0, 0]
click at [398, 1349] on div "PARACETAMOL INJECTION 300MG/2ML" at bounding box center [403, 1358] width 138 height 57
type input "parace"
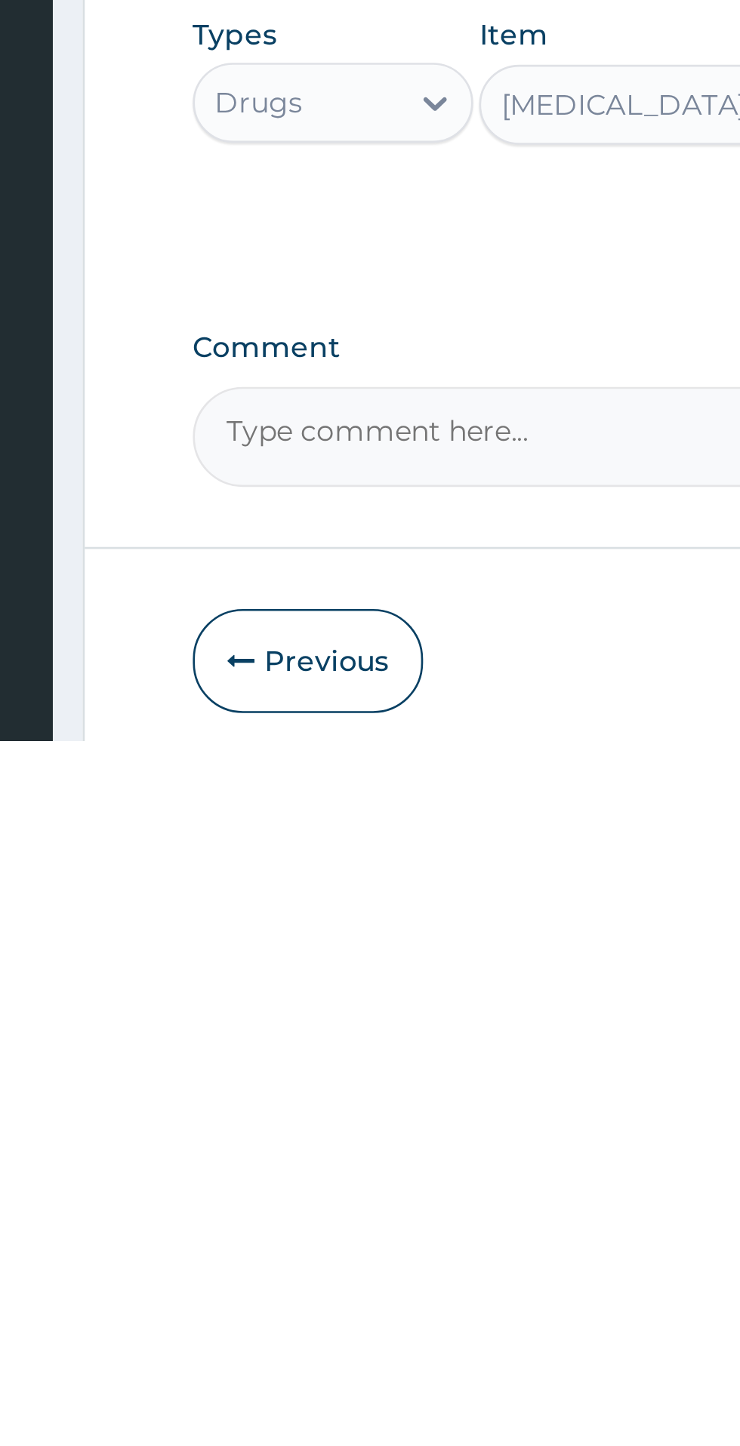
scroll to position [1, 0]
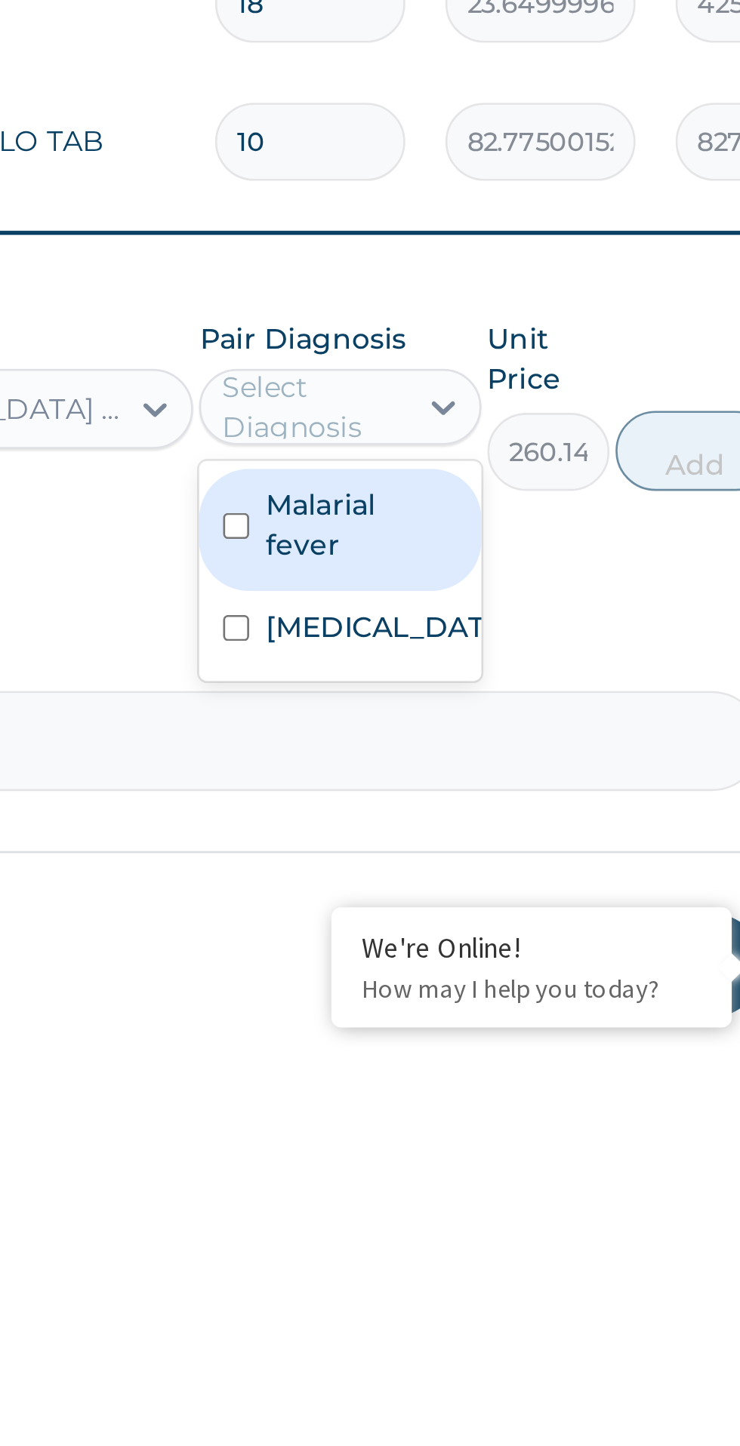
click at [546, 1234] on label "Malarial fever" at bounding box center [536, 1249] width 72 height 30
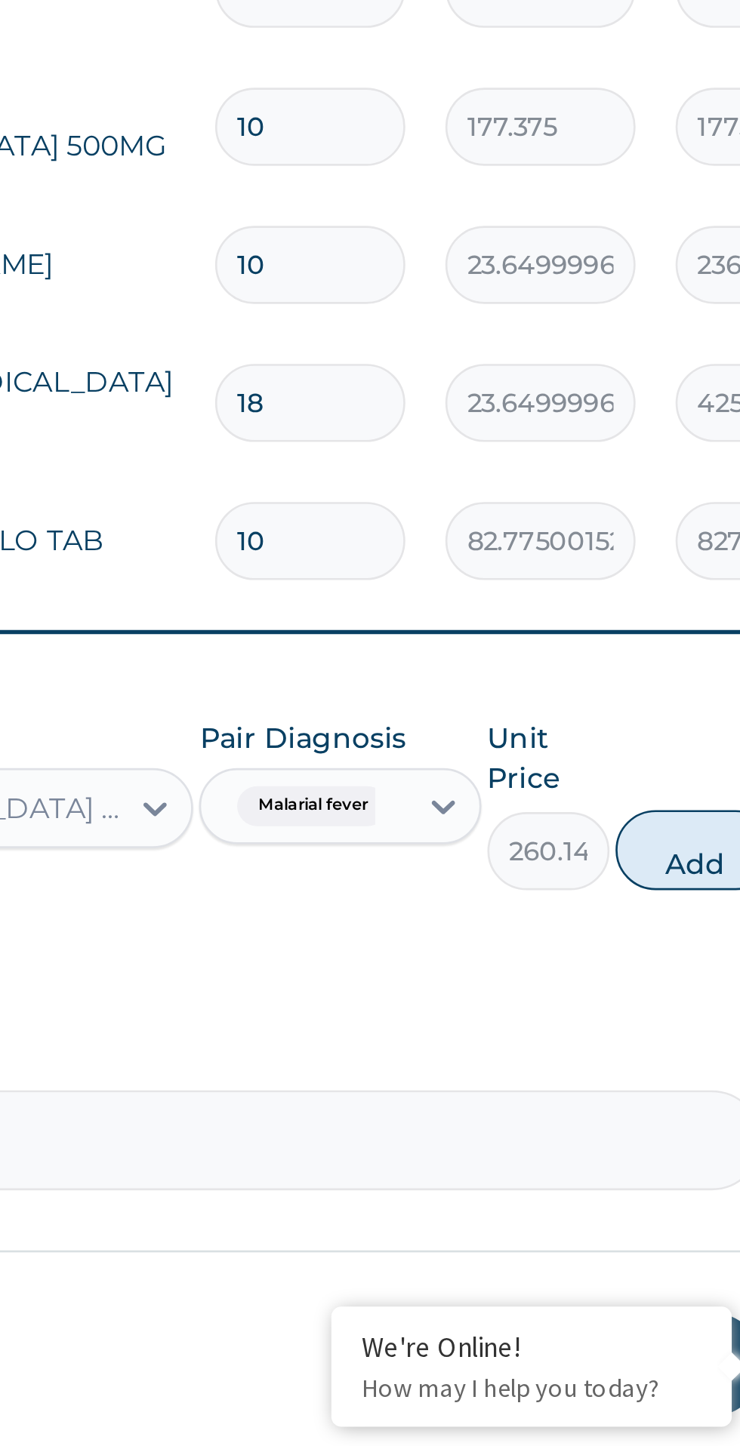
click at [653, 1206] on button "Add" at bounding box center [662, 1221] width 60 height 30
type input "0"
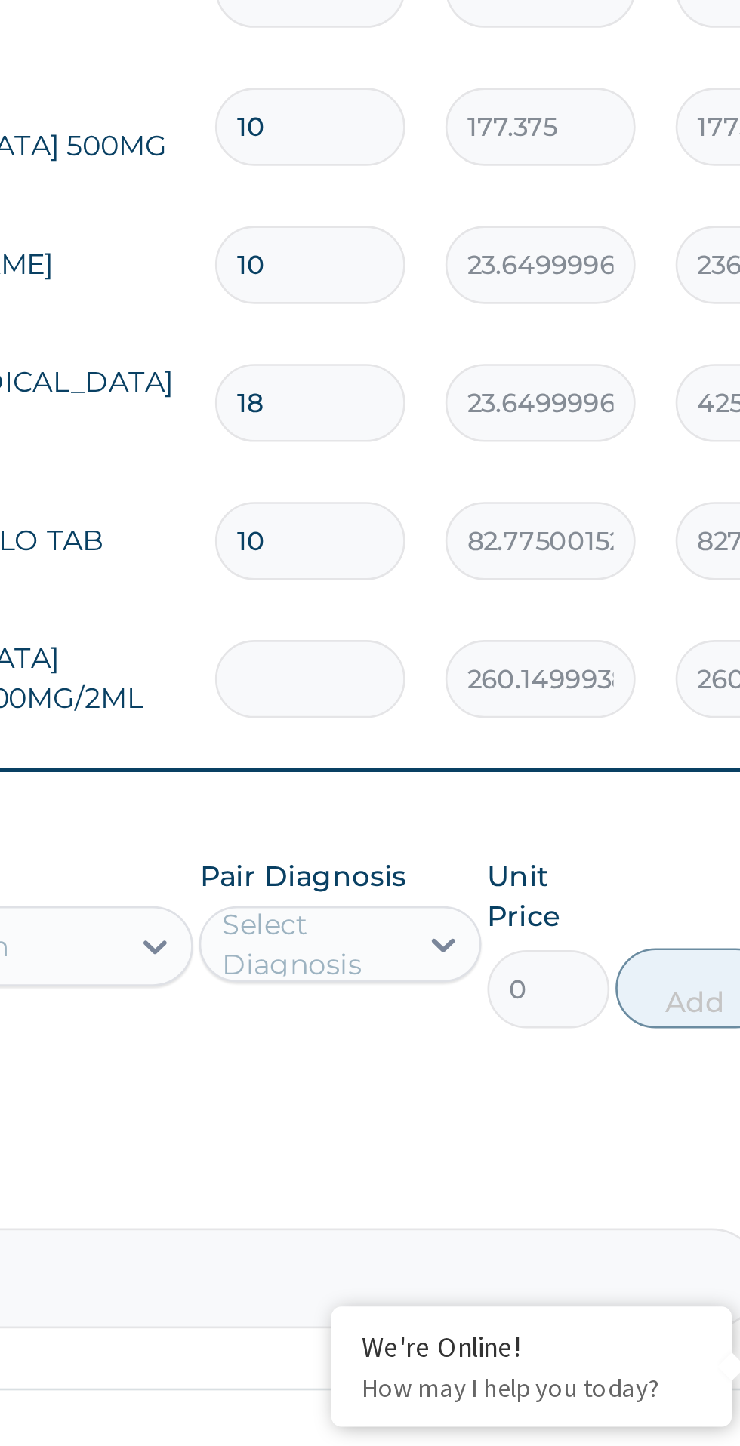
type input "0.00"
type input "2"
type input "520.30"
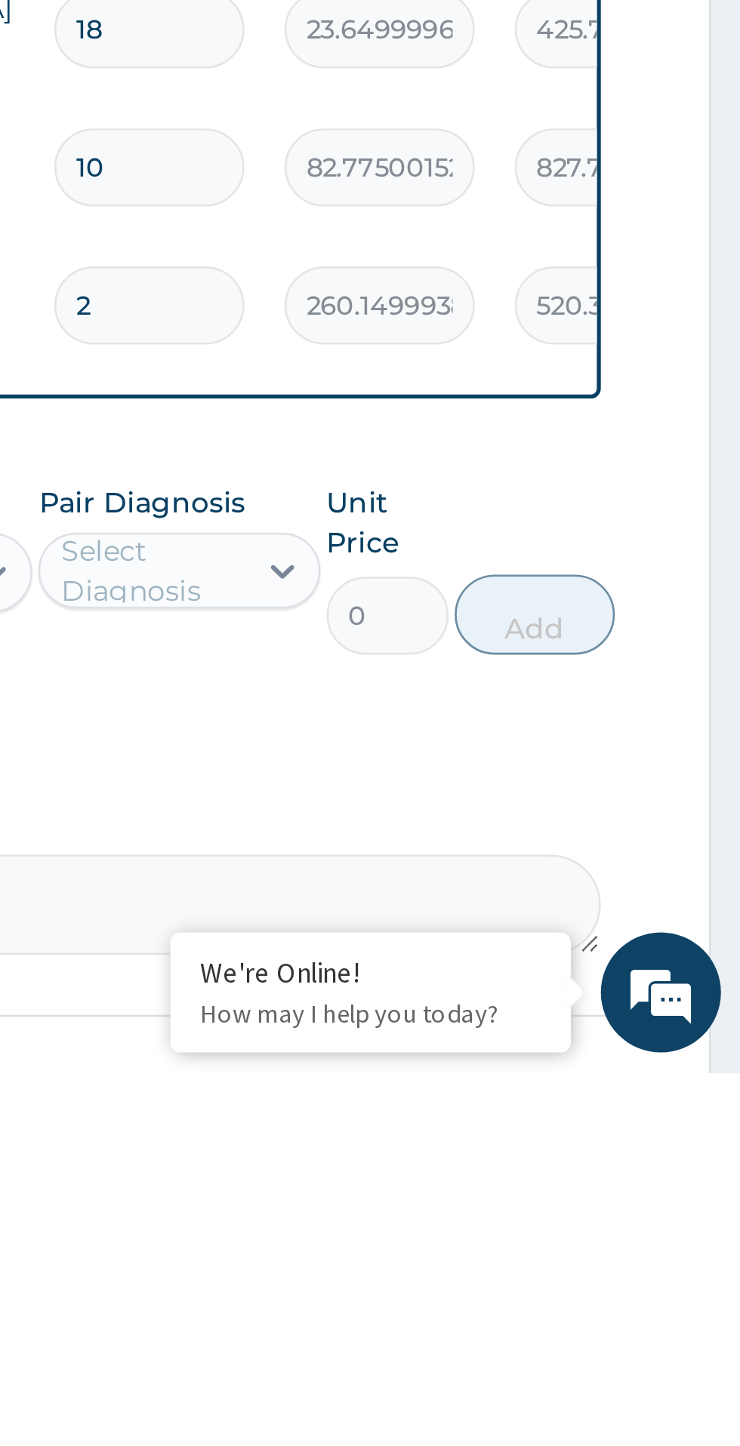
scroll to position [116, 0]
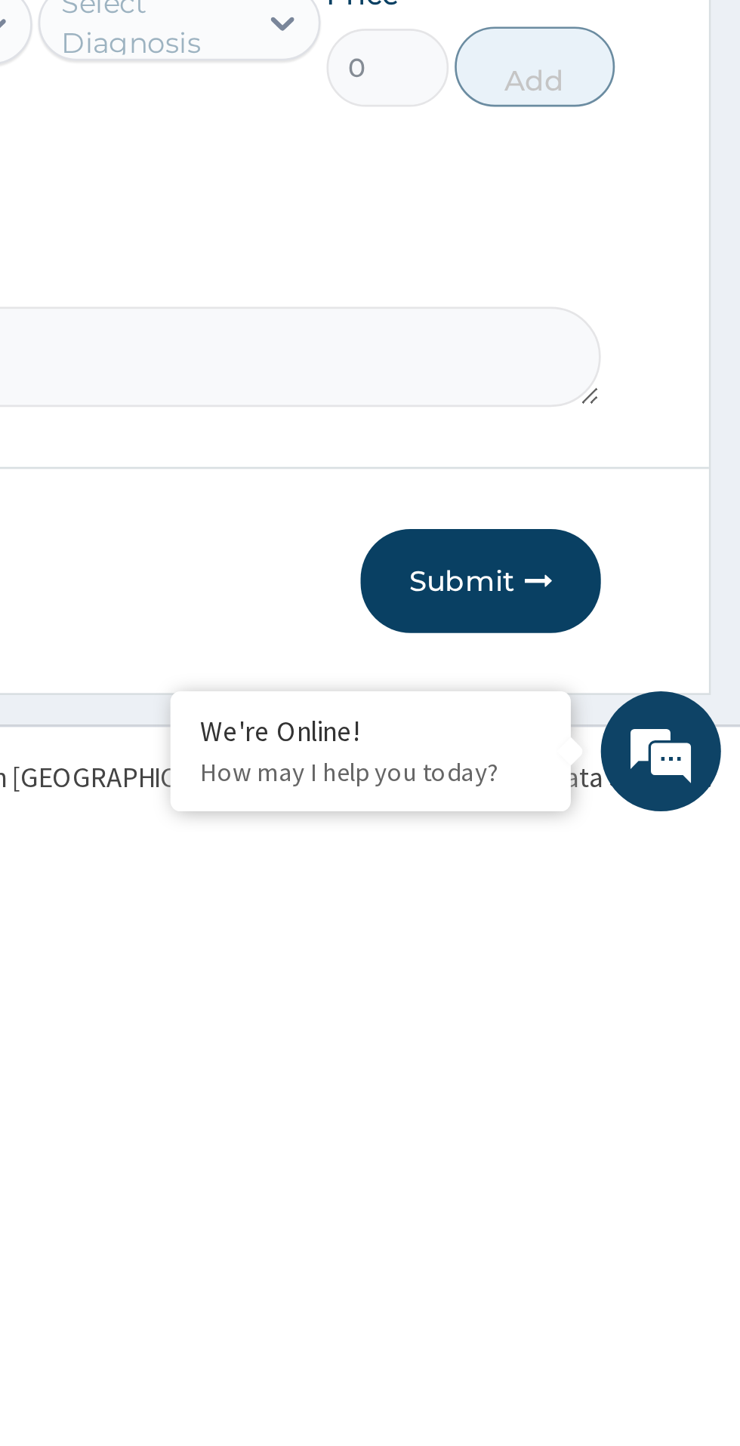
click at [655, 1338] on button "Submit" at bounding box center [641, 1351] width 91 height 39
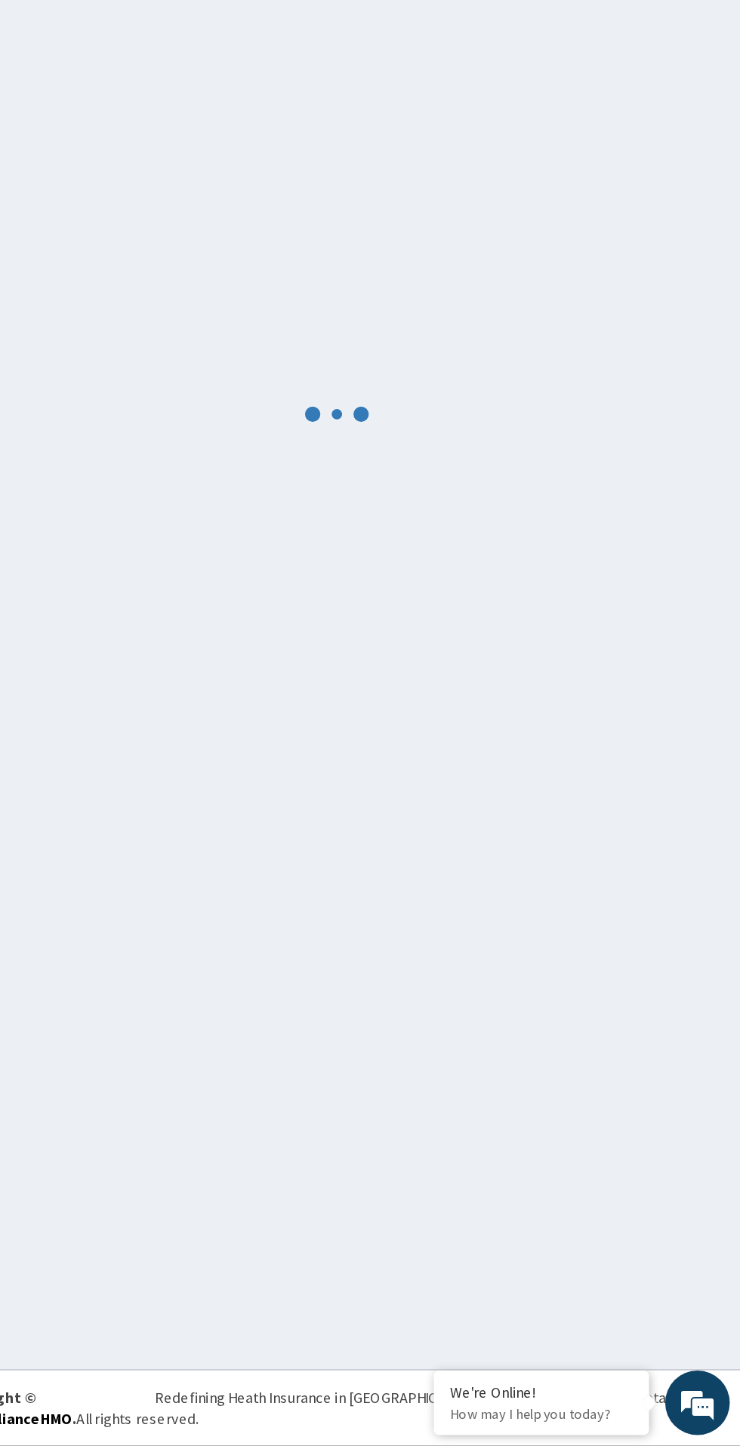
scroll to position [0, 0]
